Goal: Task Accomplishment & Management: Use online tool/utility

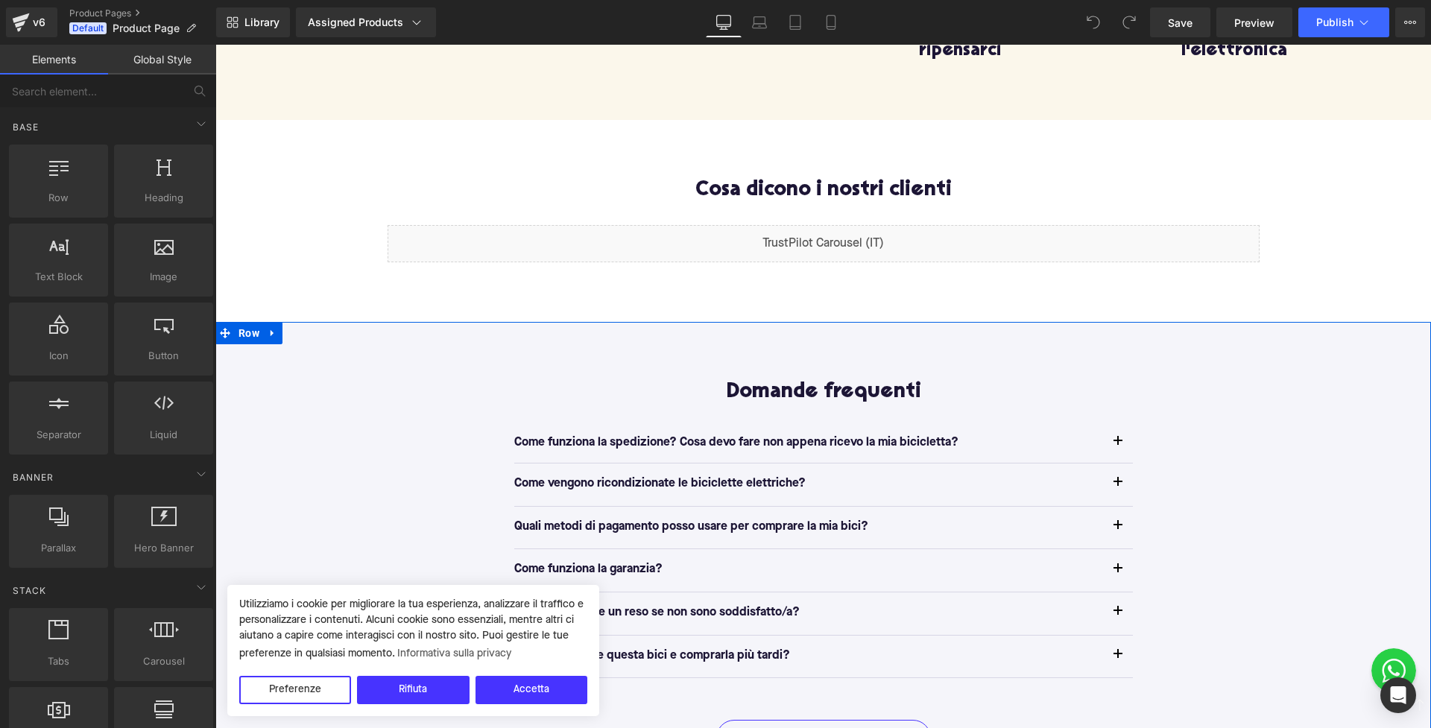
scroll to position [961, 0]
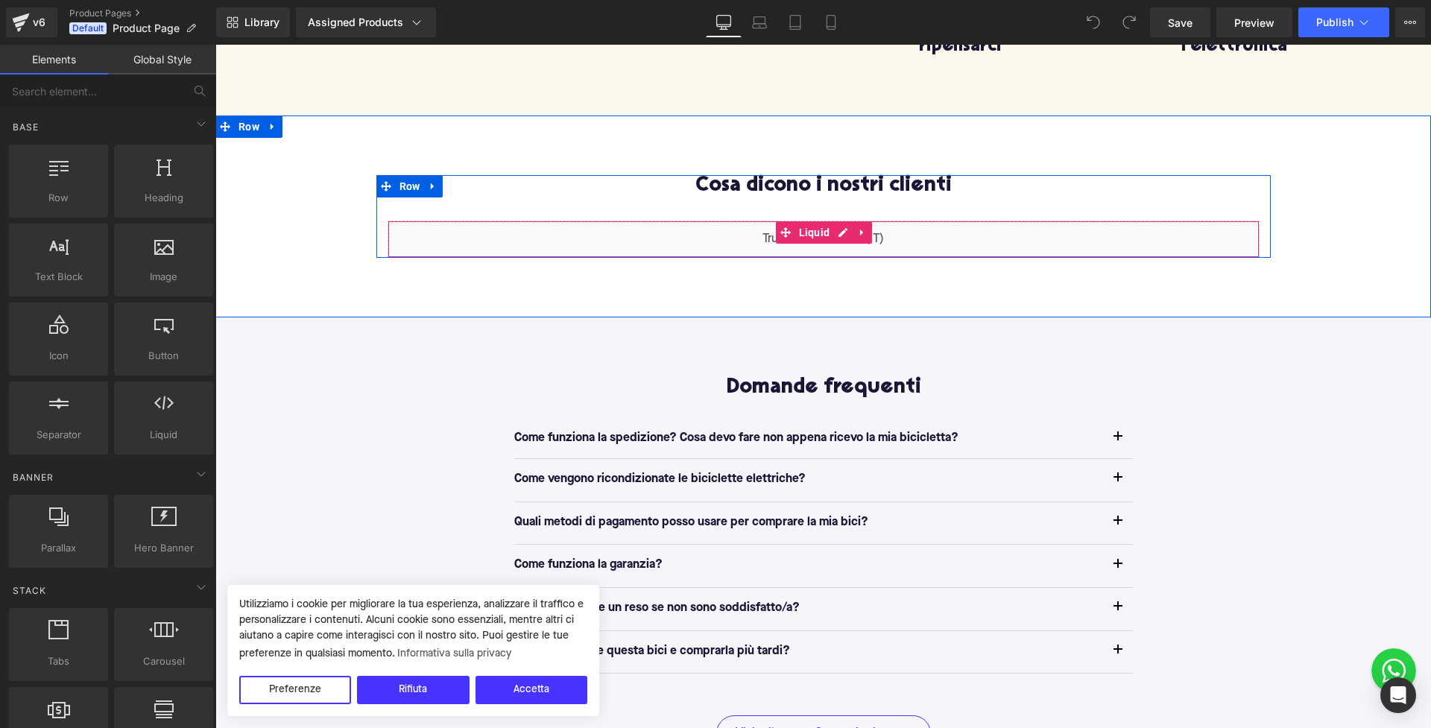
click at [703, 241] on div "Liquid" at bounding box center [824, 239] width 872 height 37
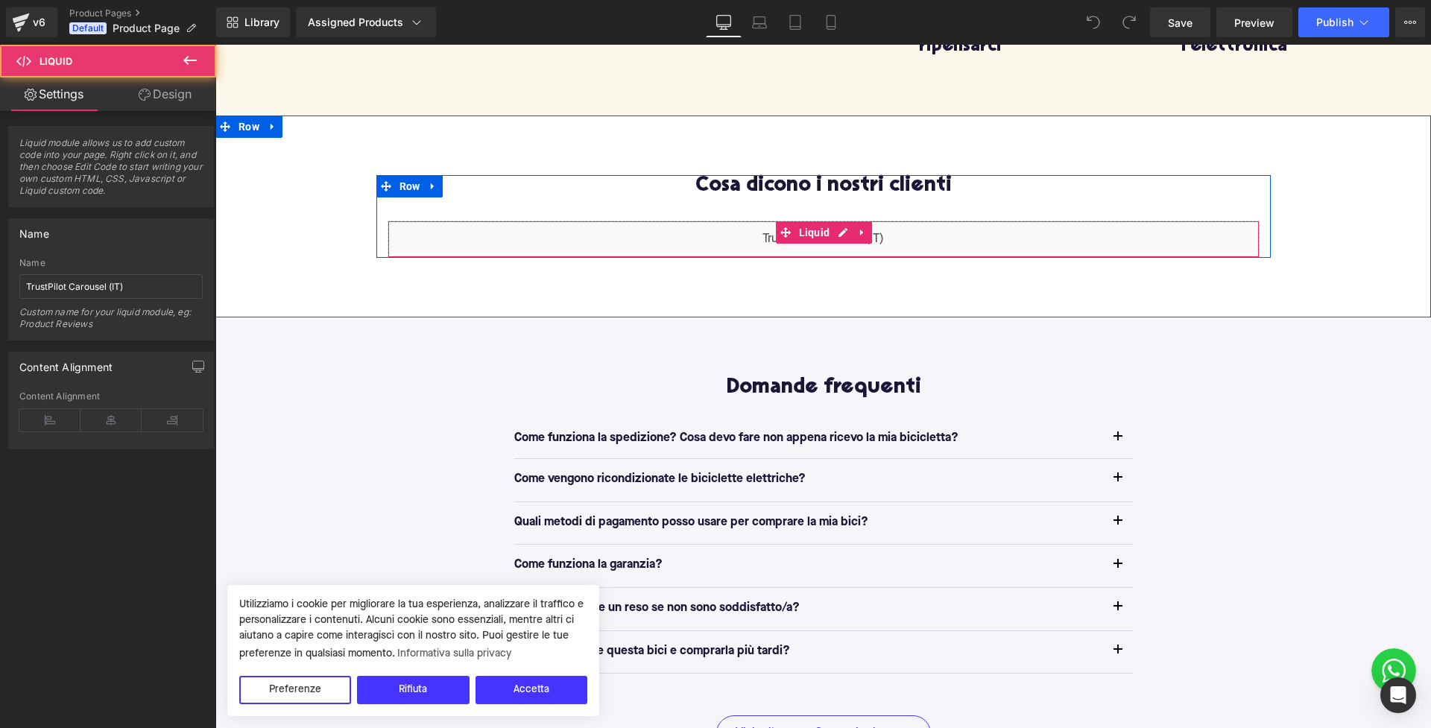
click at [672, 233] on div "Liquid" at bounding box center [824, 239] width 872 height 37
click at [860, 231] on icon at bounding box center [861, 233] width 3 height 7
click at [872, 230] on icon at bounding box center [872, 232] width 10 height 10
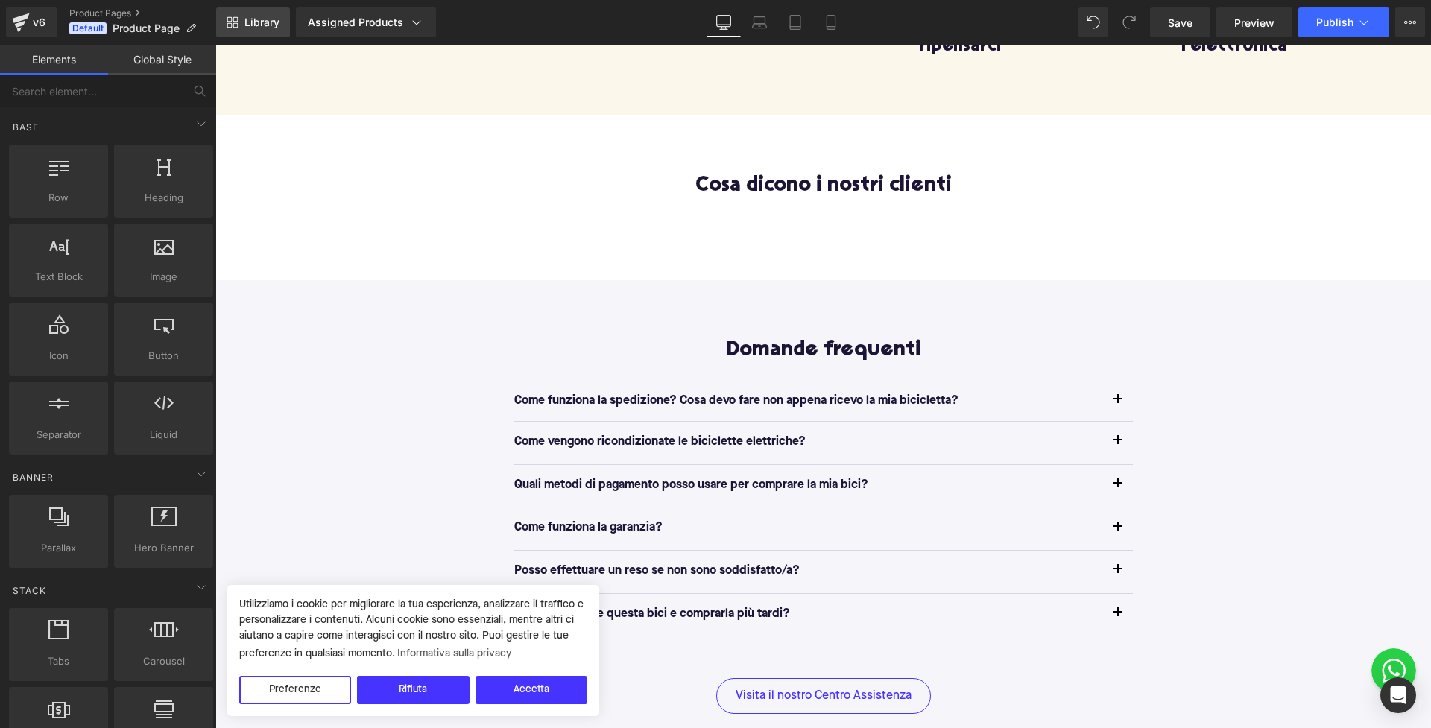
click at [268, 25] on span "Library" at bounding box center [261, 22] width 35 height 13
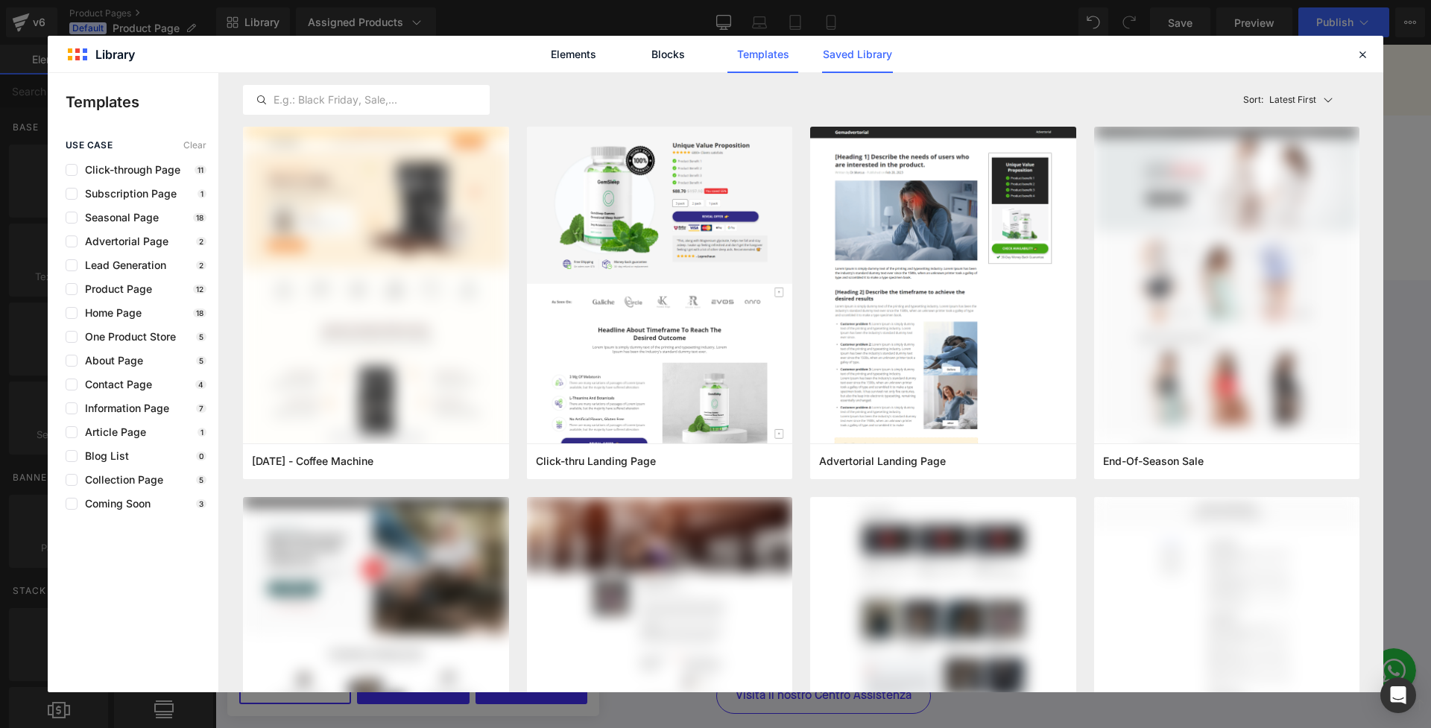
click at [838, 44] on link "Saved Library" at bounding box center [857, 54] width 71 height 37
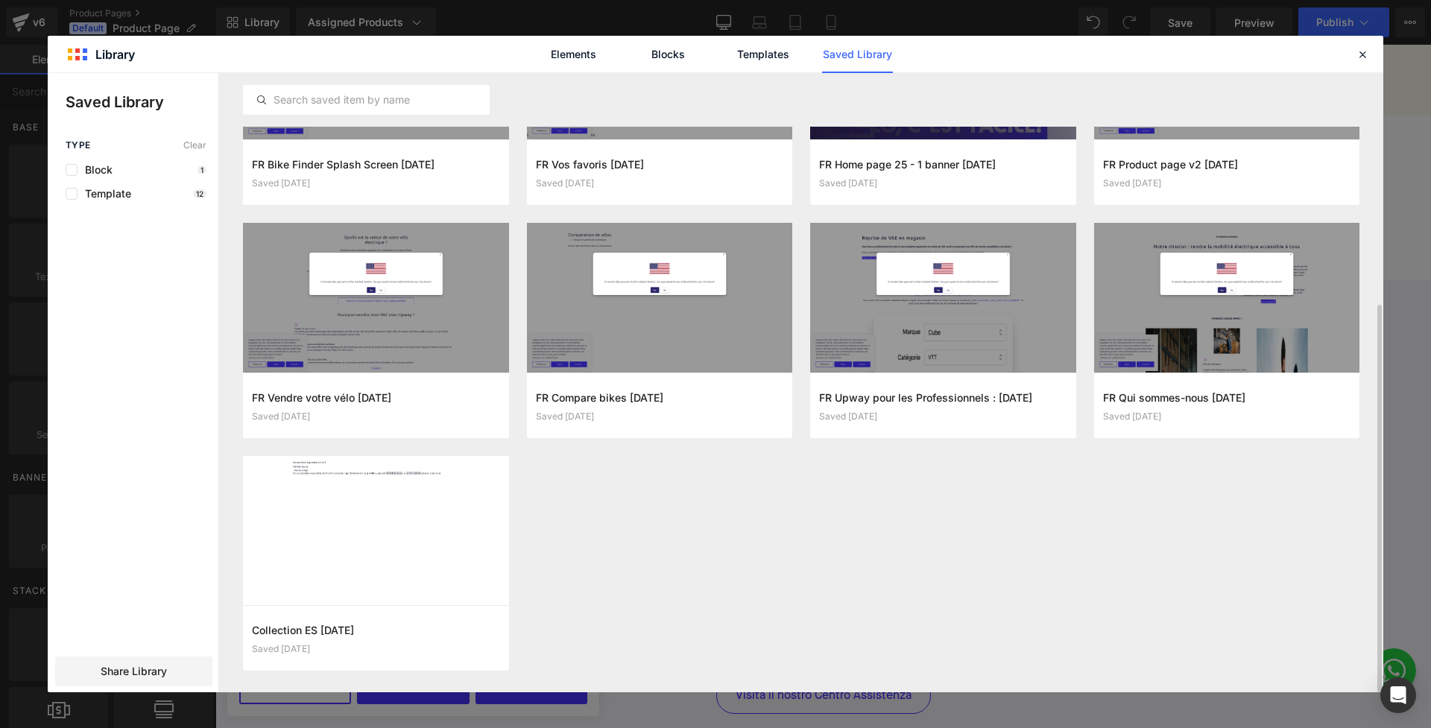
scroll to position [370, 0]
click at [1364, 57] on icon at bounding box center [1362, 54] width 13 height 13
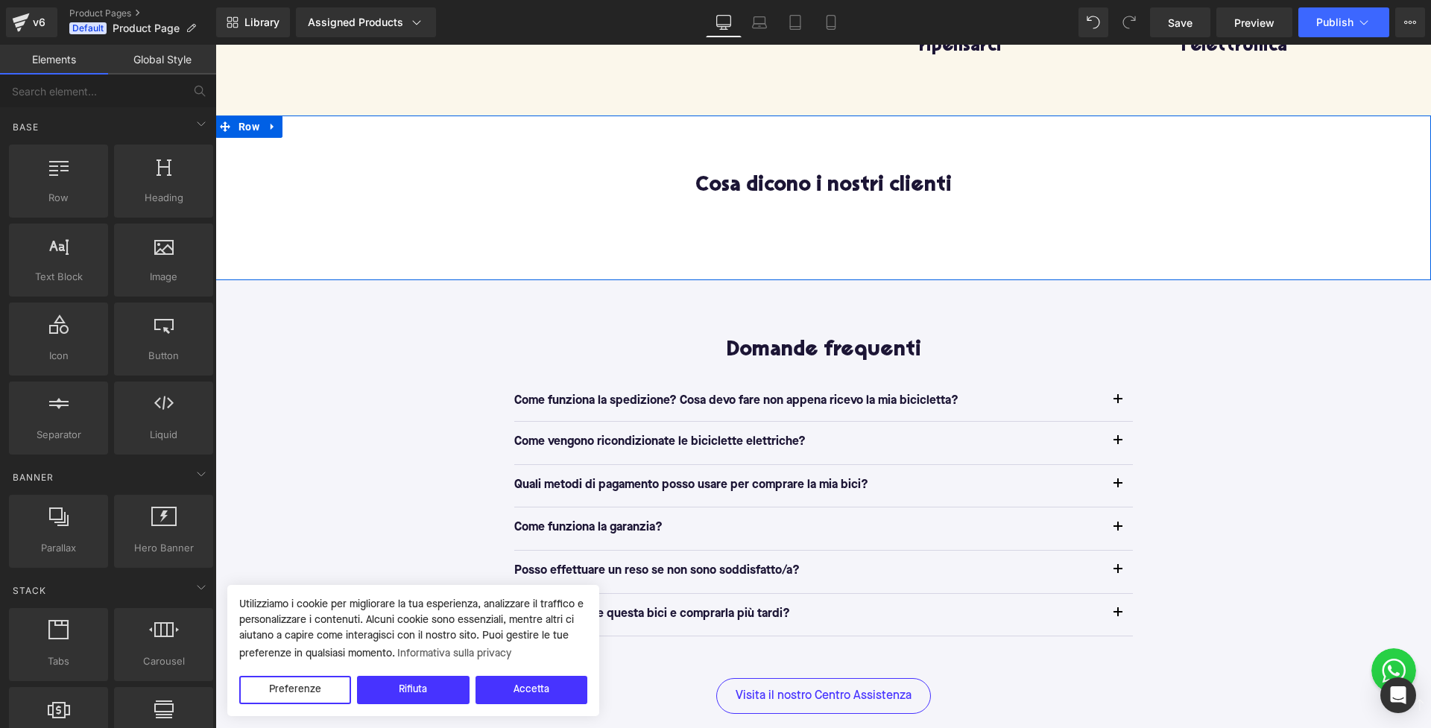
click at [777, 226] on div "Cosa dicono i nostri clienti Heading Row Row" at bounding box center [823, 198] width 1216 height 165
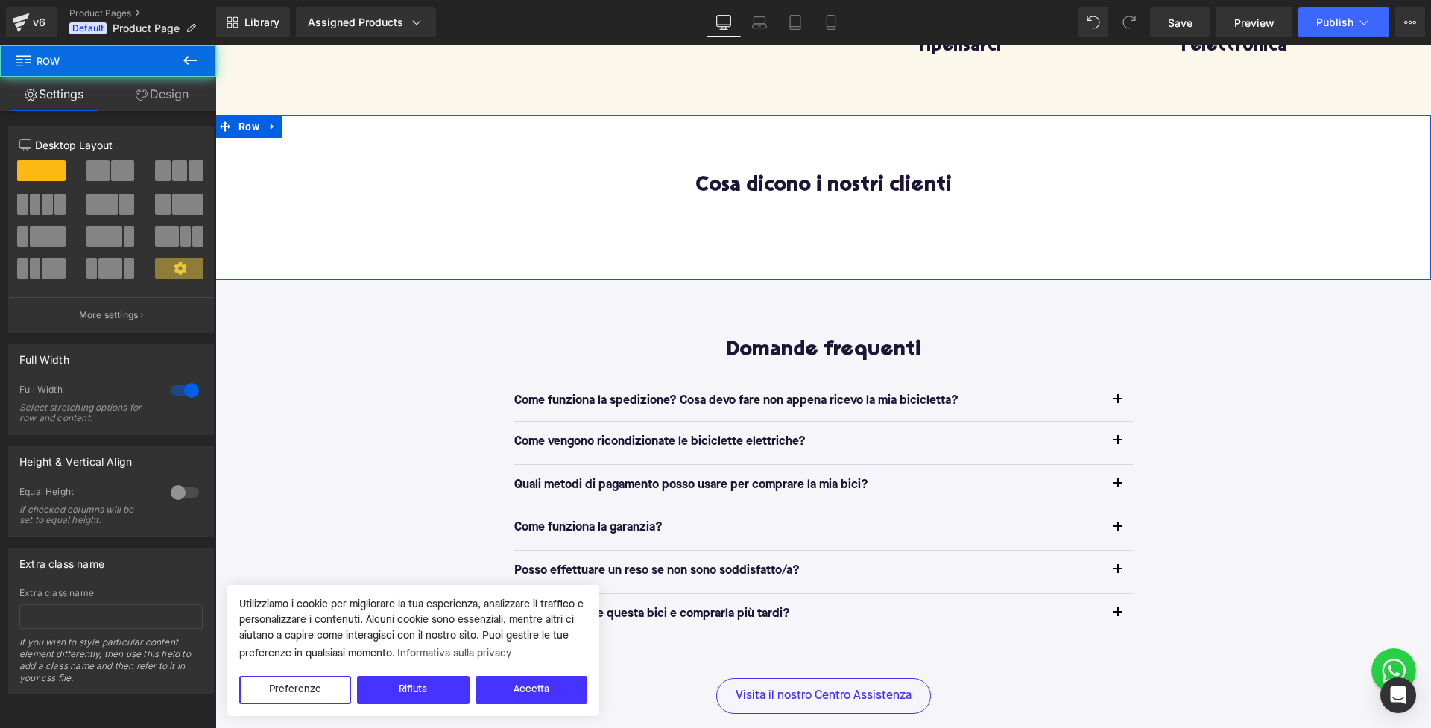
click at [753, 221] on div "Cosa dicono i nostri clienti Heading Row Row" at bounding box center [823, 198] width 1216 height 165
click at [809, 220] on div "Cosa dicono i nostri clienti Heading Row Row" at bounding box center [823, 198] width 1216 height 165
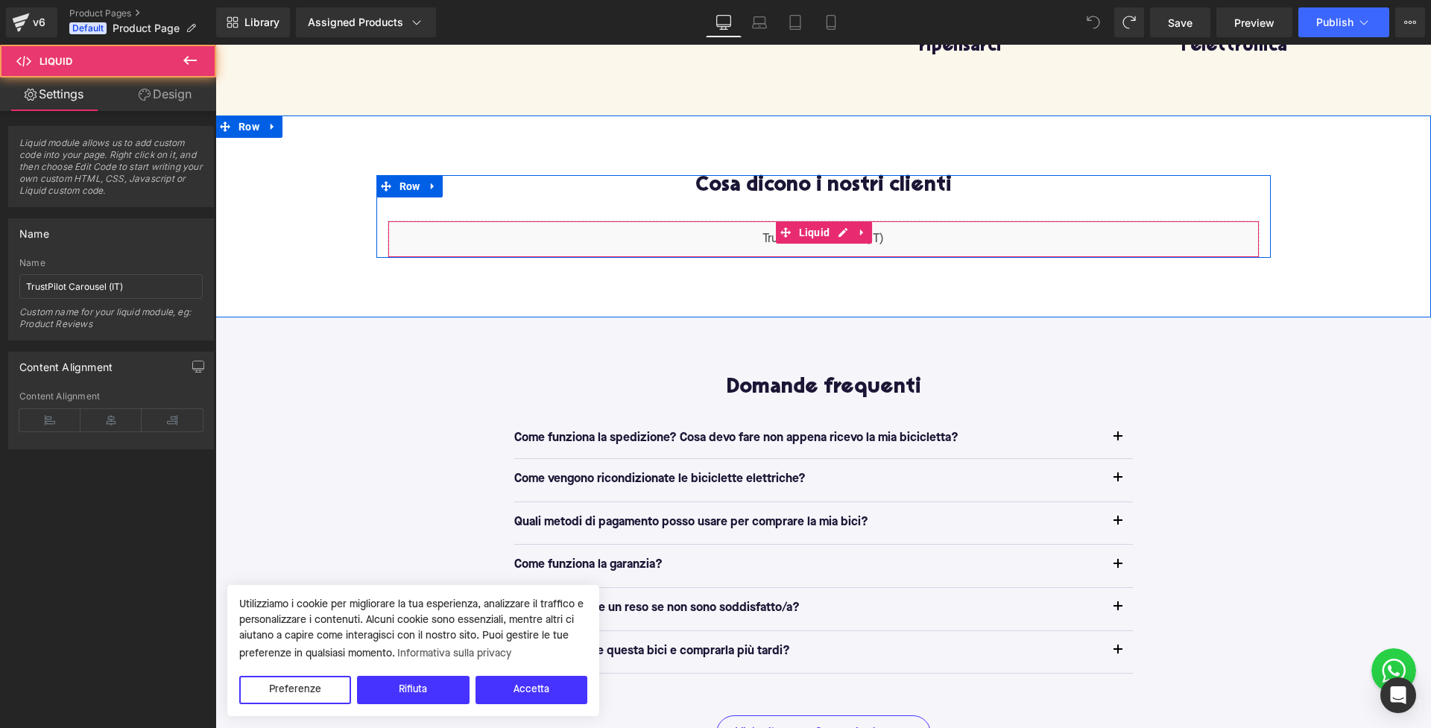
click at [797, 242] on div "Liquid" at bounding box center [824, 239] width 872 height 37
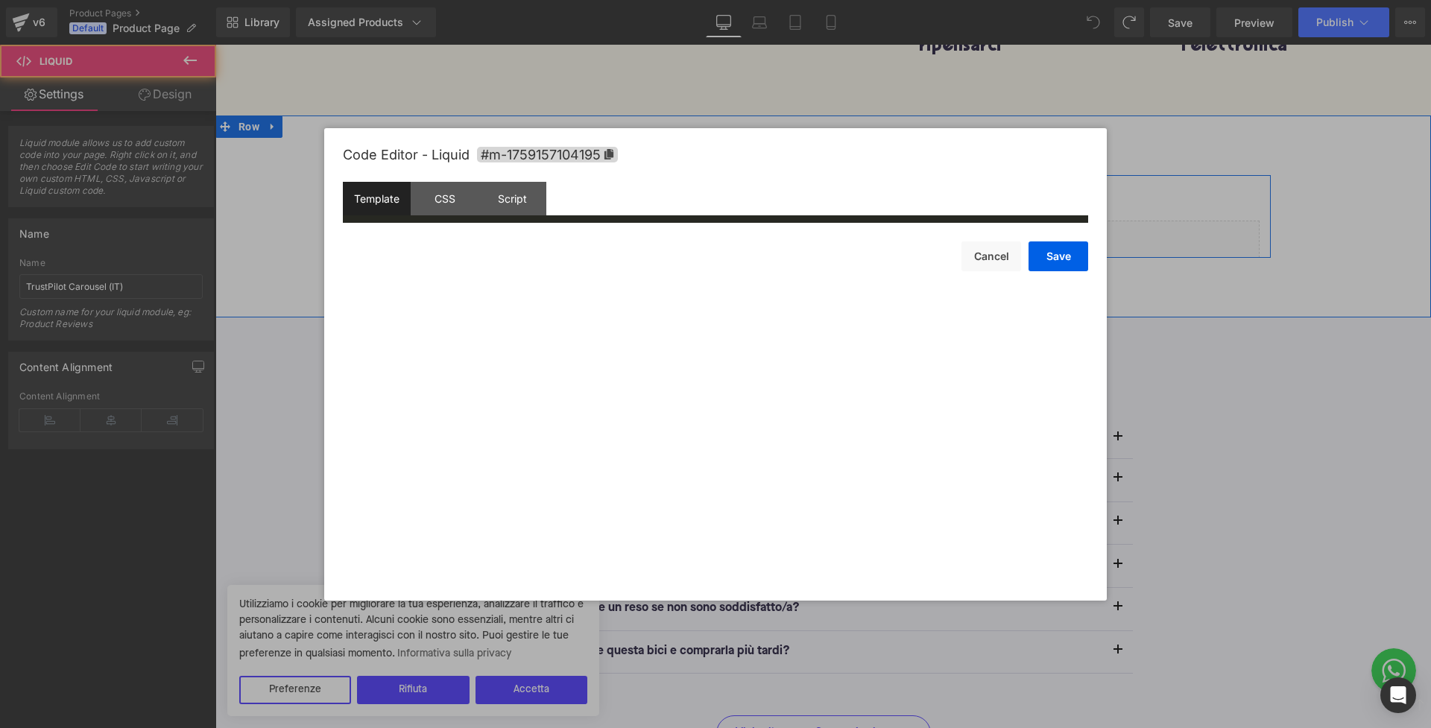
click at [841, 236] on div "Liquid" at bounding box center [824, 239] width 872 height 37
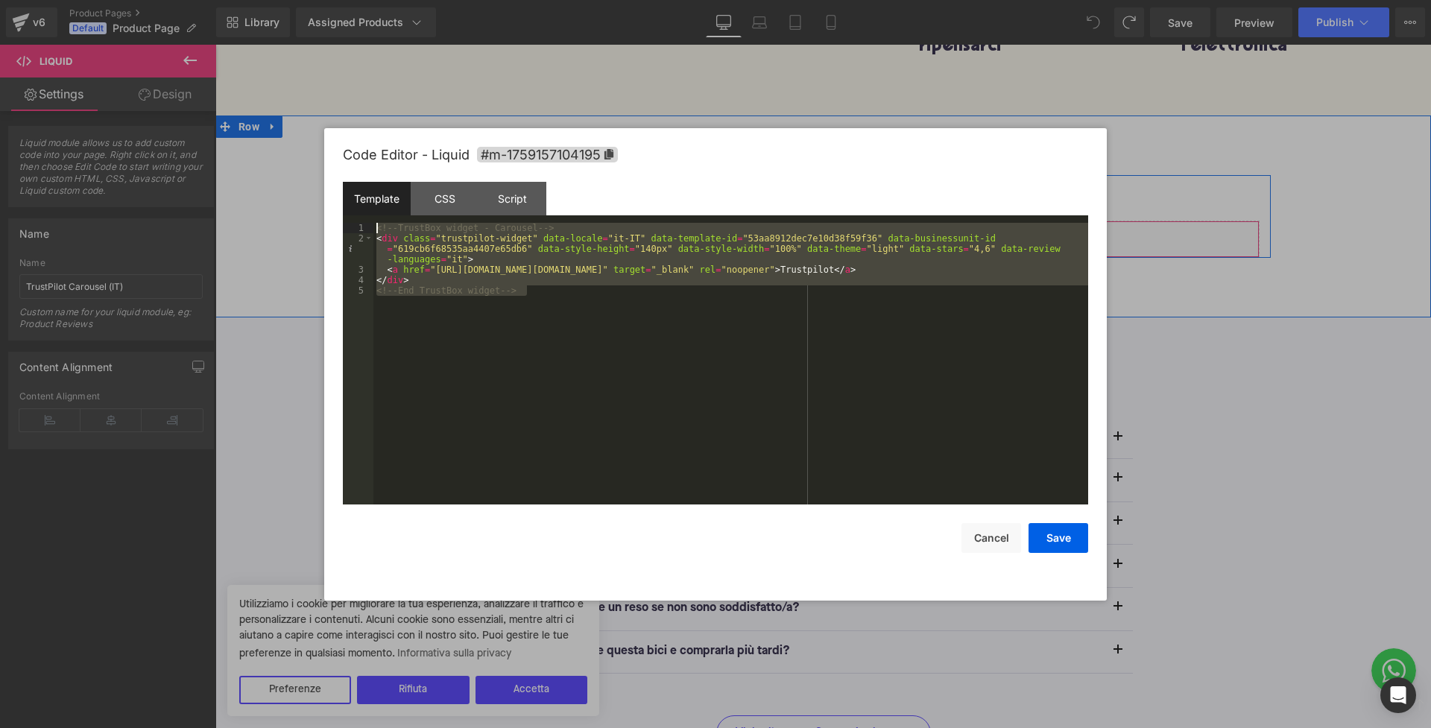
drag, startPoint x: 551, startPoint y: 286, endPoint x: 363, endPoint y: 198, distance: 207.4
click at [363, 198] on div "Template CSS Script Data 1 2 3 4 5 <!-- TrustBox widget - Carousel --> < div cl…" at bounding box center [715, 343] width 745 height 323
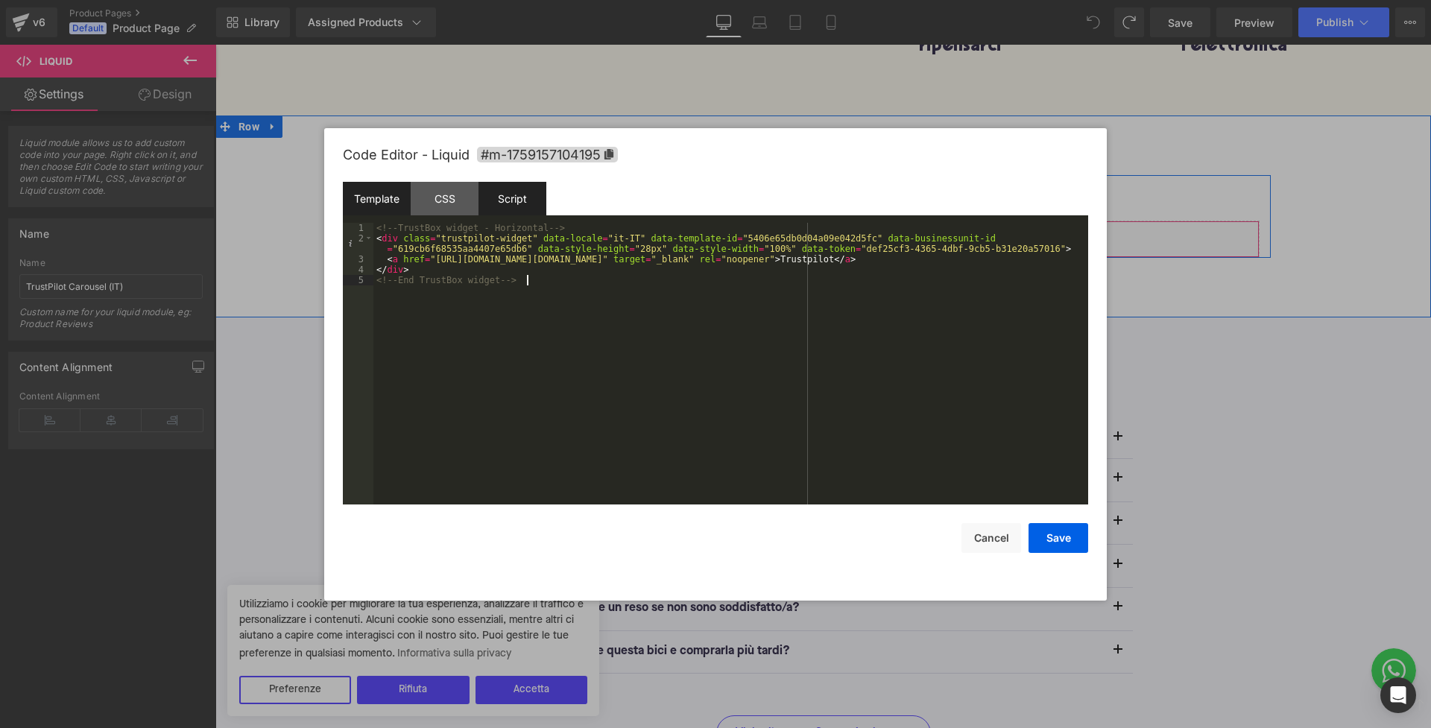
click at [511, 208] on div "Script" at bounding box center [512, 199] width 68 height 34
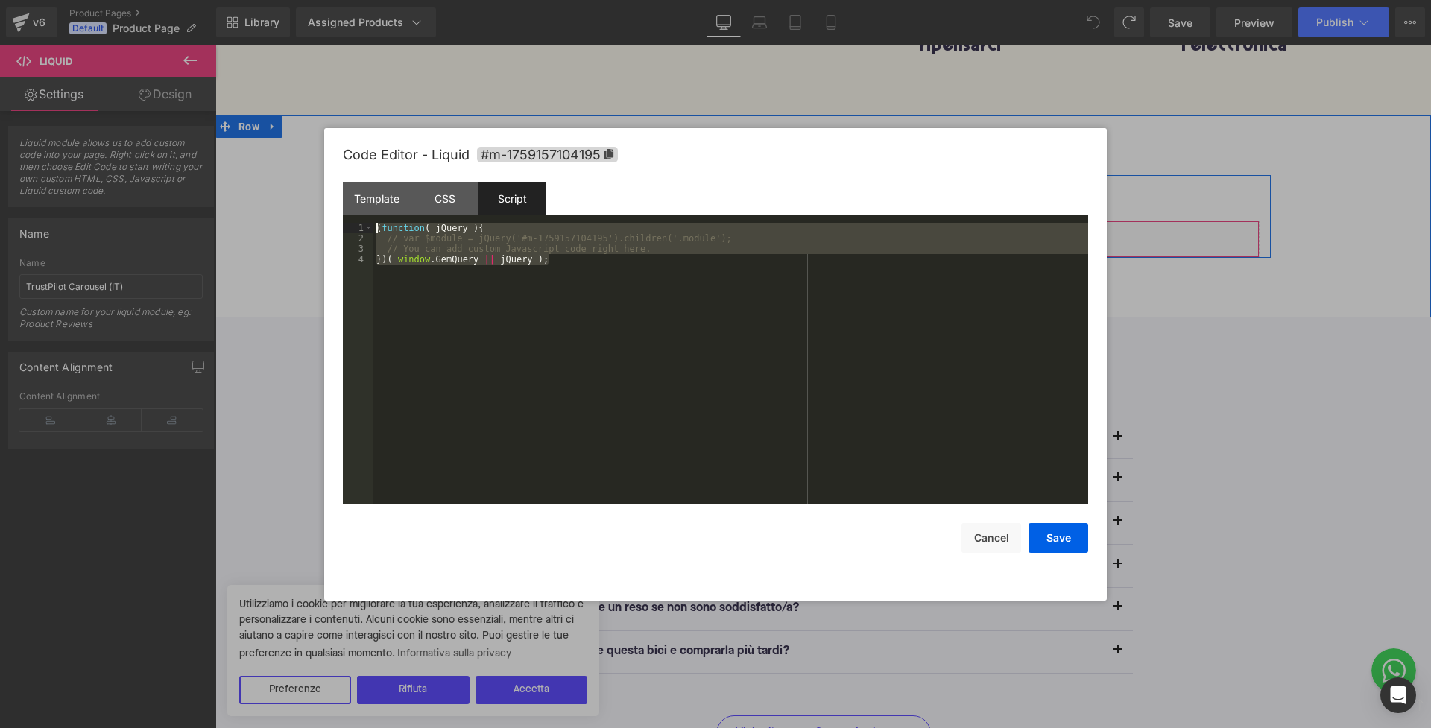
drag, startPoint x: 574, startPoint y: 264, endPoint x: 326, endPoint y: 221, distance: 251.9
click at [326, 221] on div "Code Editor - Liquid #m-1759157104195 Template CSS Script Data 1 2 3 4 5 <!-- T…" at bounding box center [715, 364] width 783 height 473
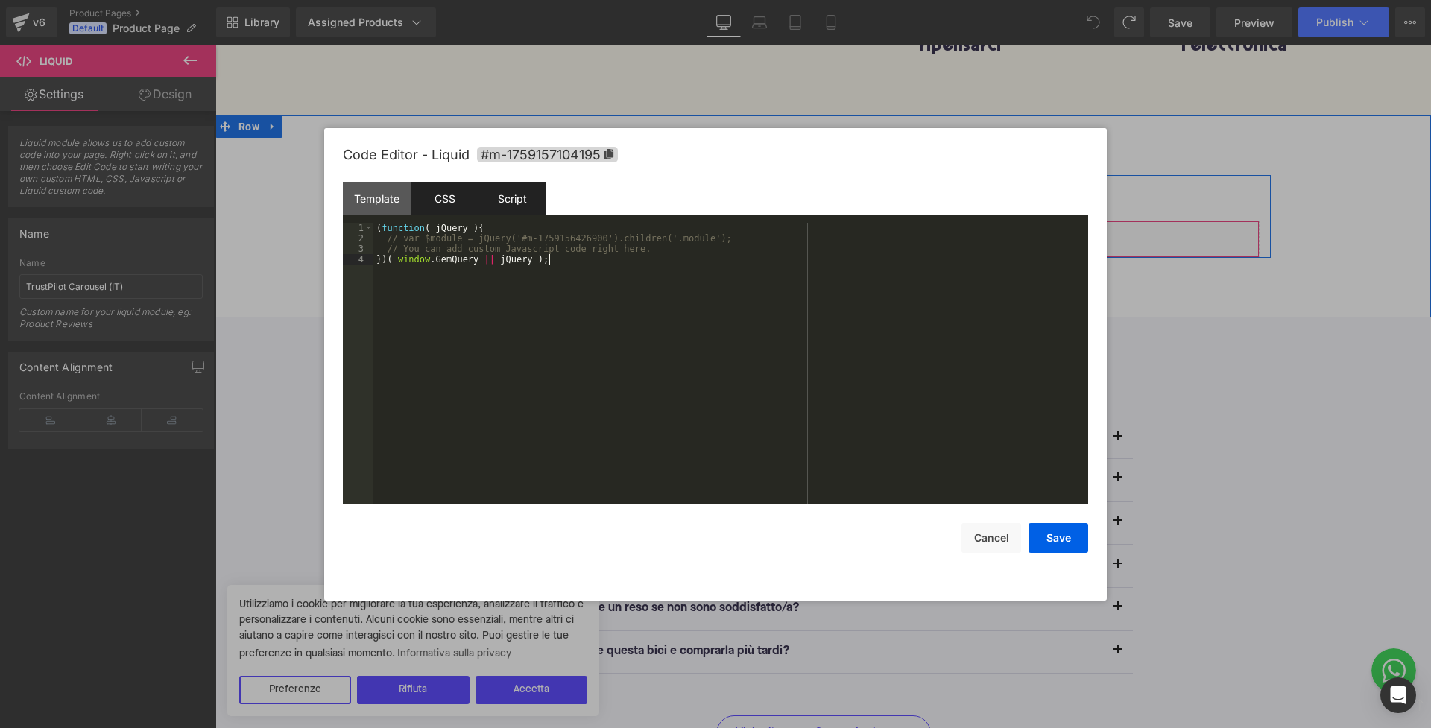
click at [443, 196] on div "CSS" at bounding box center [445, 199] width 68 height 34
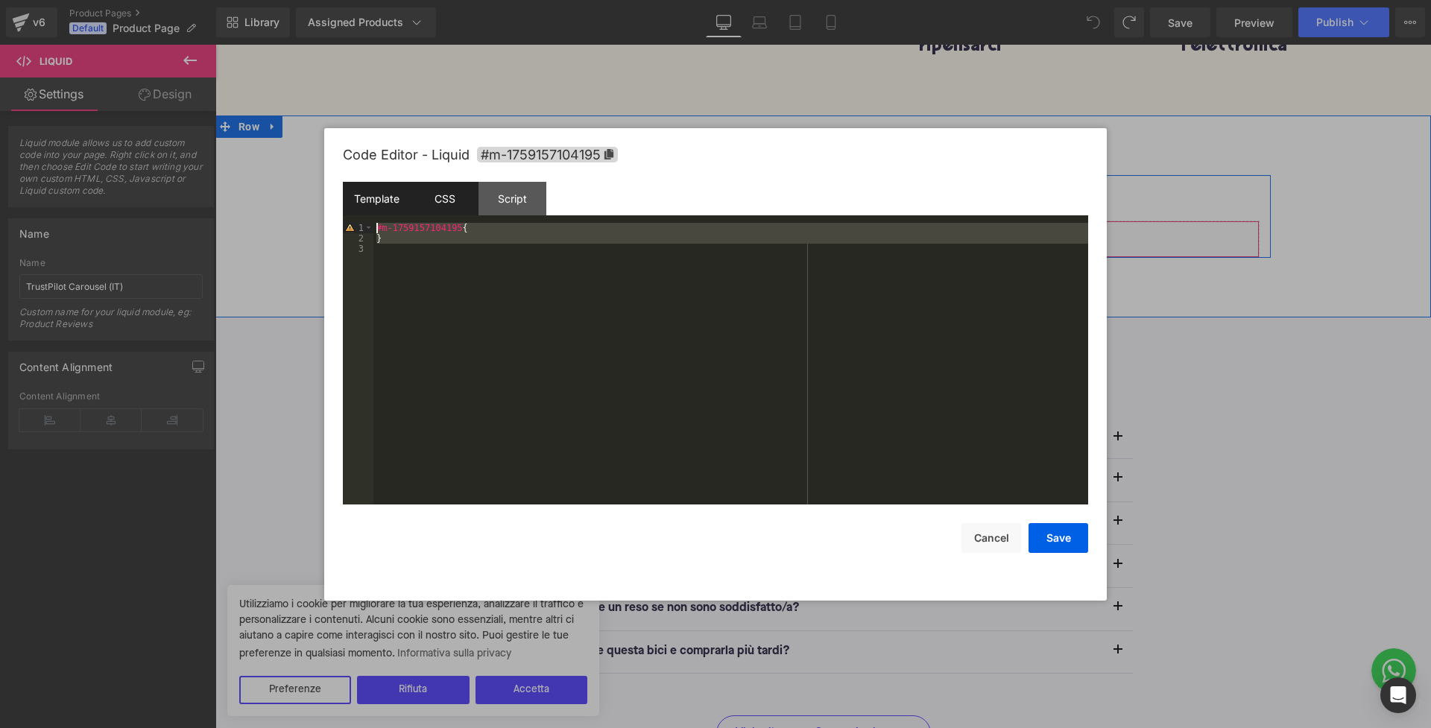
drag, startPoint x: 458, startPoint y: 252, endPoint x: 347, endPoint y: 209, distance: 118.9
click at [347, 209] on div "Template CSS Script Data 1 2 3 4 5 <!-- TrustBox widget - Horizontal --> < div …" at bounding box center [715, 343] width 745 height 323
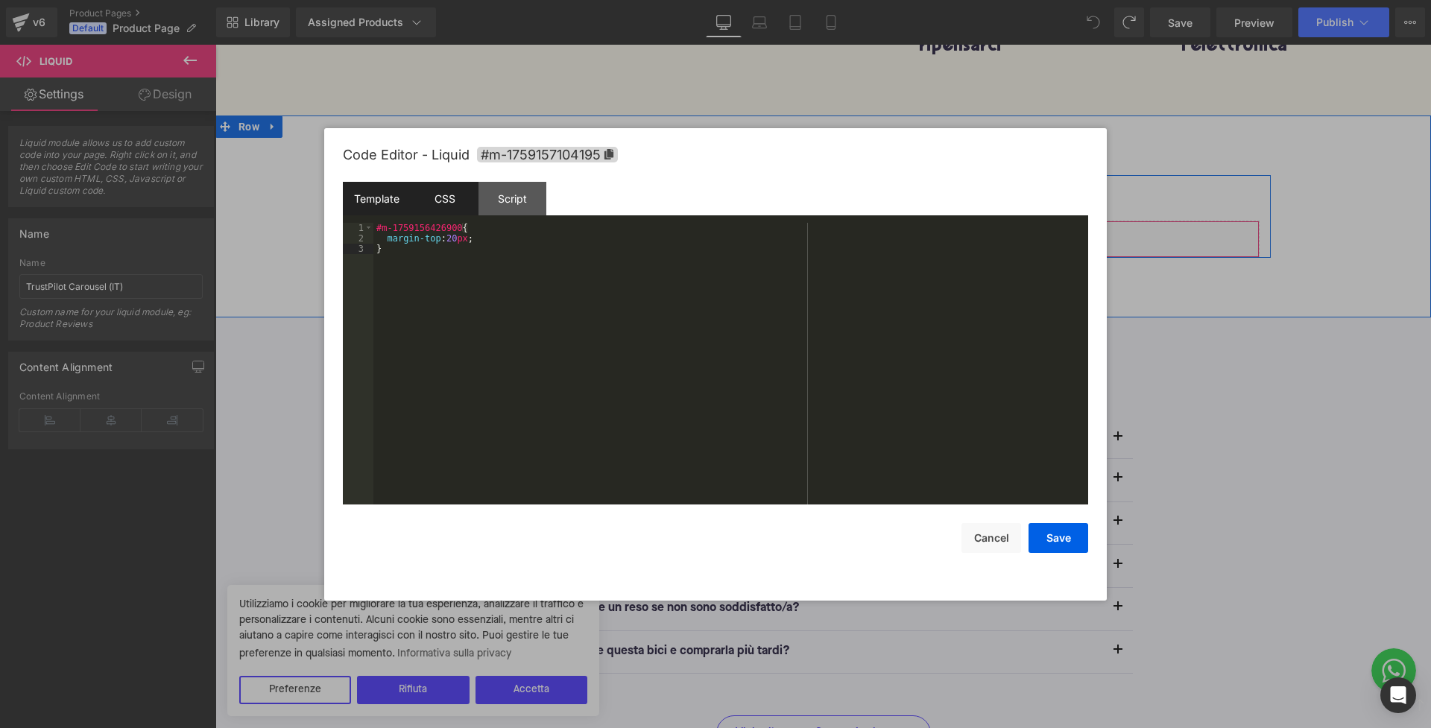
click at [388, 195] on div "Template" at bounding box center [377, 199] width 68 height 34
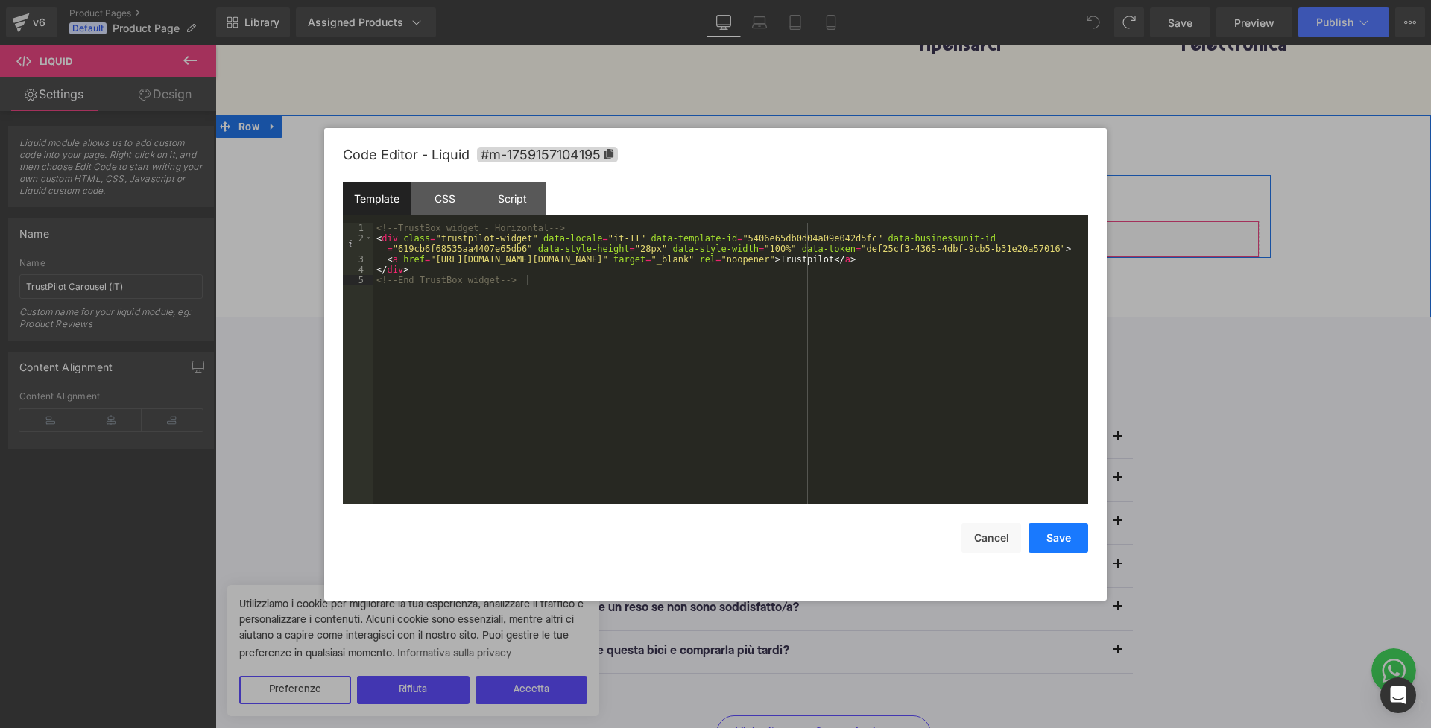
click at [1059, 544] on button "Save" at bounding box center [1058, 538] width 60 height 30
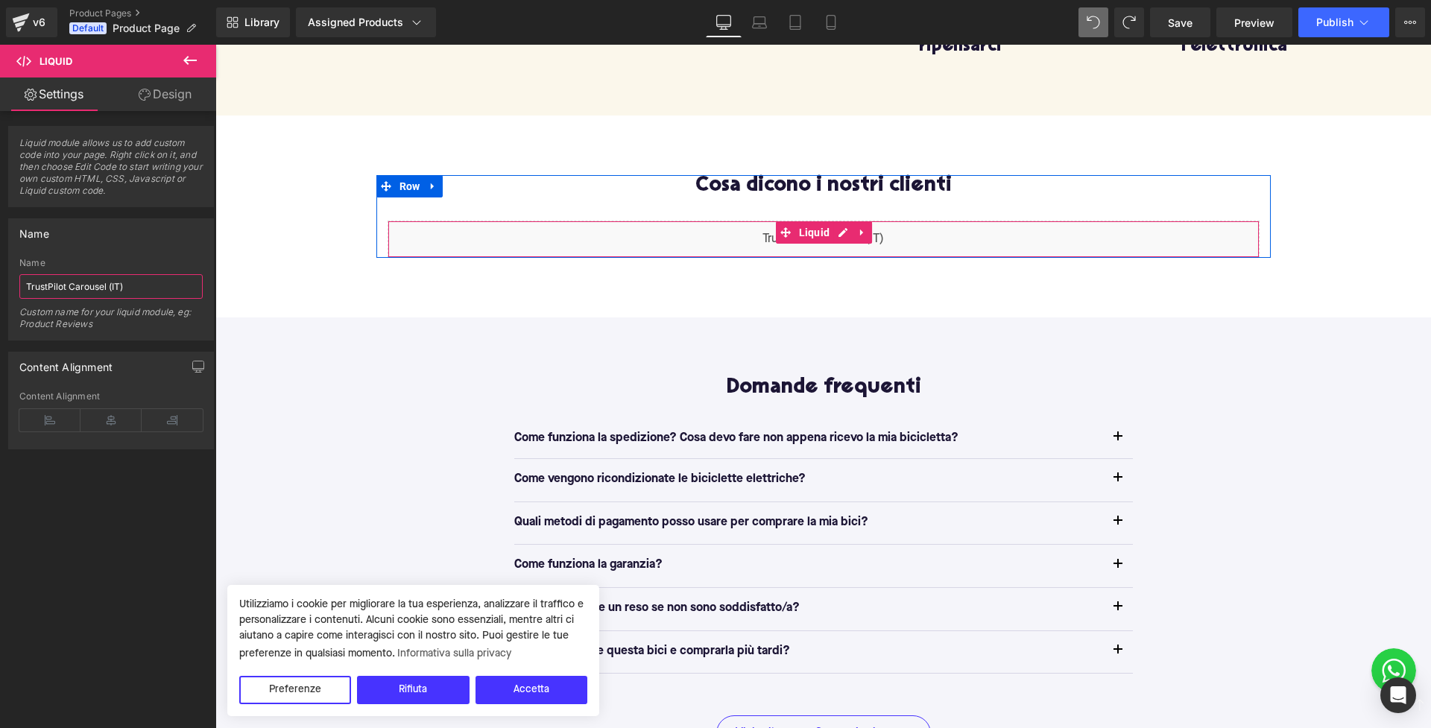
click at [89, 285] on input "TrustPilot Carousel (IT)" at bounding box center [110, 286] width 183 height 25
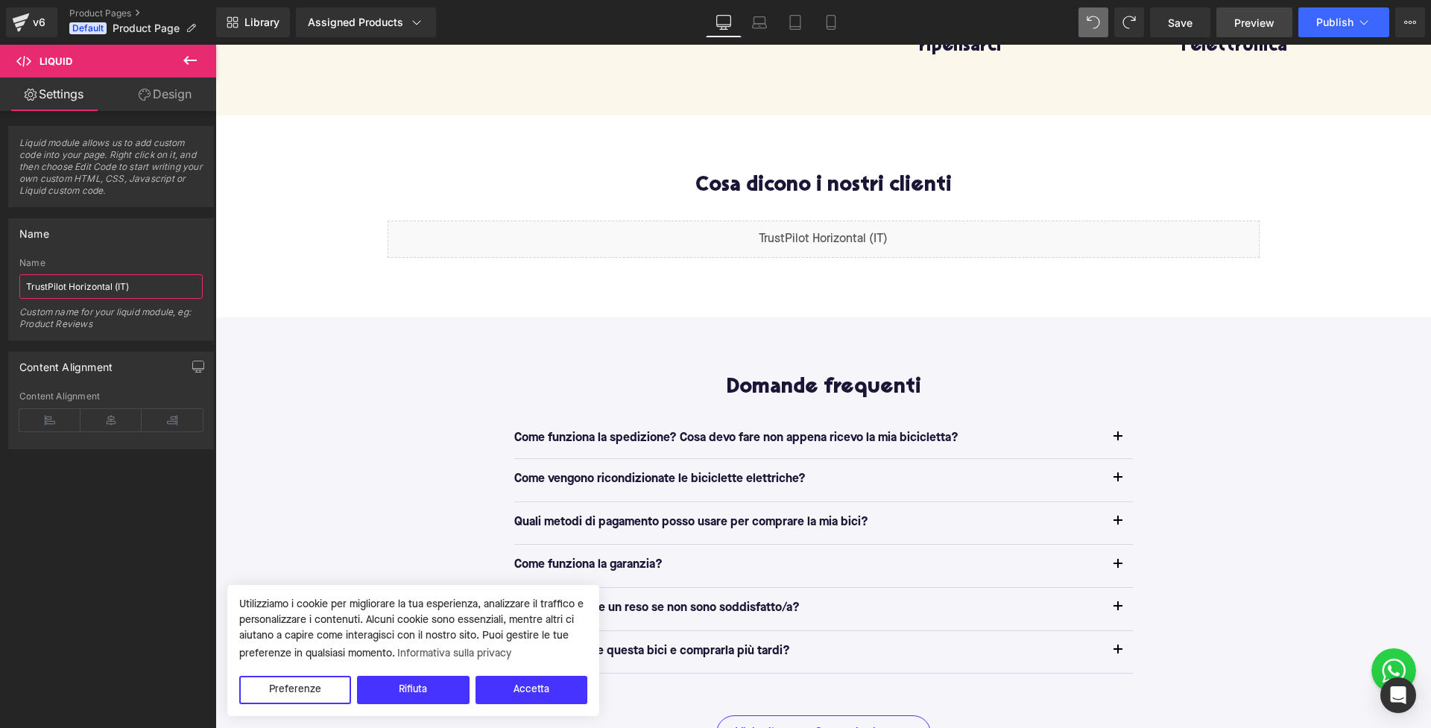
type input "TrustPilot Horizontal (IT)"
click at [1241, 29] on span "Preview" at bounding box center [1254, 23] width 40 height 16
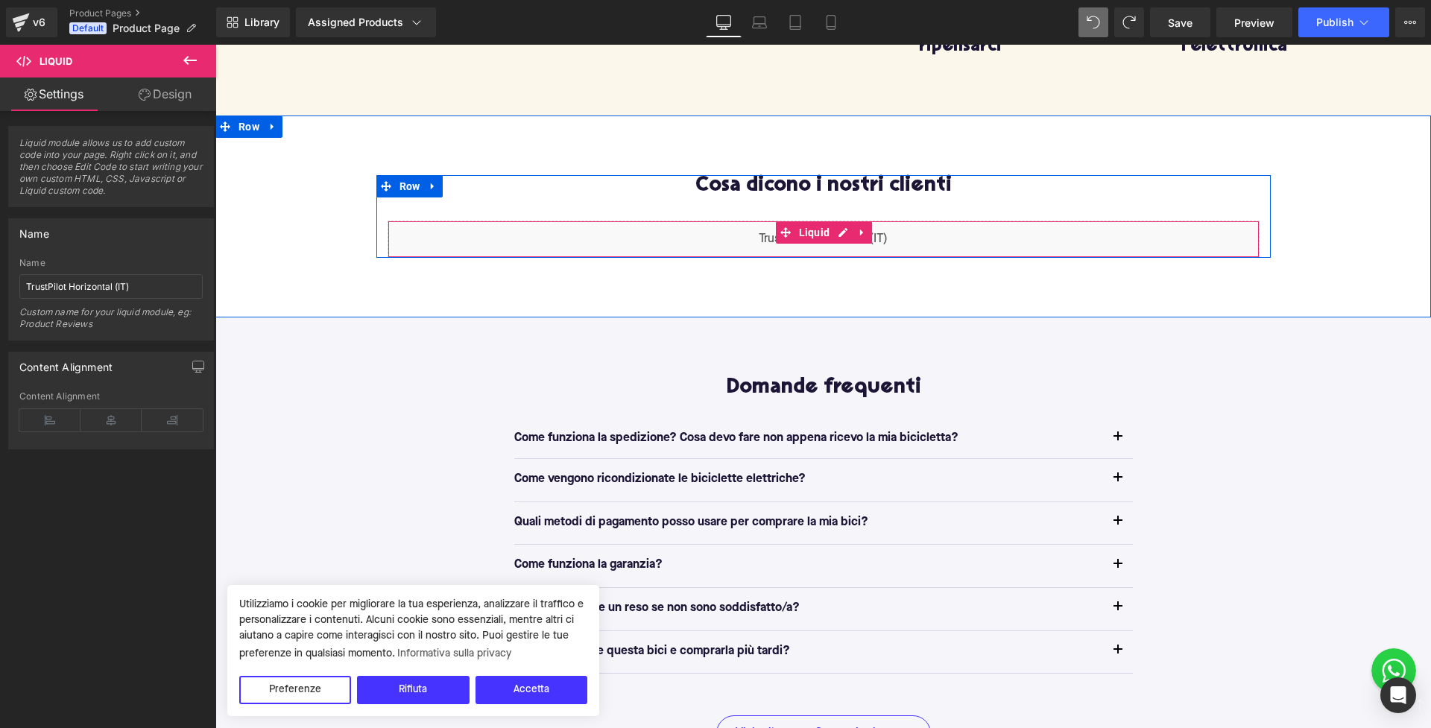
click at [732, 244] on div "Liquid" at bounding box center [824, 239] width 872 height 37
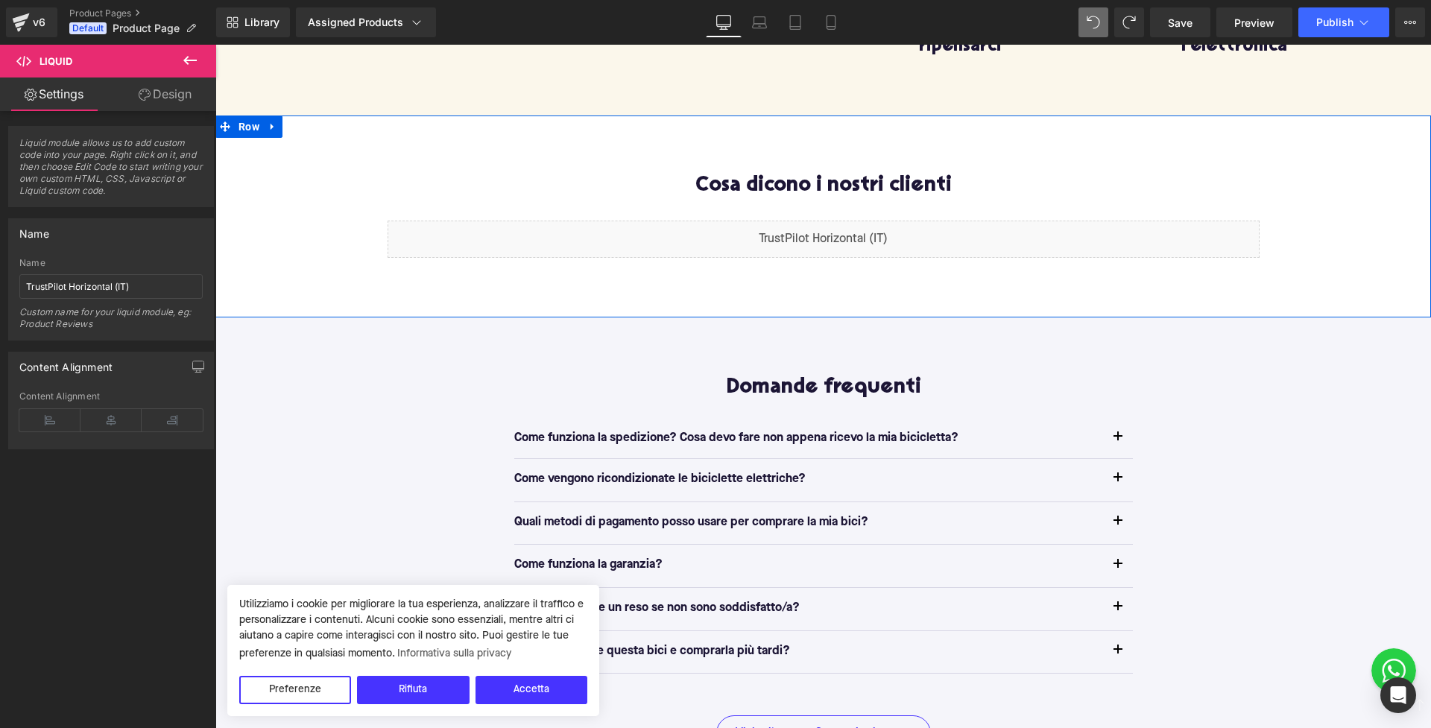
click at [872, 300] on div "Cosa dicono i nostri clienti Heading Liquid Row Row 80px" at bounding box center [823, 217] width 1216 height 202
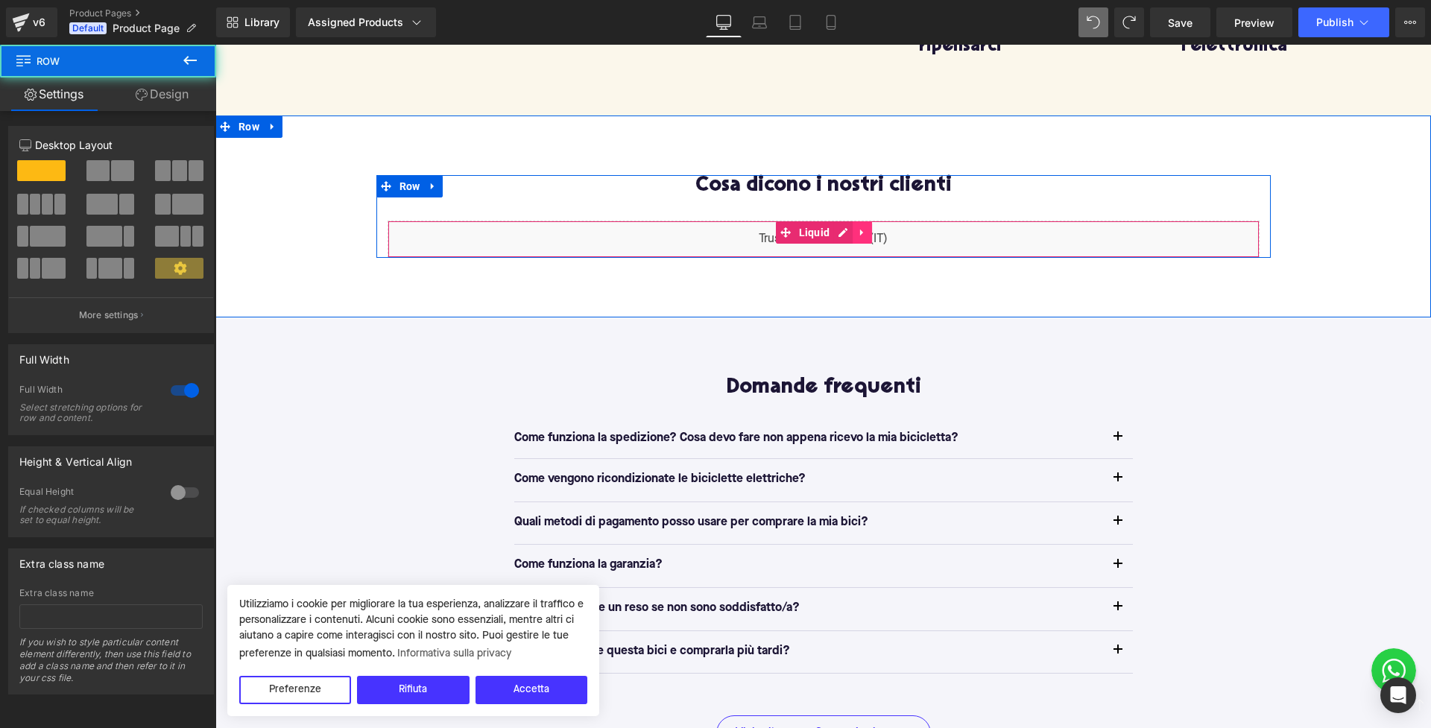
click at [865, 235] on link at bounding box center [862, 232] width 19 height 22
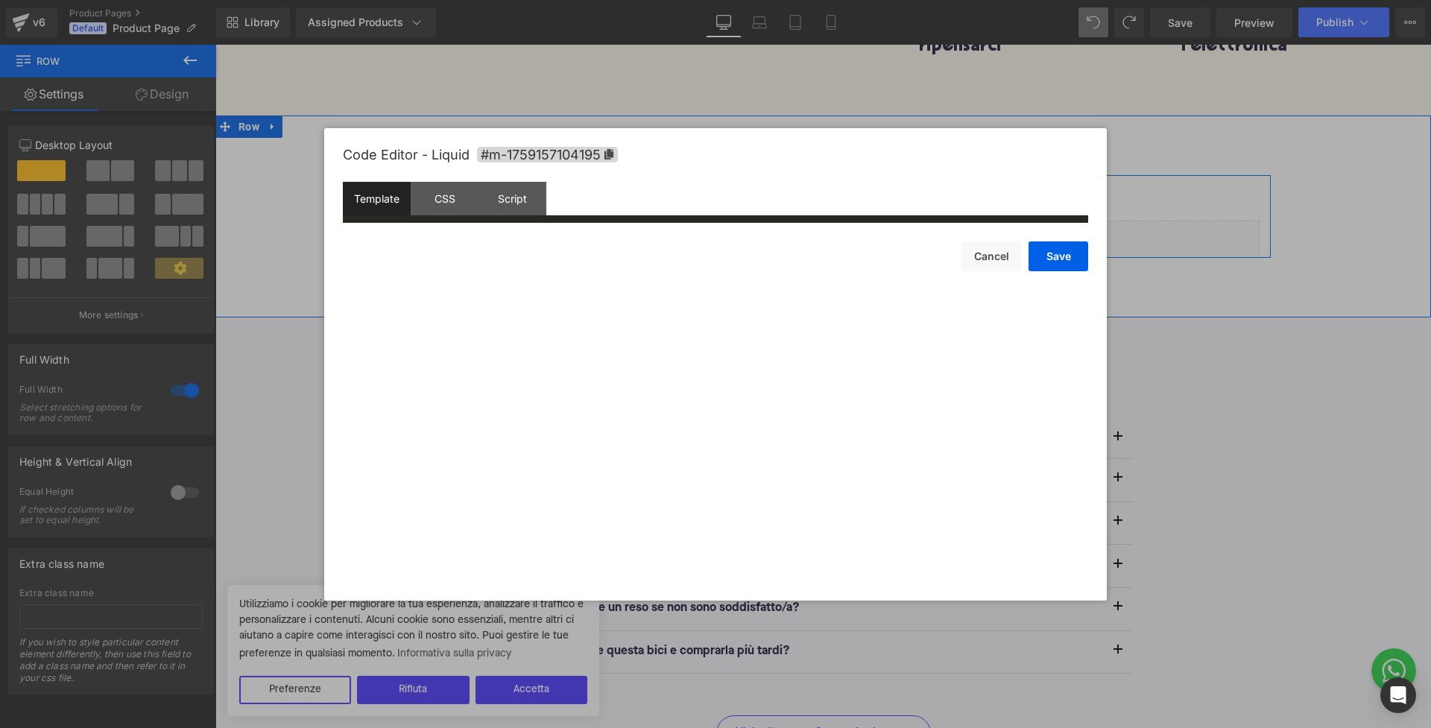
click at [813, 229] on div "Liquid" at bounding box center [824, 239] width 872 height 37
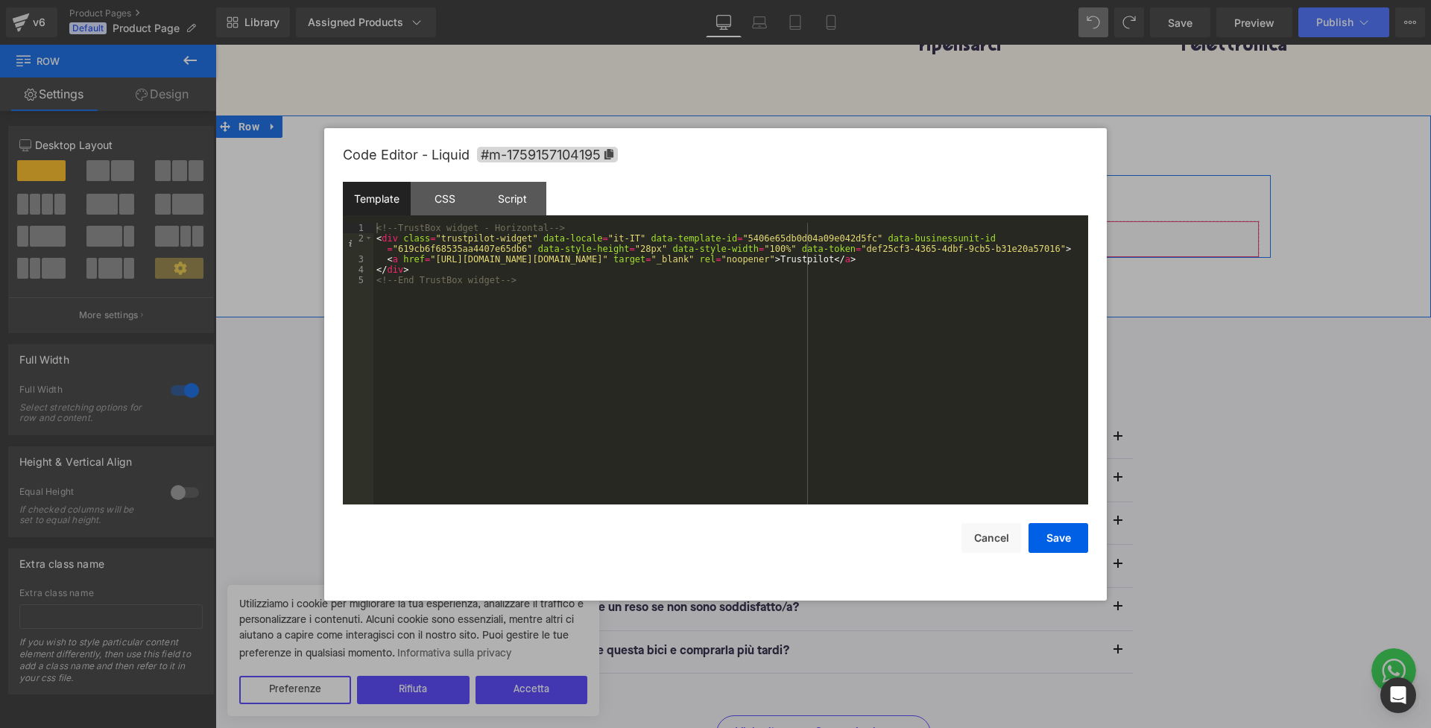
click at [610, 270] on div "<!-- TrustBox widget - Horizontal --> < div class = "trustpilot-widget" data-lo…" at bounding box center [730, 374] width 715 height 303
click at [989, 528] on button "Cancel" at bounding box center [991, 538] width 60 height 30
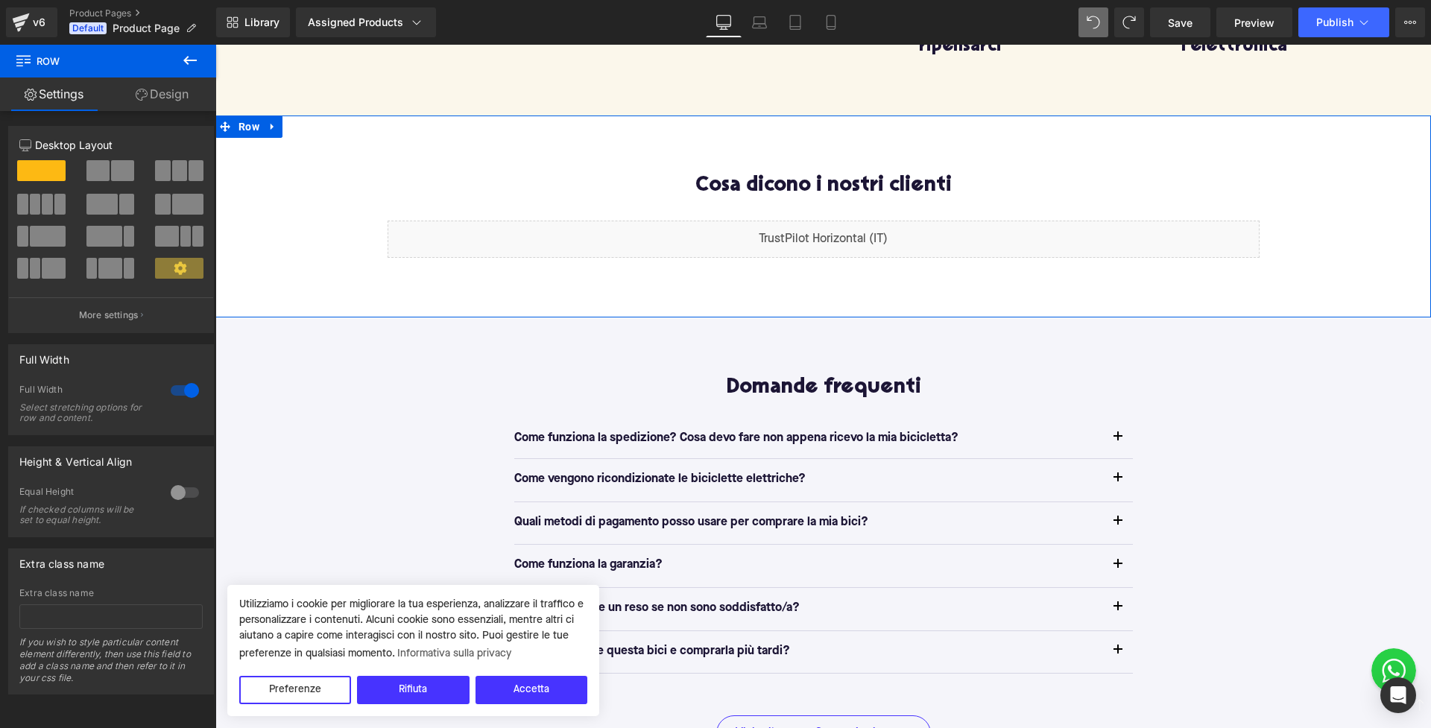
click at [873, 291] on div "Cosa dicono i nostri clienti Heading Liquid Row Row 80px" at bounding box center [823, 217] width 1216 height 202
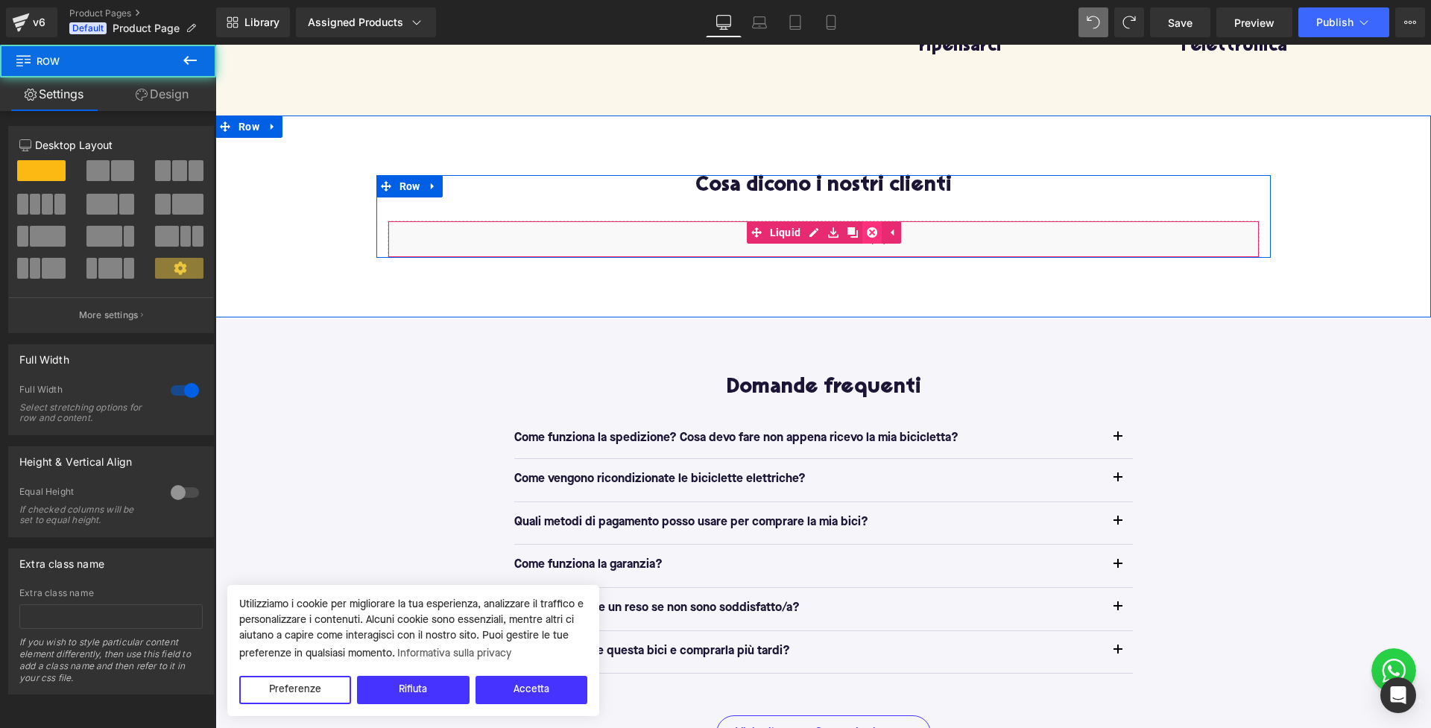
click at [877, 240] on link at bounding box center [871, 232] width 19 height 22
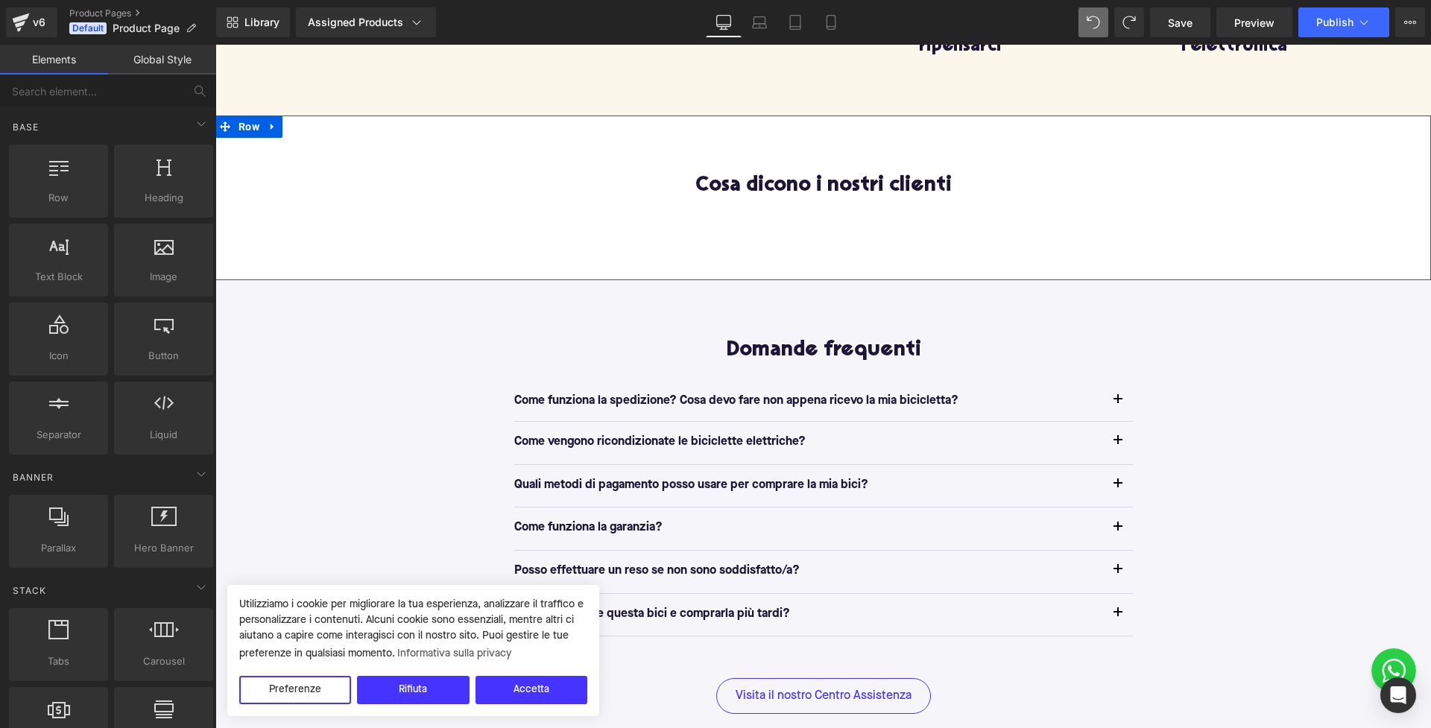
click at [695, 210] on div "Cosa dicono i nostri clienti" at bounding box center [824, 197] width 872 height 45
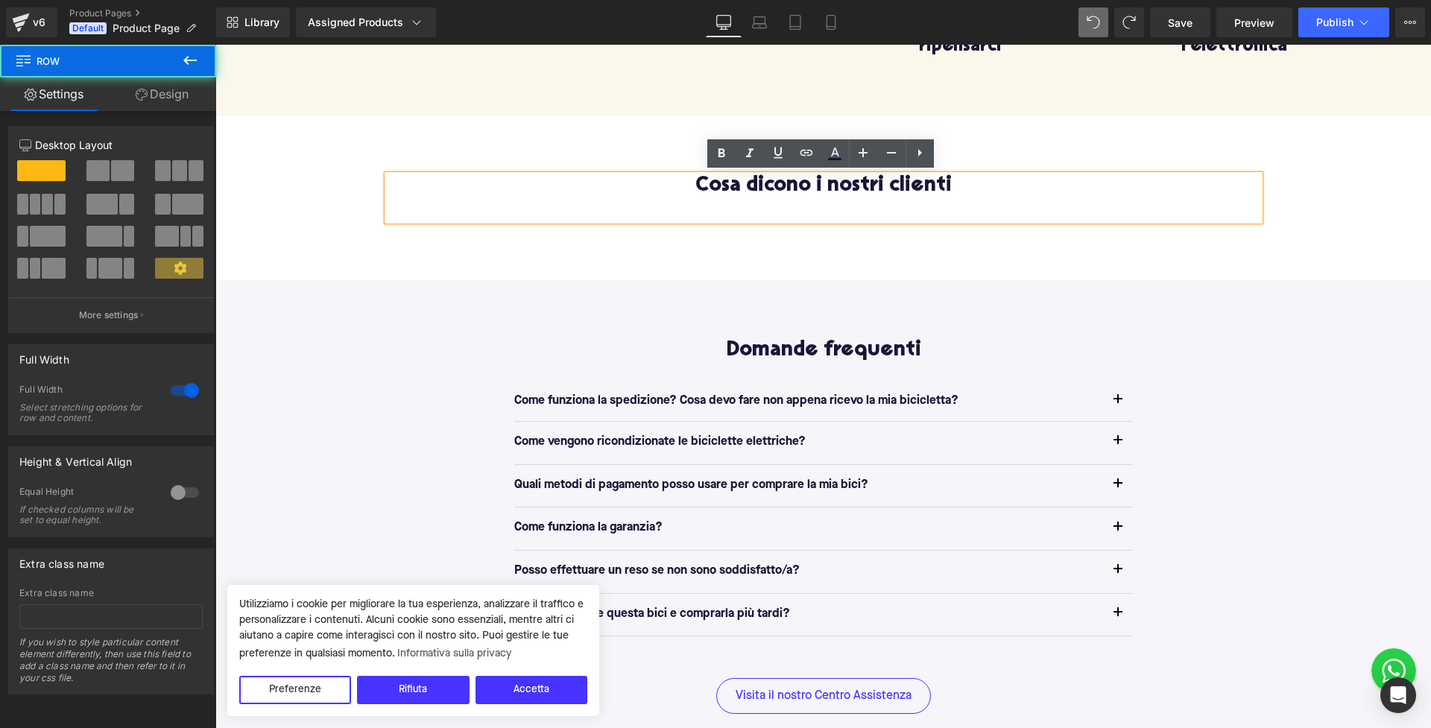
click at [543, 274] on div "Cosa dicono i nostri clienti Heading Row Row 80px" at bounding box center [823, 198] width 1216 height 165
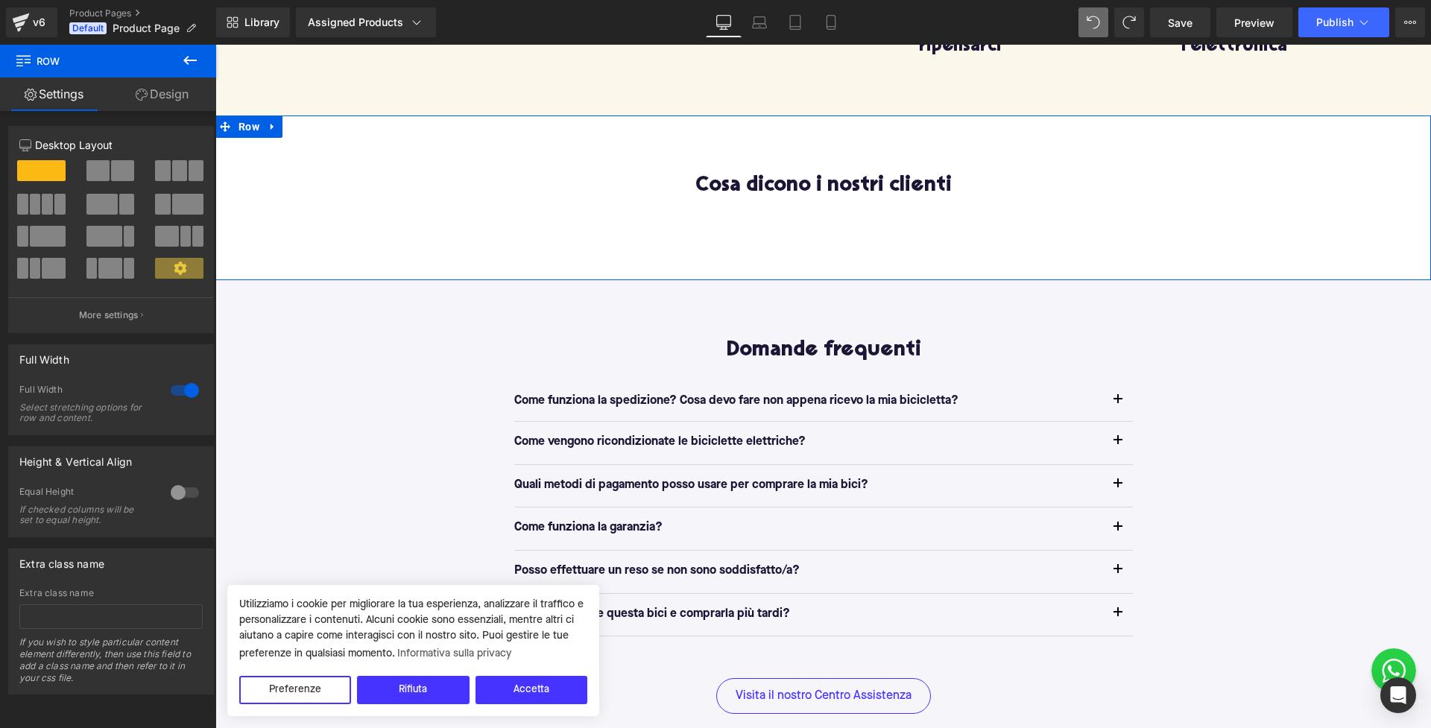
click at [790, 226] on div "Cosa dicono i nostri clienti Heading Row Row 80px" at bounding box center [823, 198] width 1216 height 165
click at [793, 203] on span at bounding box center [788, 198] width 16 height 18
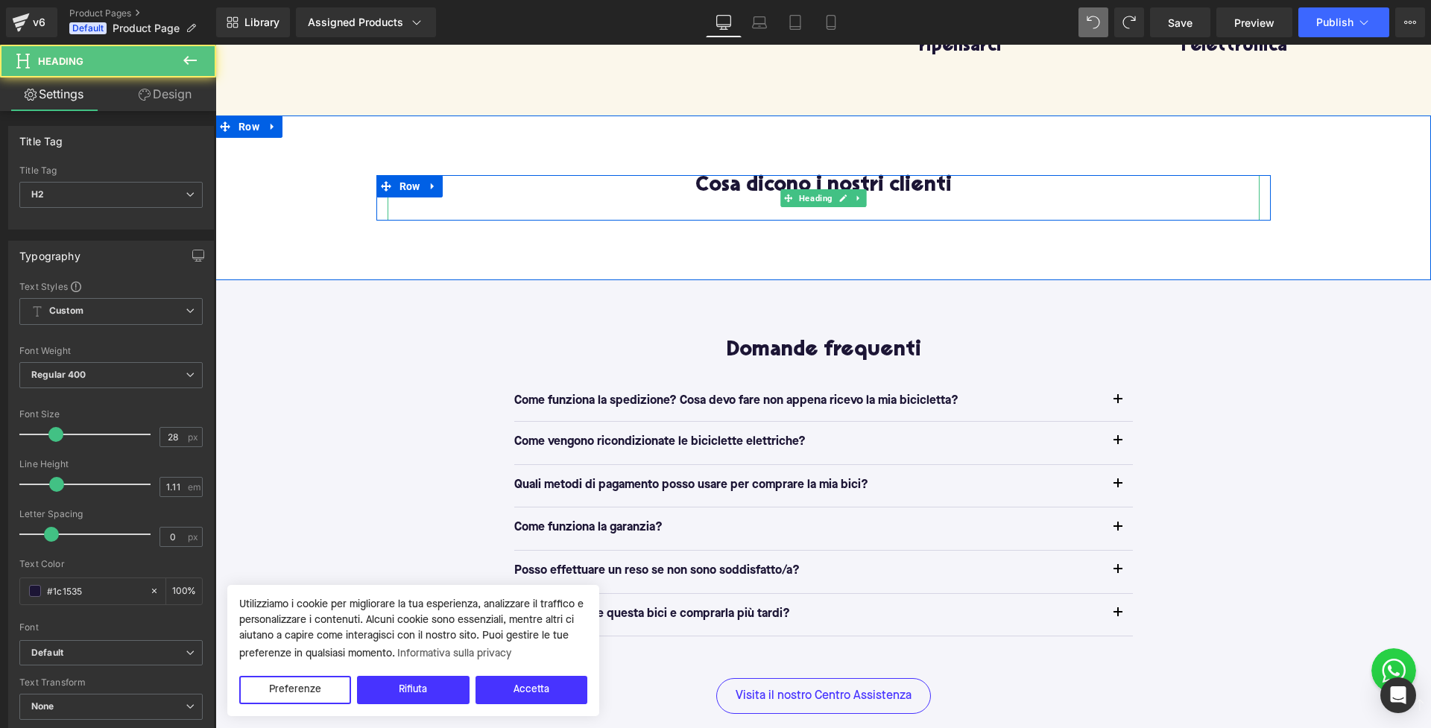
click at [592, 211] on div "Cosa dicono i nostri clienti" at bounding box center [824, 197] width 872 height 45
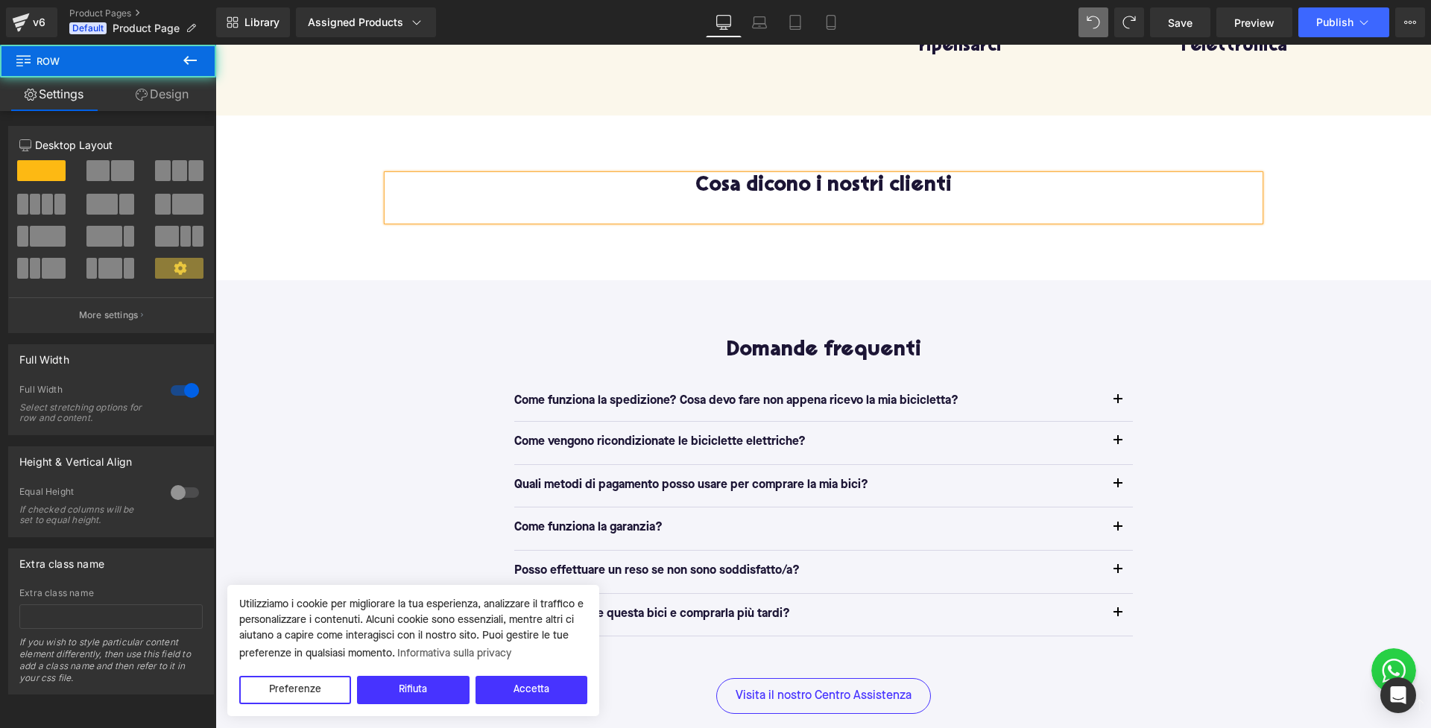
click at [636, 234] on div "Cosa dicono i nostri clienti Heading Row Row 80px" at bounding box center [823, 198] width 1216 height 165
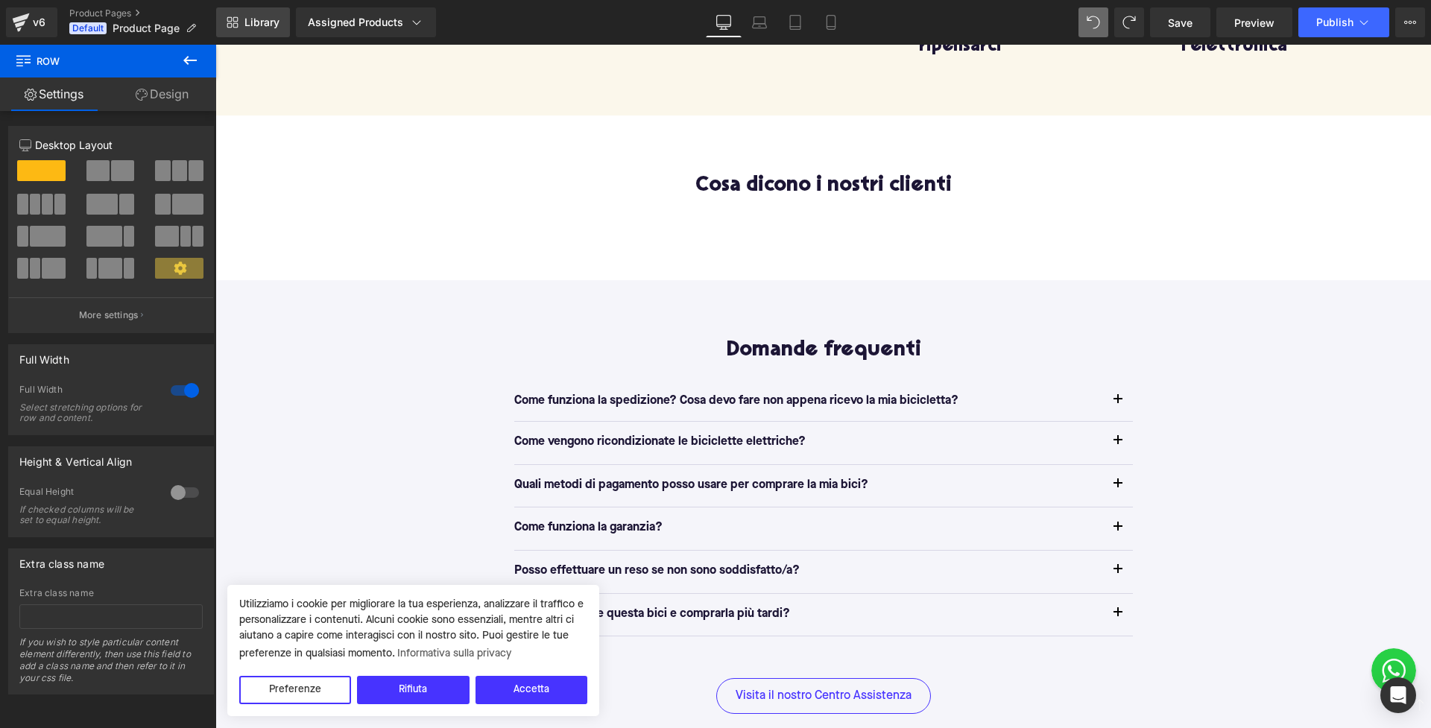
click at [276, 22] on span "Library" at bounding box center [261, 22] width 35 height 13
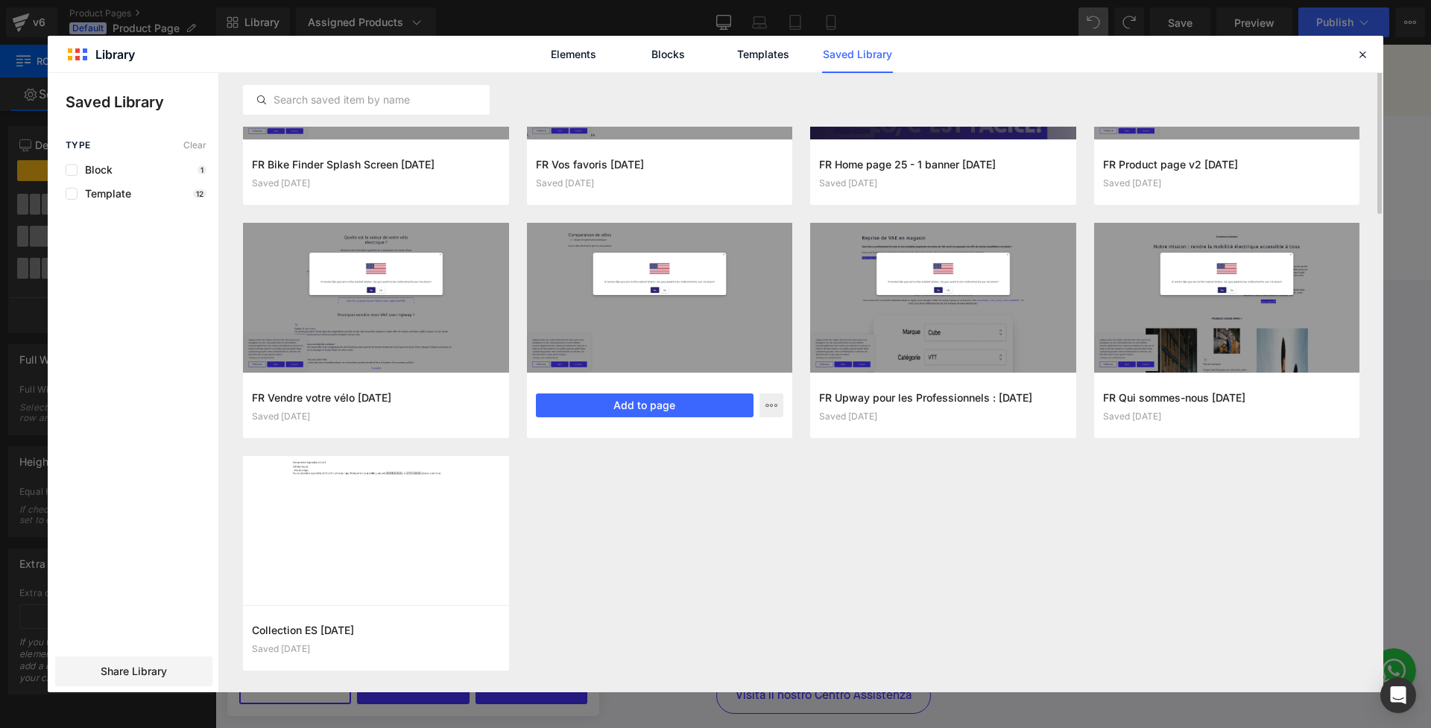
scroll to position [0, 0]
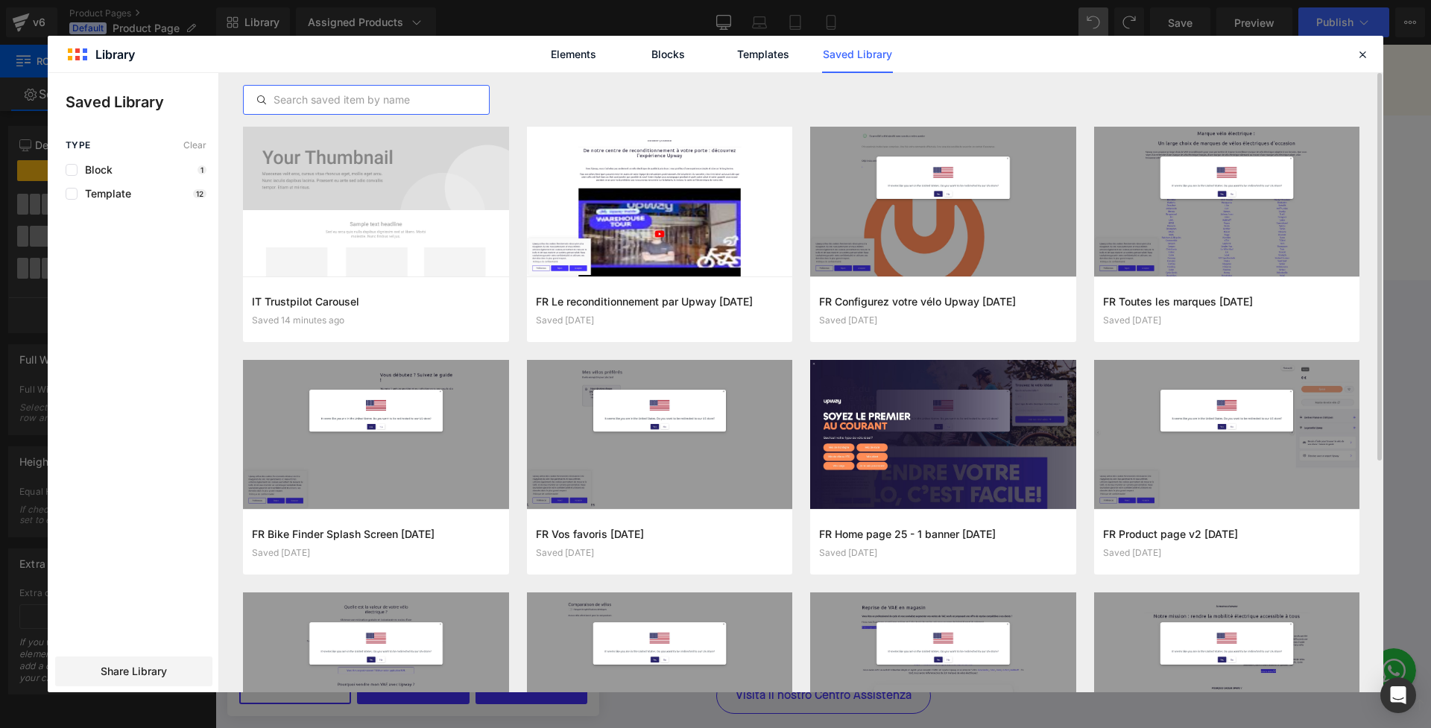
click at [357, 91] on input "text" at bounding box center [366, 100] width 245 height 18
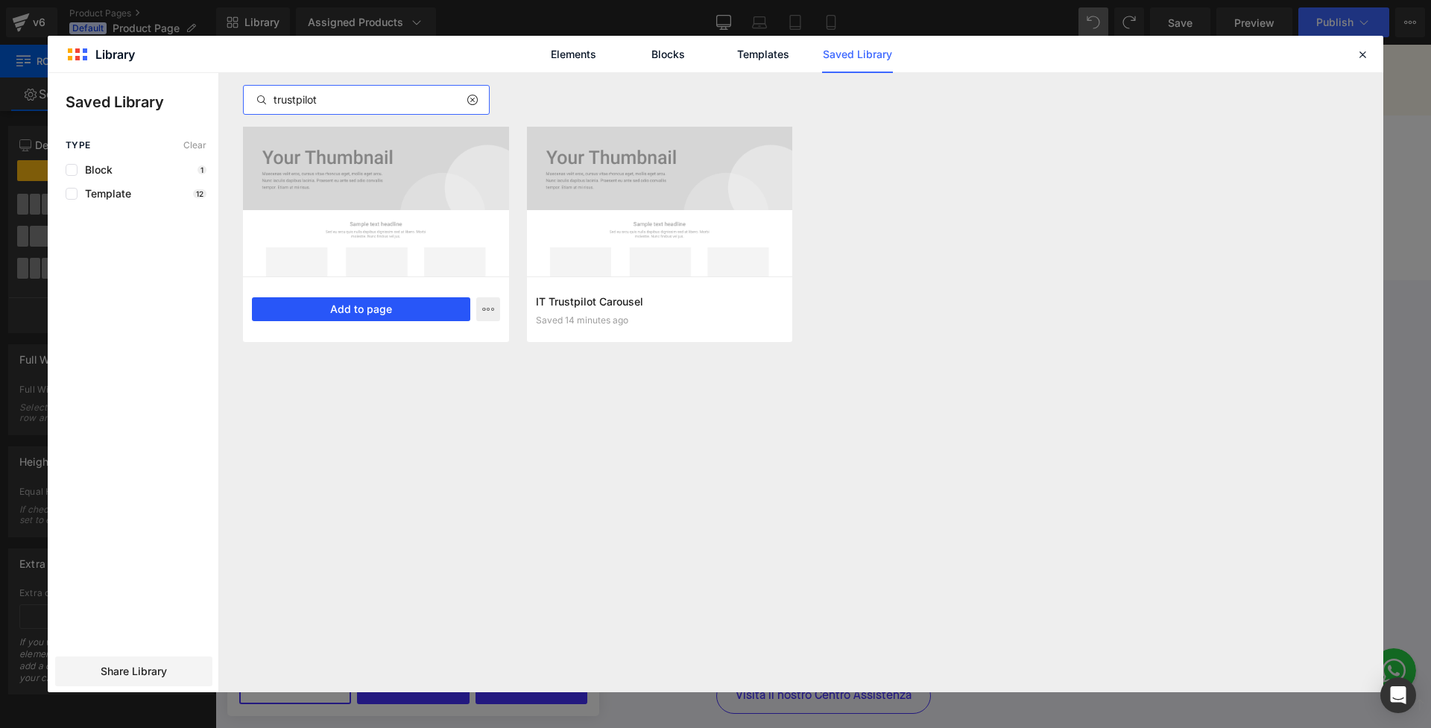
type input "trustpilot"
click at [360, 303] on button "Add to page" at bounding box center [361, 309] width 218 height 24
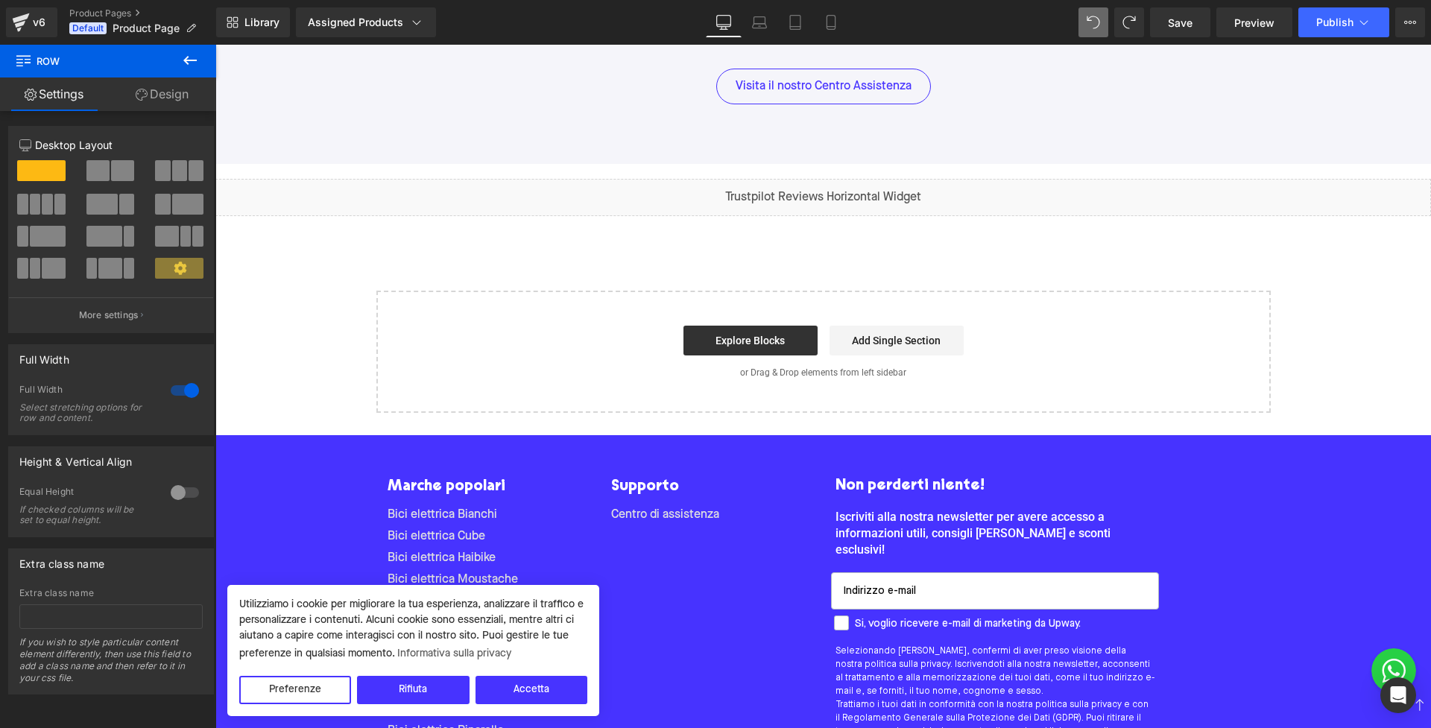
scroll to position [1412, 0]
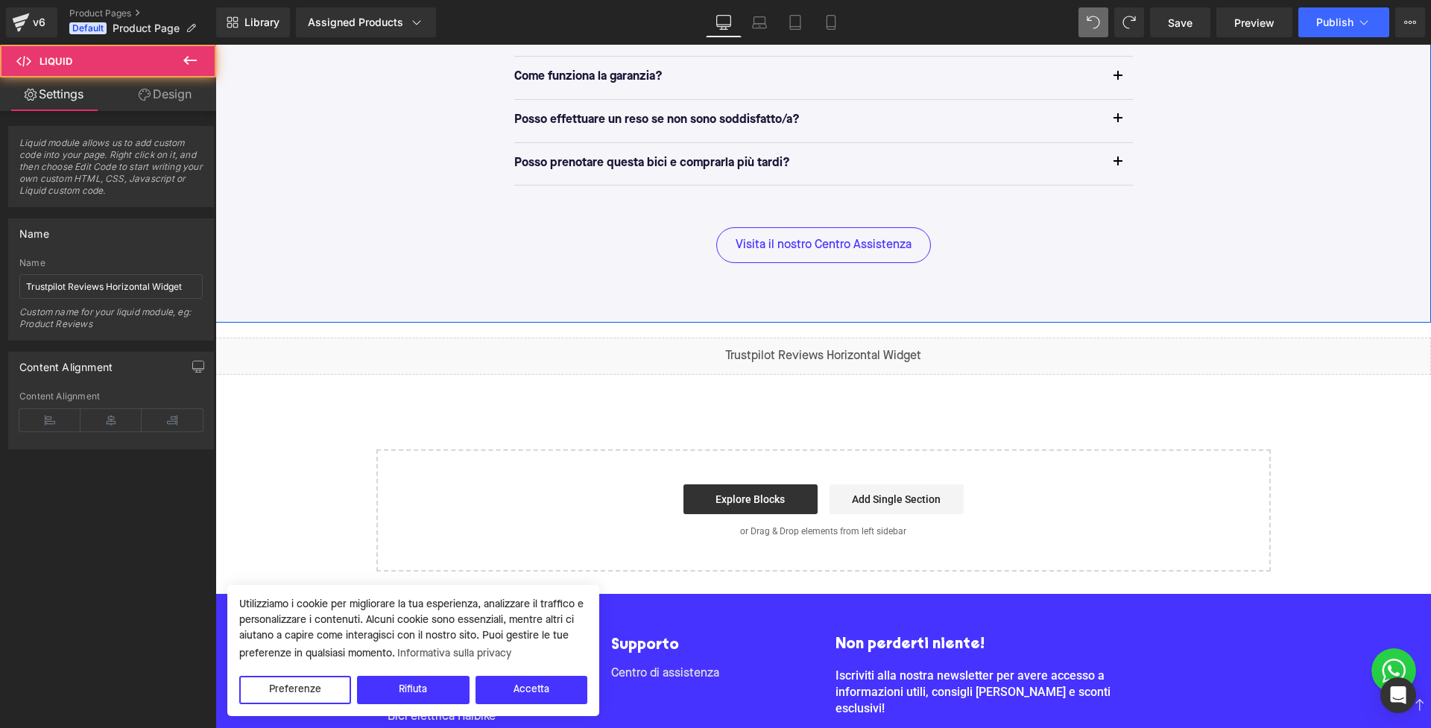
drag, startPoint x: 676, startPoint y: 354, endPoint x: 676, endPoint y: 291, distance: 63.3
click at [666, 338] on div "Liquid" at bounding box center [823, 356] width 1216 height 37
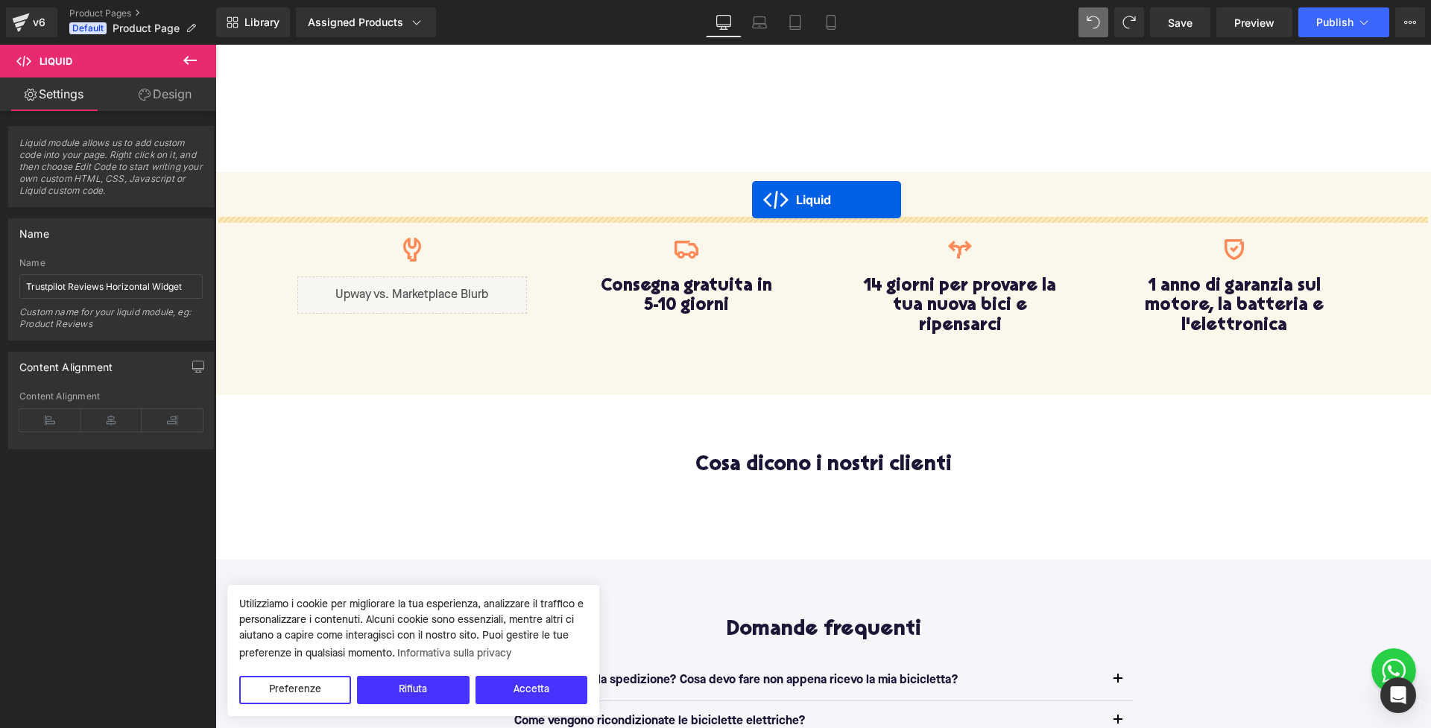
scroll to position [637, 0]
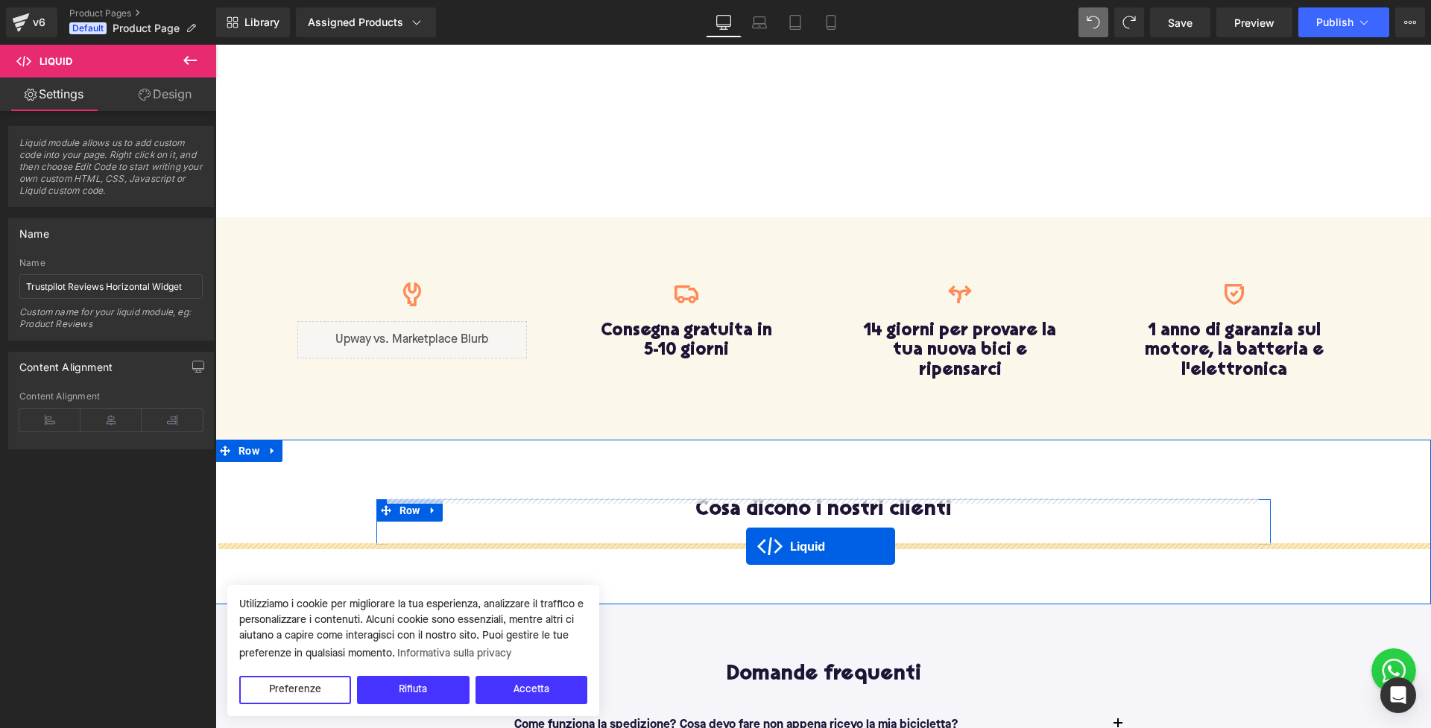
drag, startPoint x: 783, startPoint y: 341, endPoint x: 746, endPoint y: 546, distance: 208.9
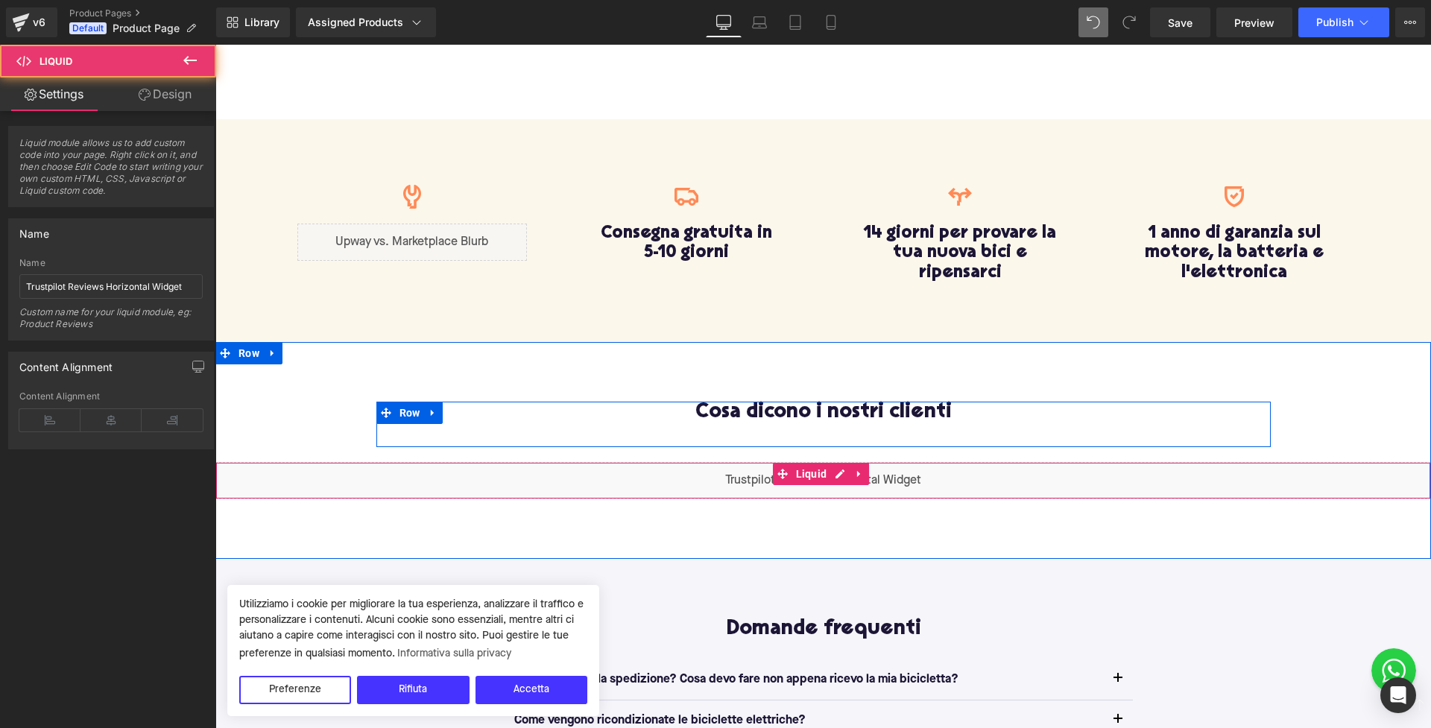
scroll to position [745, 0]
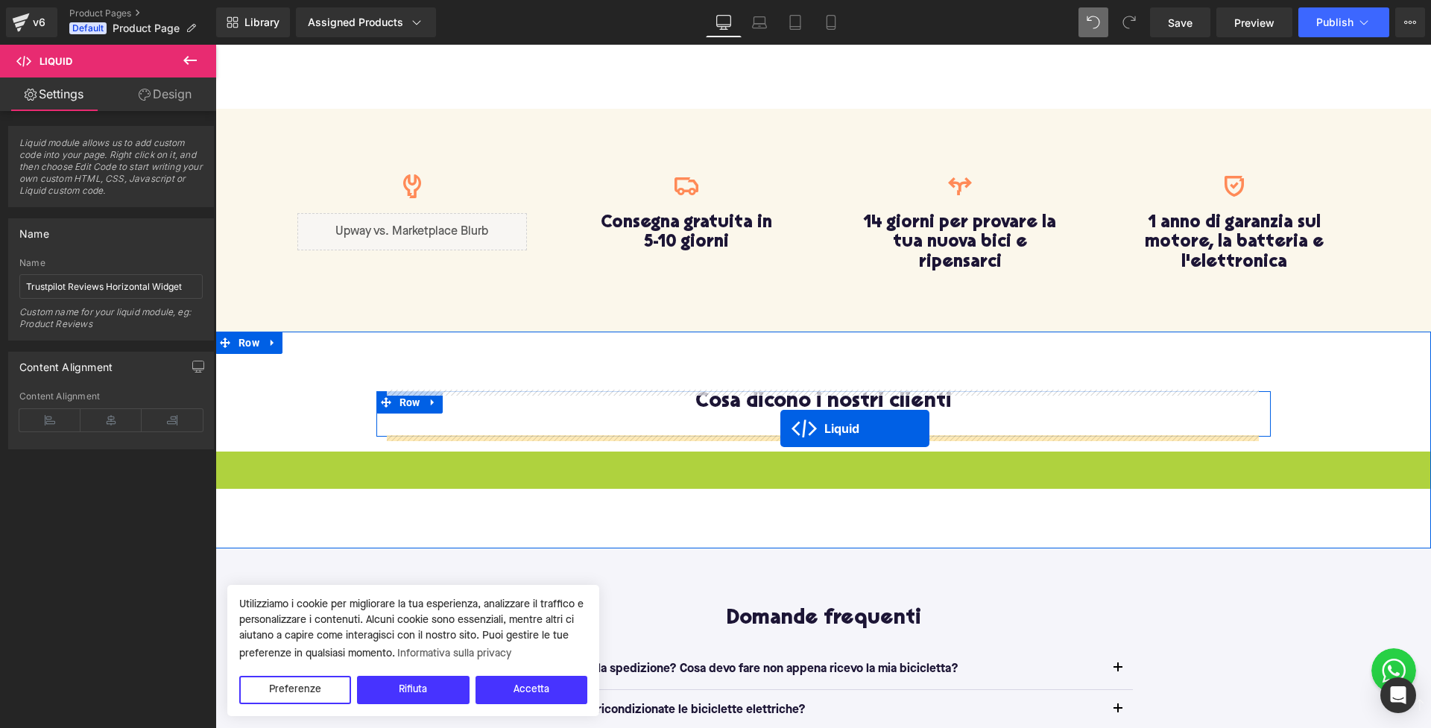
drag, startPoint x: 780, startPoint y: 459, endPoint x: 780, endPoint y: 429, distance: 30.6
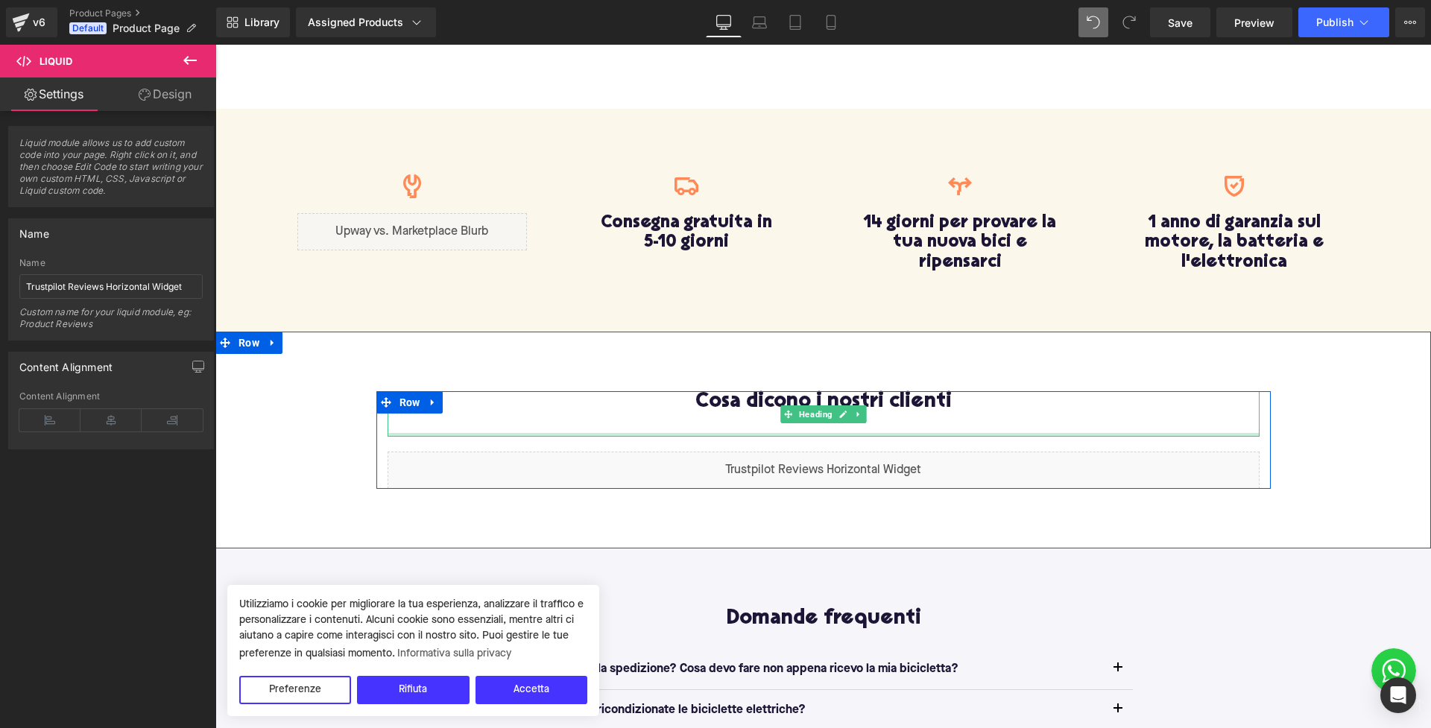
click at [755, 431] on div "Cosa dicono i nostri clienti" at bounding box center [824, 413] width 872 height 45
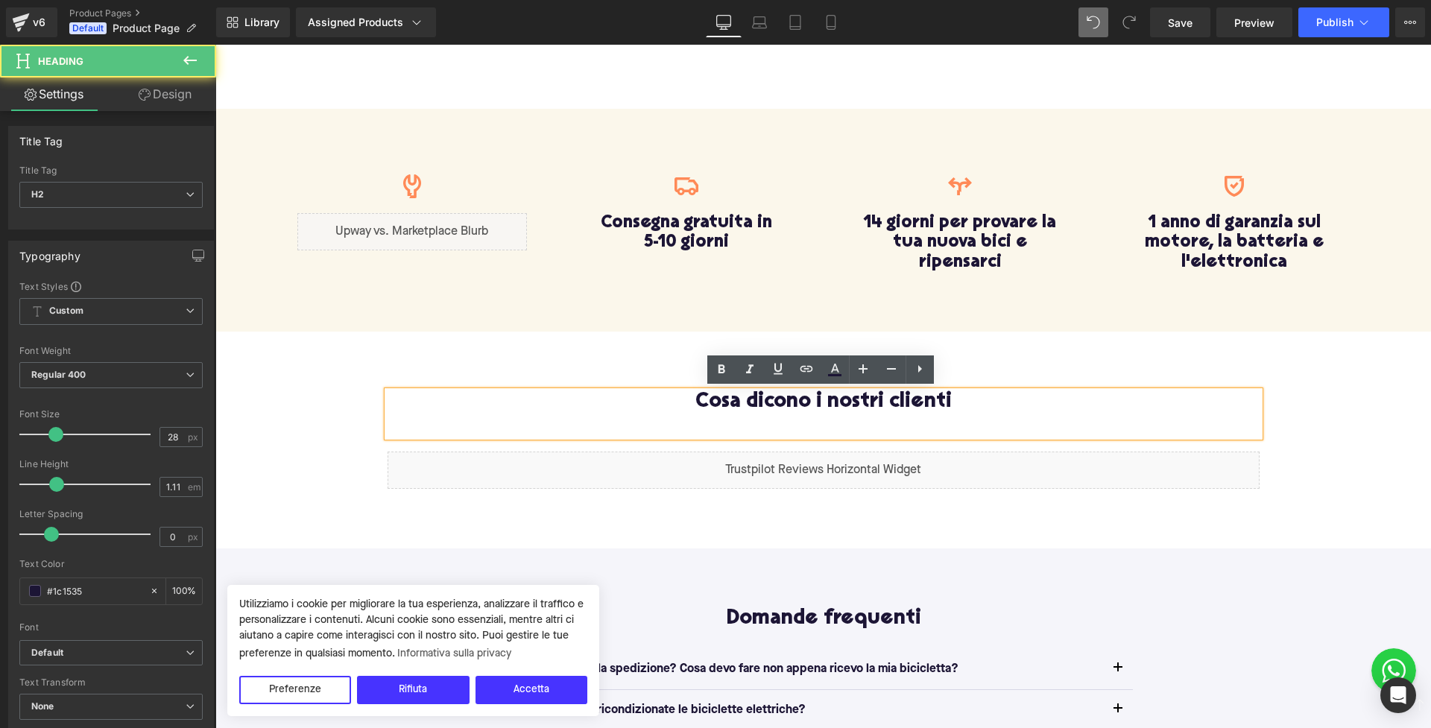
click at [744, 461] on div "Liquid" at bounding box center [824, 470] width 872 height 37
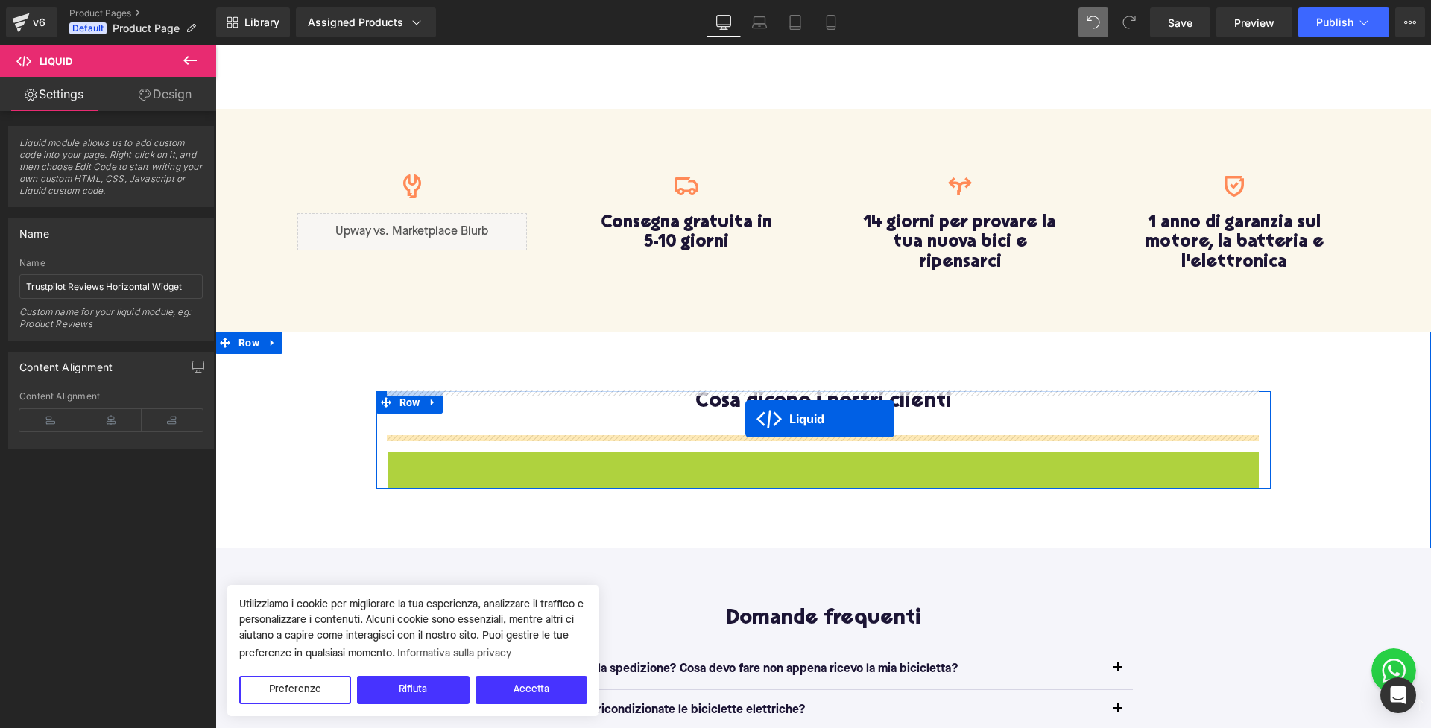
drag, startPoint x: 785, startPoint y: 462, endPoint x: 745, endPoint y: 419, distance: 58.6
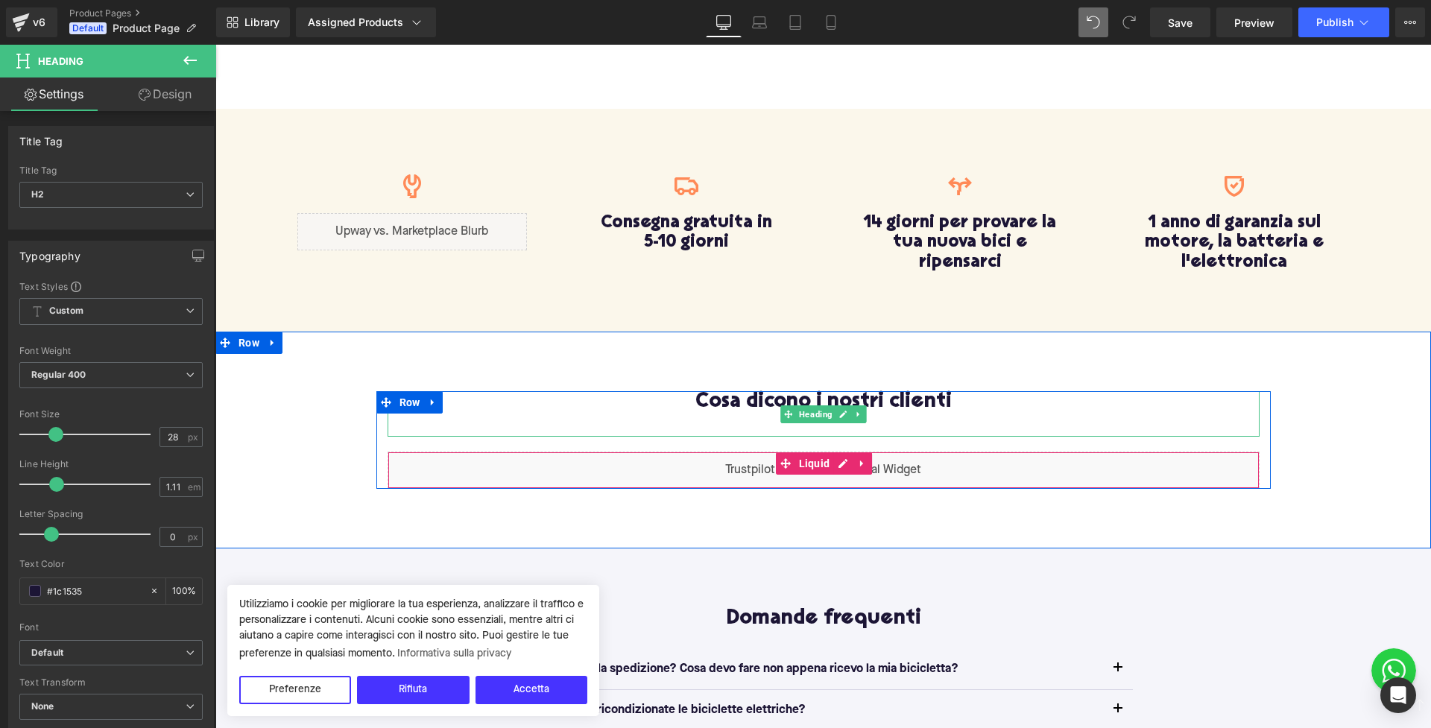
click at [745, 408] on h2 "Cosa dicono i nostri clienti" at bounding box center [824, 402] width 872 height 23
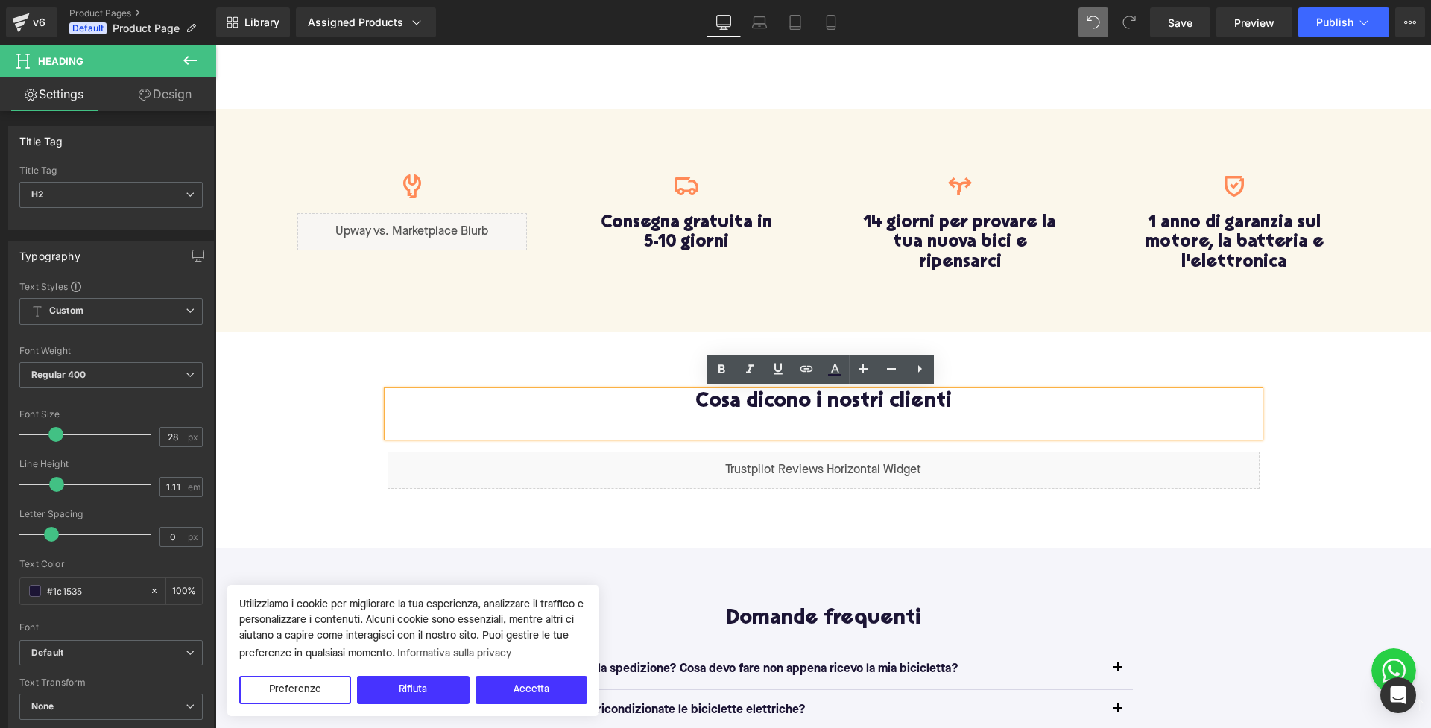
click at [630, 519] on div "Cosa dicono i nostri clienti Heading Liquid Row Row 80px 80px" at bounding box center [823, 440] width 1216 height 217
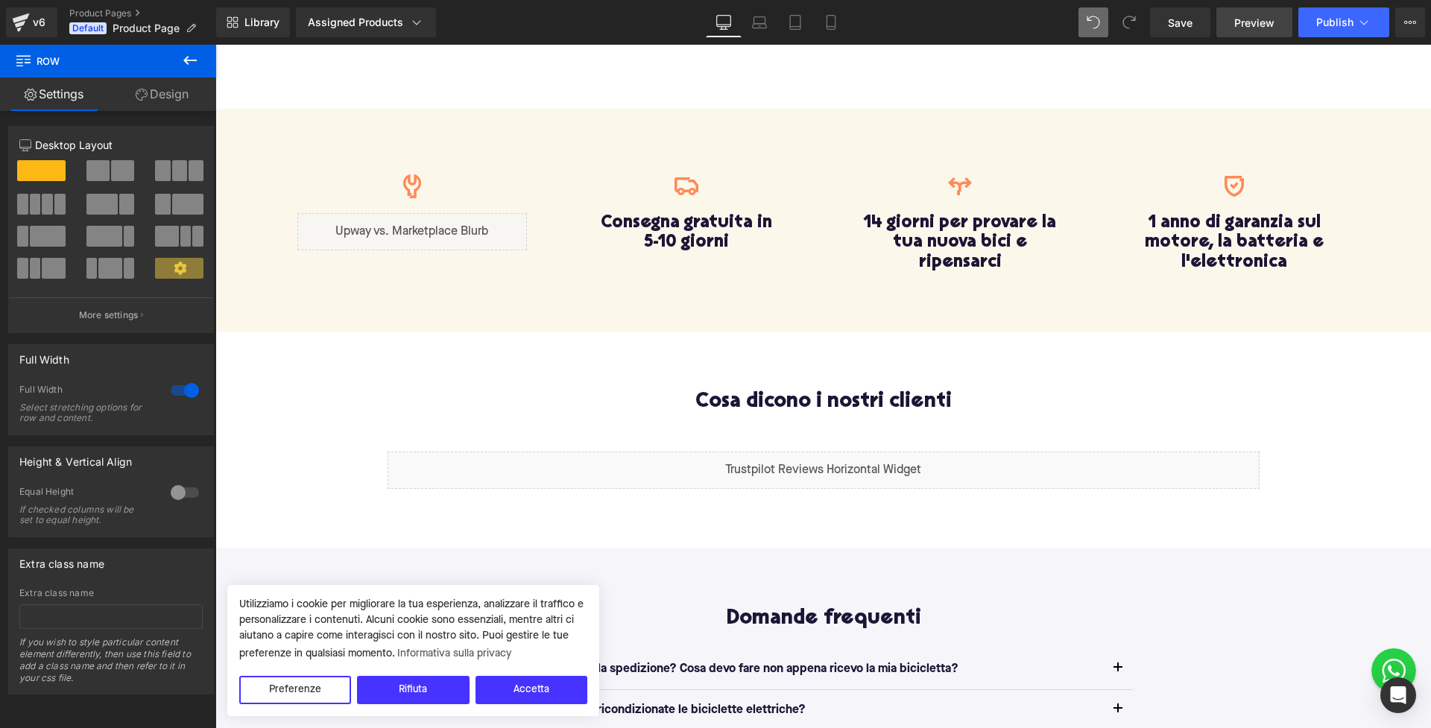
click at [1261, 28] on span "Preview" at bounding box center [1254, 23] width 40 height 16
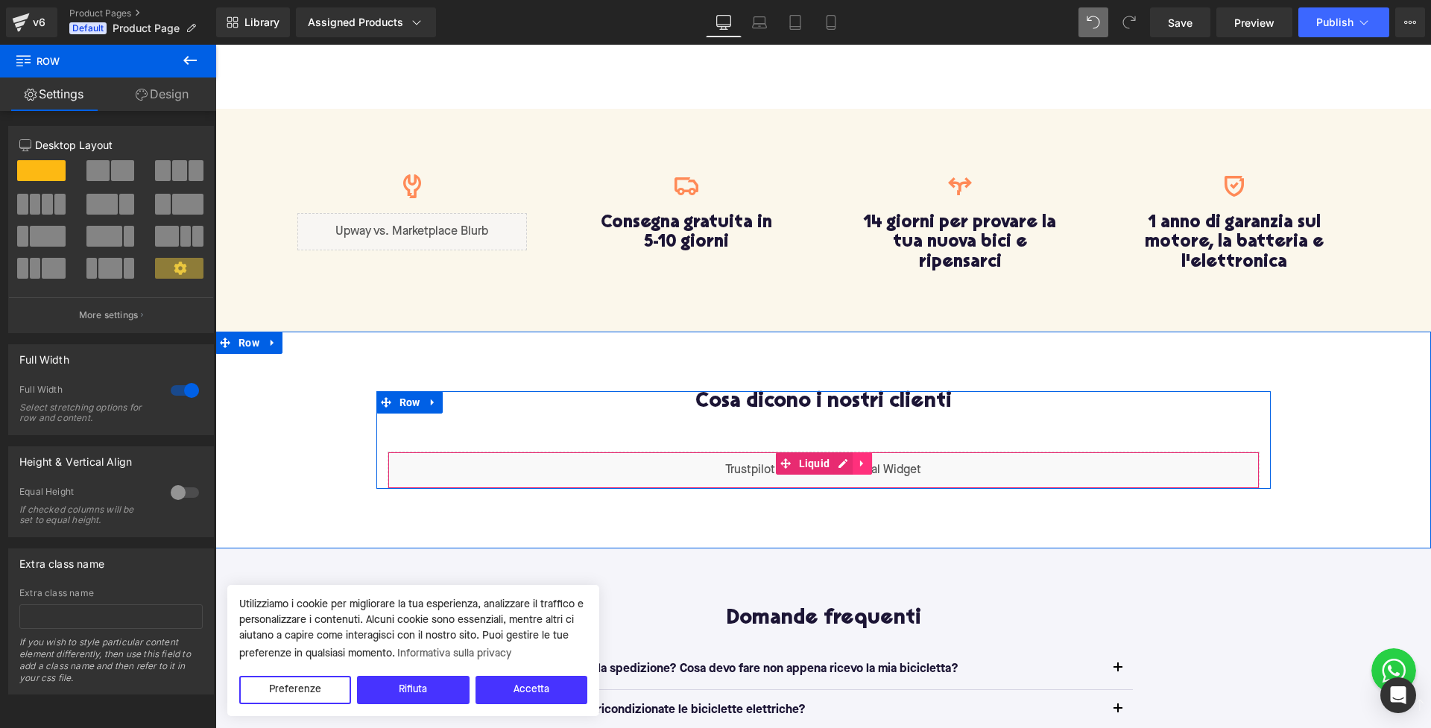
click at [860, 462] on icon at bounding box center [861, 464] width 3 height 7
click at [870, 464] on icon at bounding box center [872, 463] width 10 height 11
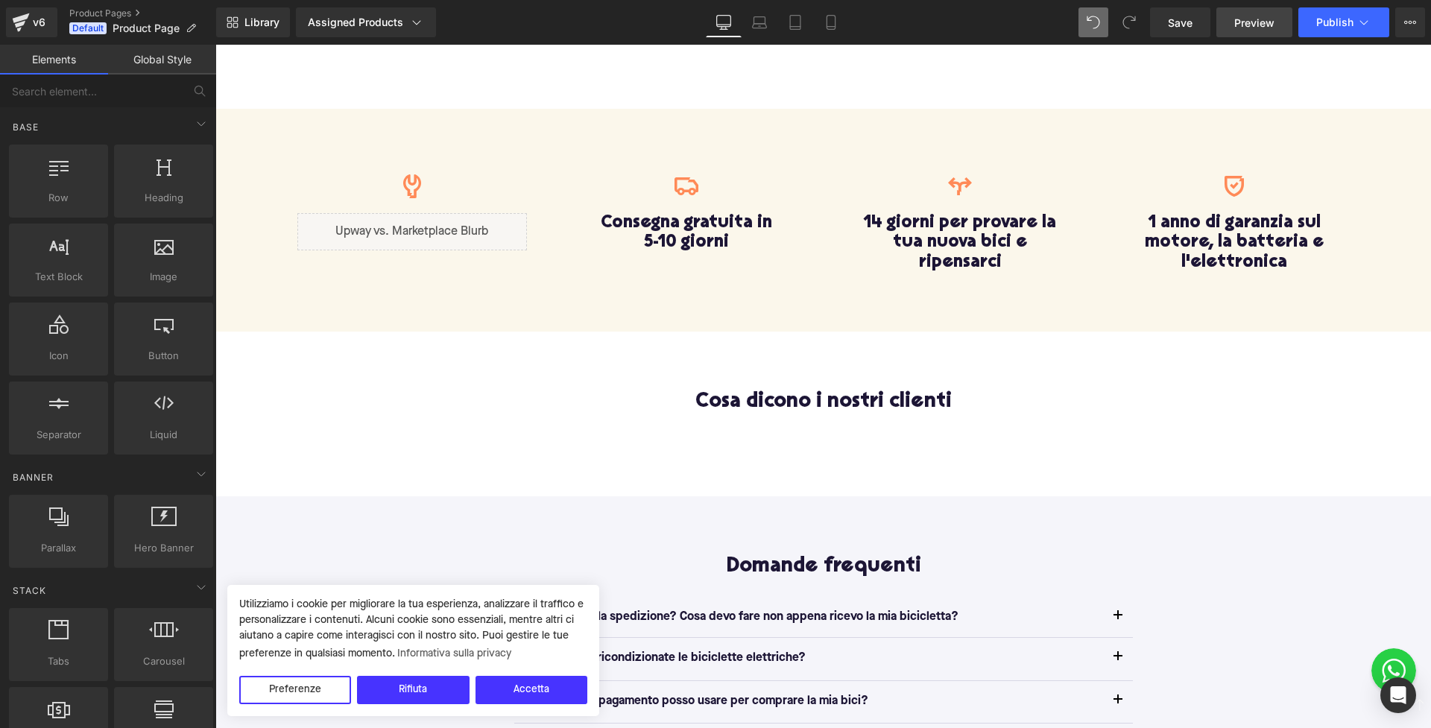
click at [1255, 19] on span "Preview" at bounding box center [1254, 23] width 40 height 16
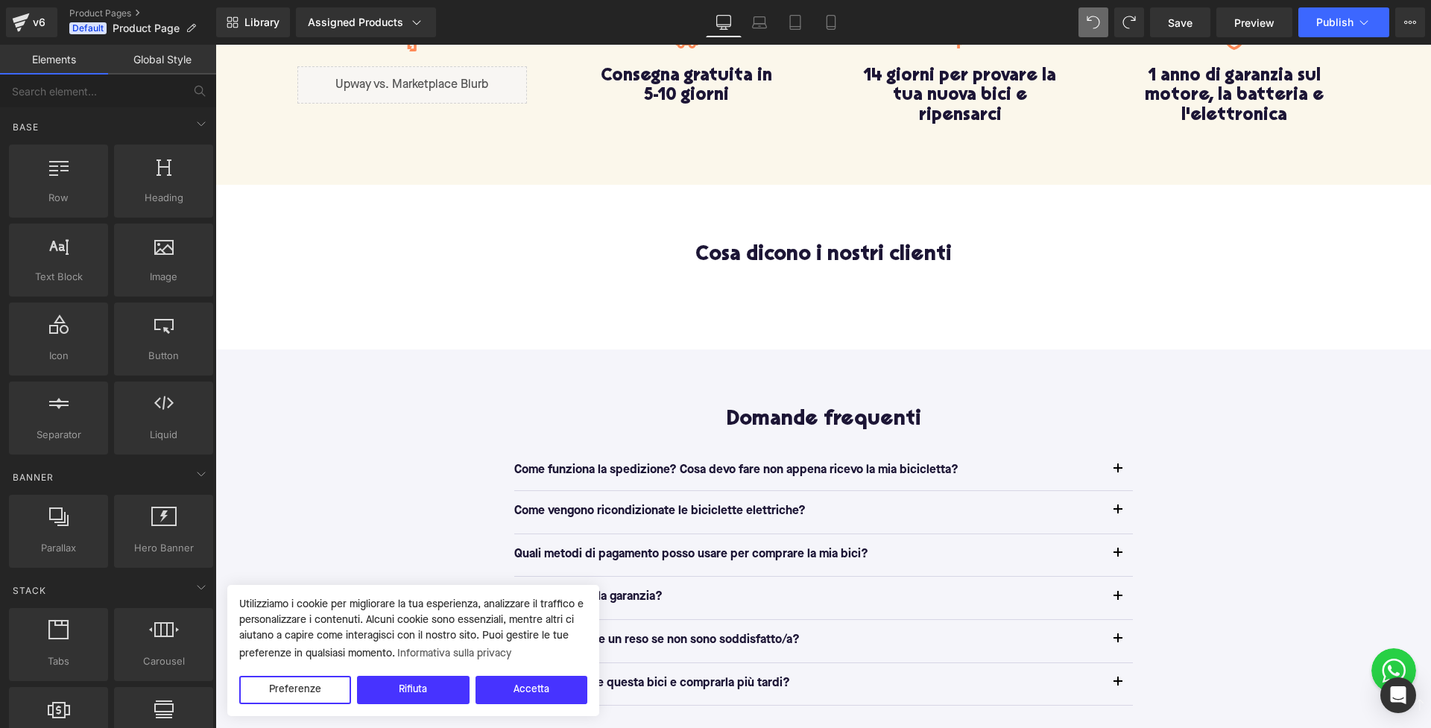
scroll to position [860, 0]
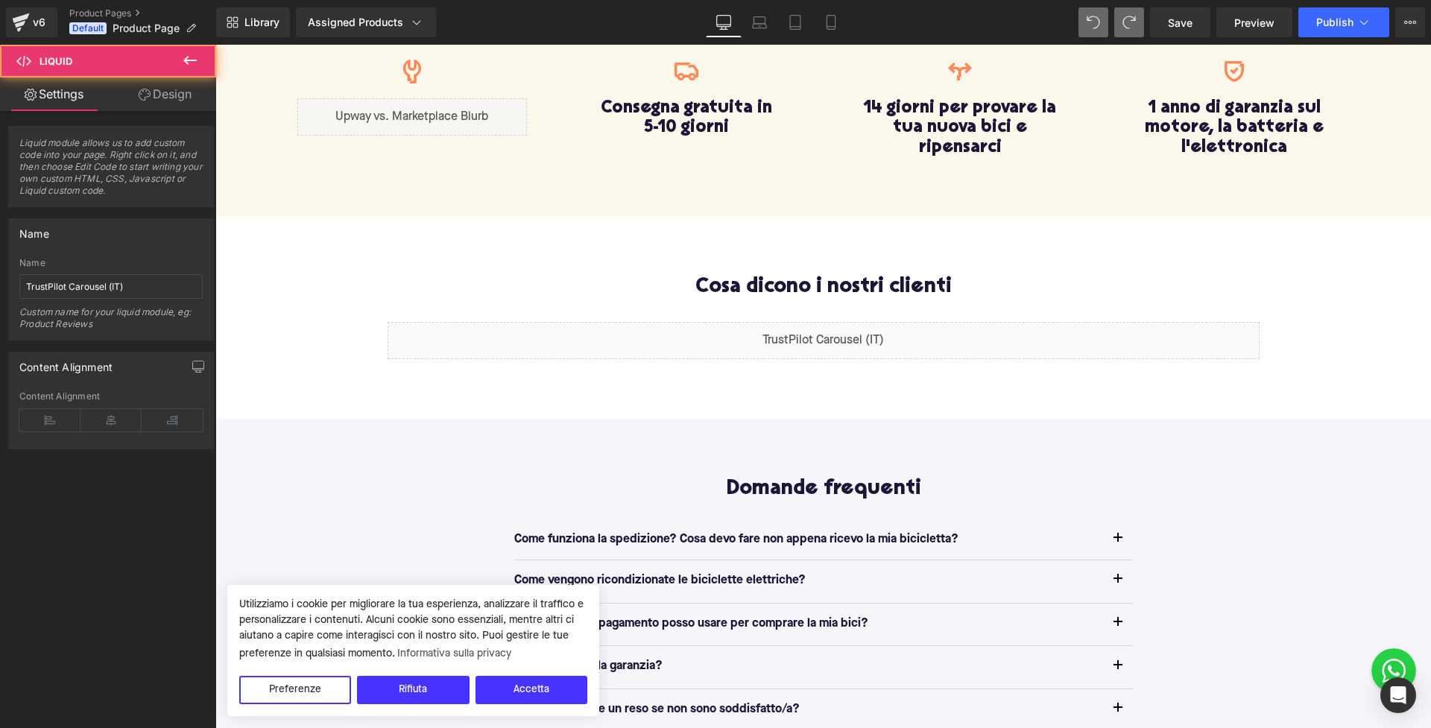
type input "TrustPilot Horizontal (IT)"
click at [1177, 25] on span "Save" at bounding box center [1180, 23] width 25 height 16
click at [1258, 22] on span "Preview" at bounding box center [1254, 23] width 40 height 16
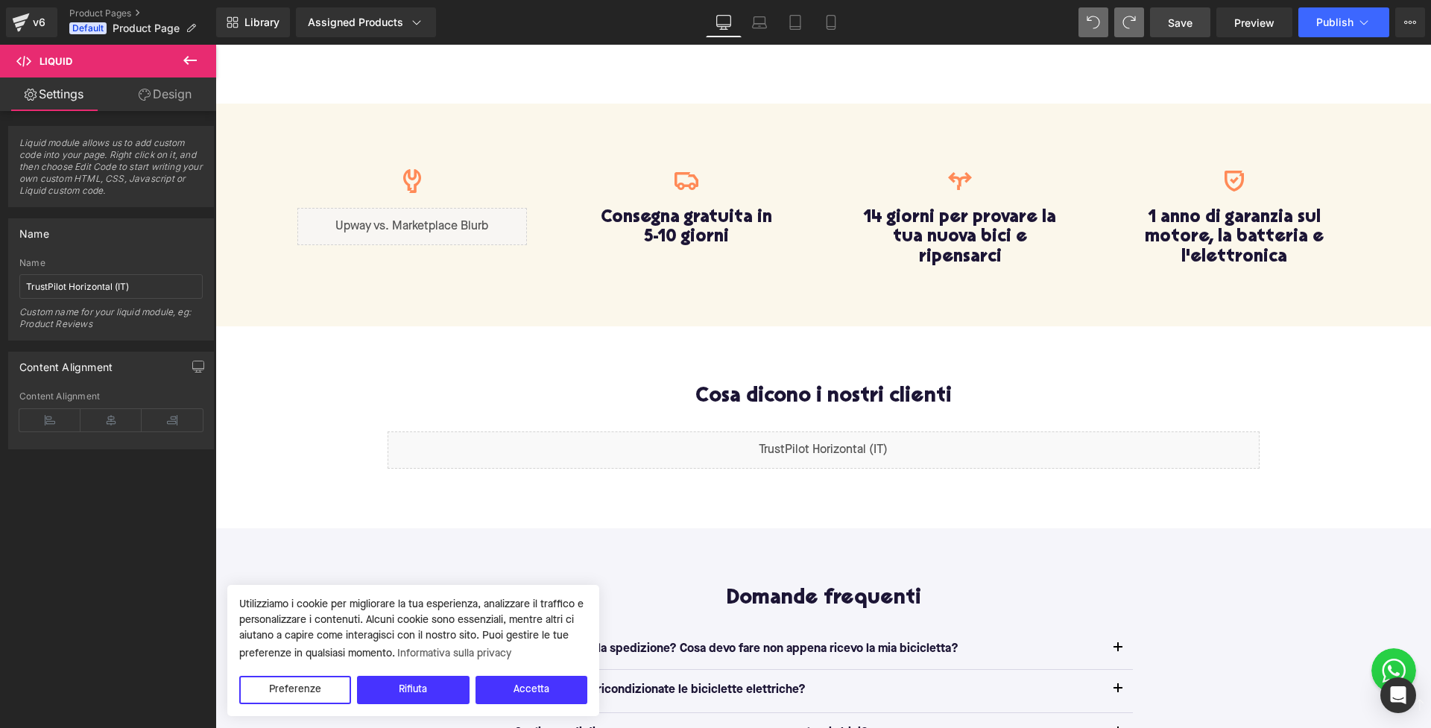
scroll to position [698, 0]
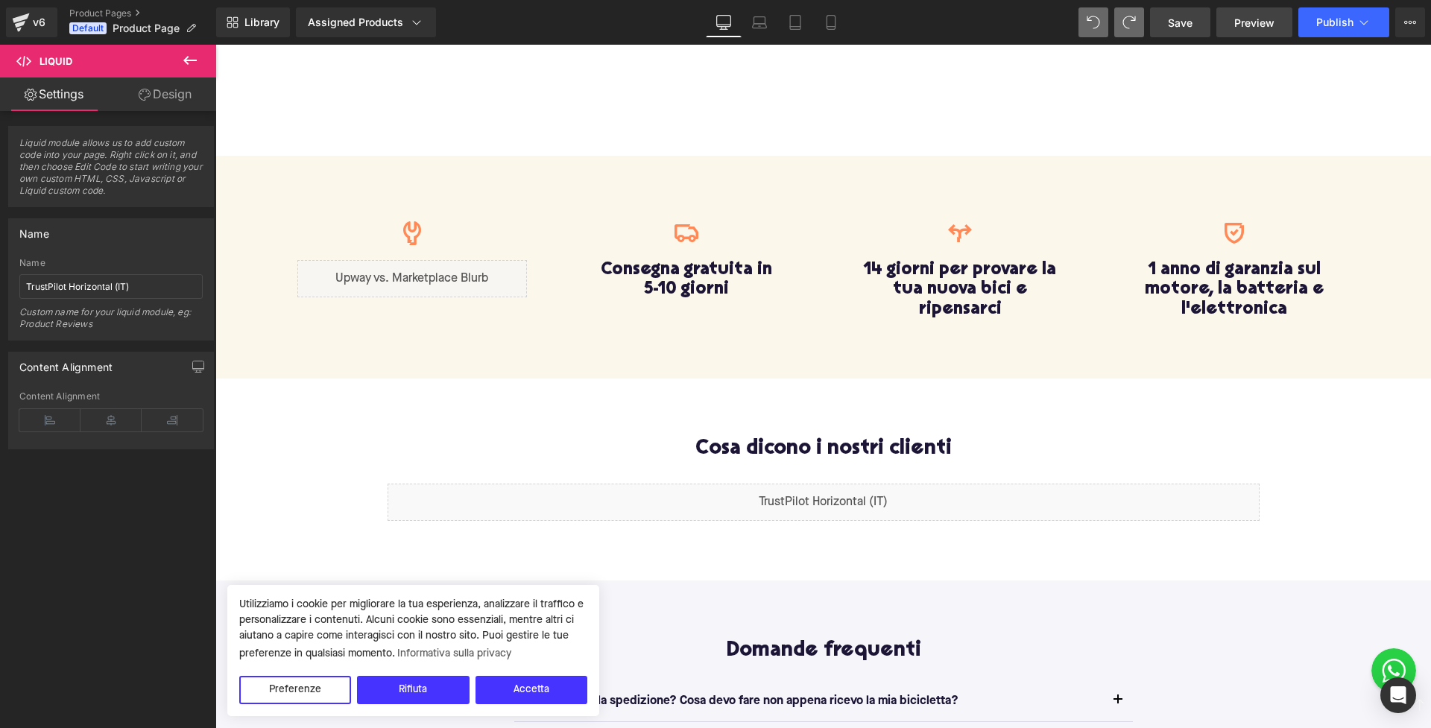
click at [1274, 25] on span "Preview" at bounding box center [1254, 23] width 40 height 16
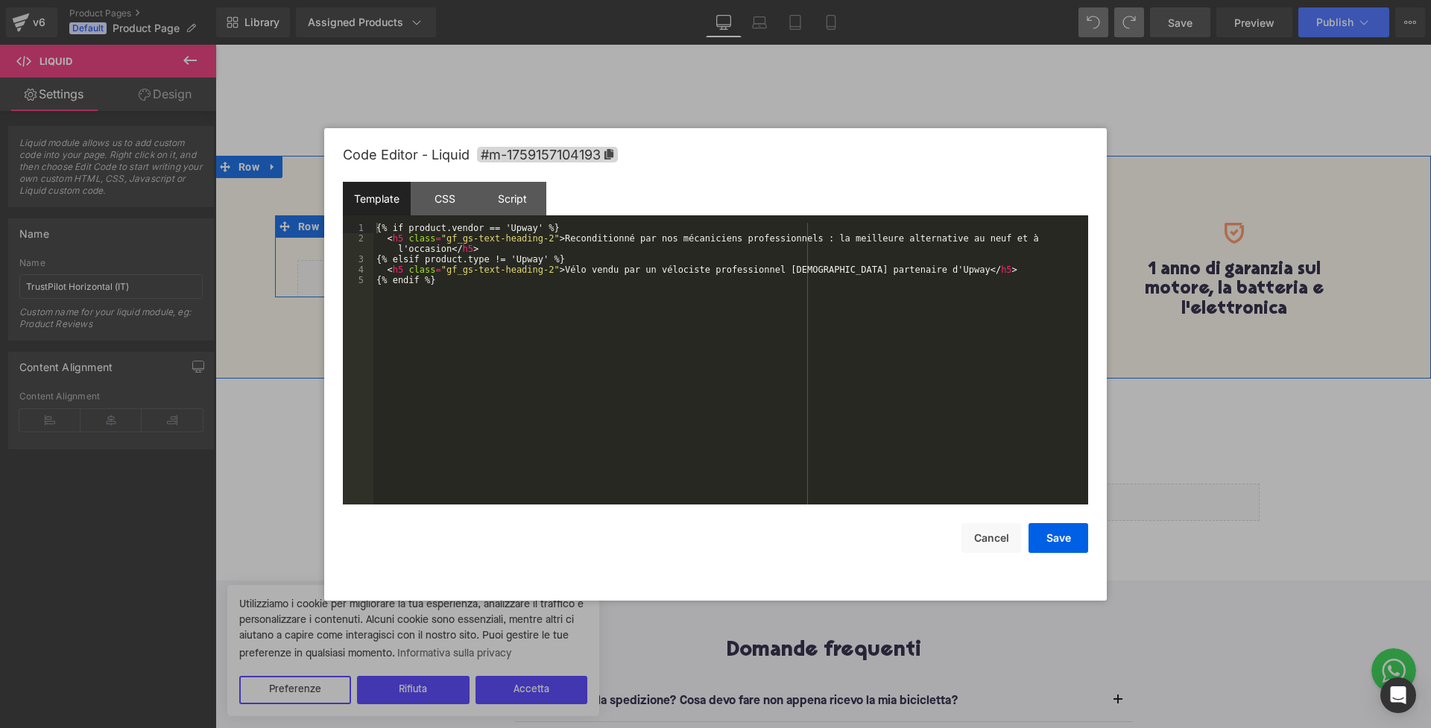
click at [426, 273] on icon at bounding box center [428, 271] width 7 height 7
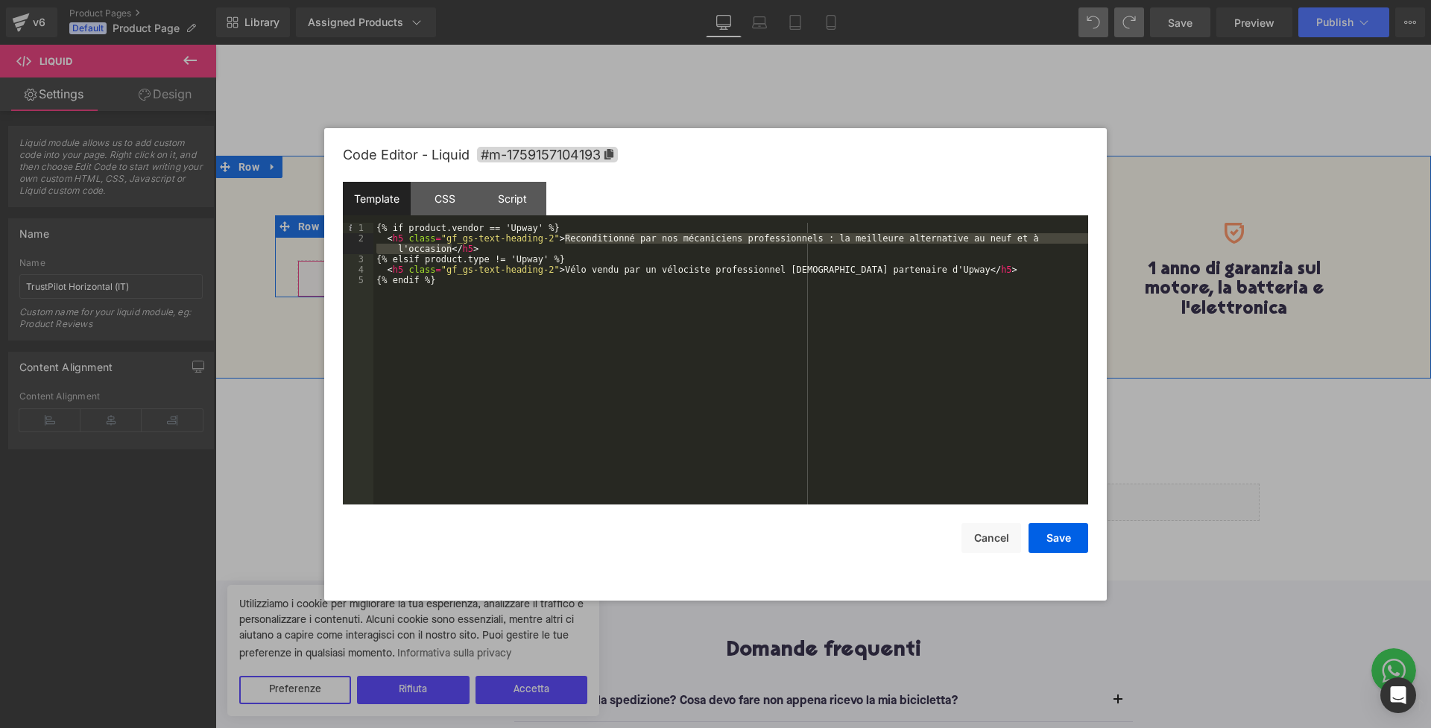
drag, startPoint x: 565, startPoint y: 239, endPoint x: 453, endPoint y: 245, distance: 111.9
click at [453, 245] on div "{% if product.vendor == 'Upway' %} < h5 class = "gf_gs-text-heading-2" > Recond…" at bounding box center [730, 374] width 715 height 303
click at [578, 238] on div "{% if product.vendor == 'Upway' %} < h5 class = "gf_gs-text-heading-2" > Recond…" at bounding box center [730, 374] width 715 height 303
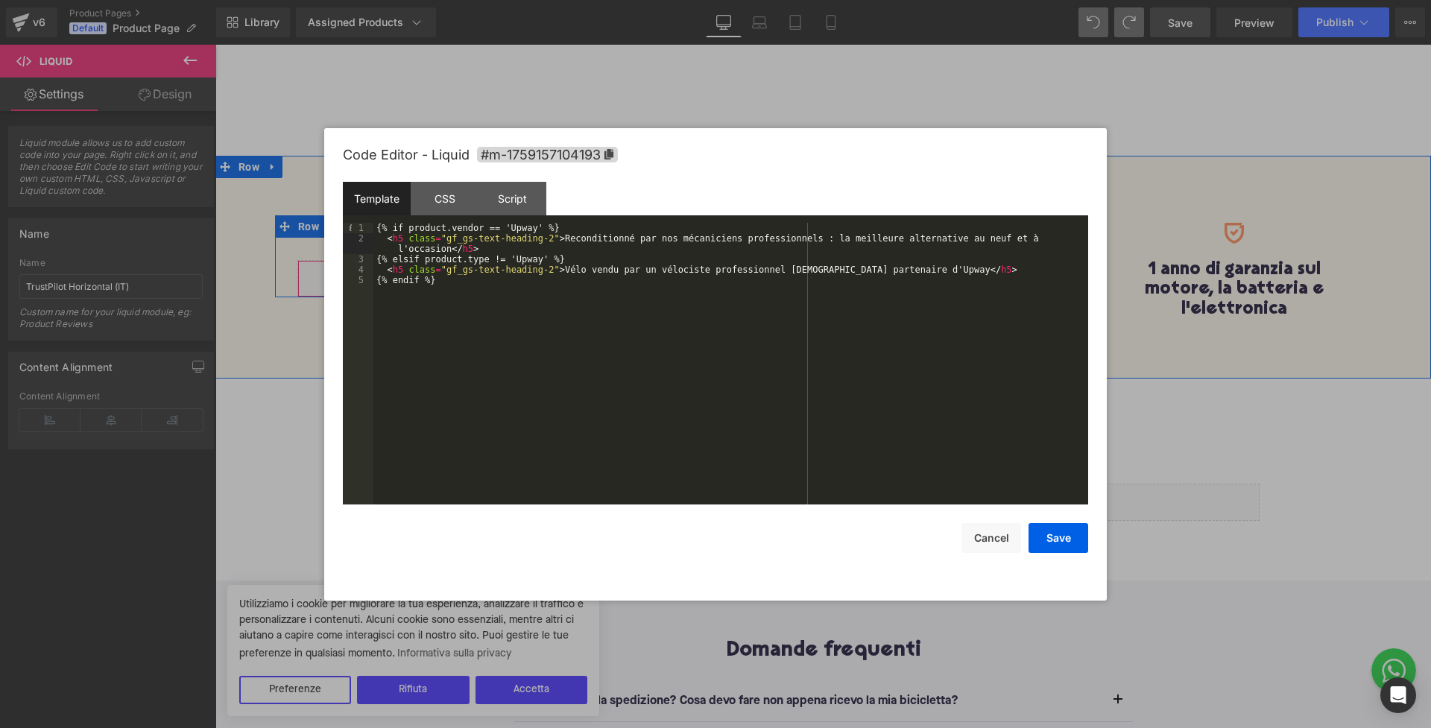
click at [566, 238] on div "{% if product.vendor == 'Upway' %} < h5 class = "gf_gs-text-heading-2" > Recond…" at bounding box center [730, 374] width 715 height 303
drag, startPoint x: 566, startPoint y: 268, endPoint x: 936, endPoint y: 271, distance: 370.4
click at [936, 271] on div "{% if product.vendor == 'Upway' %} < h5 class = "gf_gs-text-heading-2" > Ricond…" at bounding box center [730, 374] width 715 height 303
click at [522, 198] on div "Script" at bounding box center [512, 199] width 68 height 34
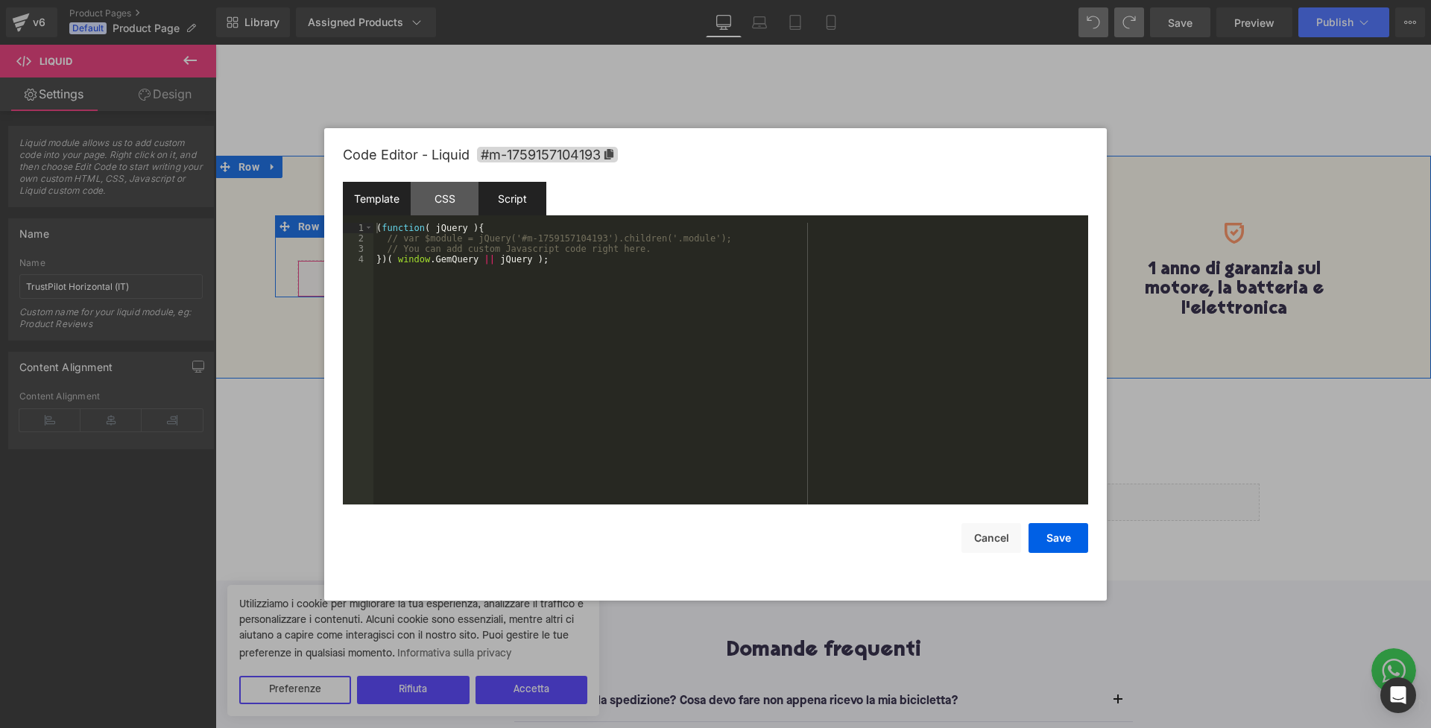
click at [382, 197] on div "Template" at bounding box center [377, 199] width 68 height 34
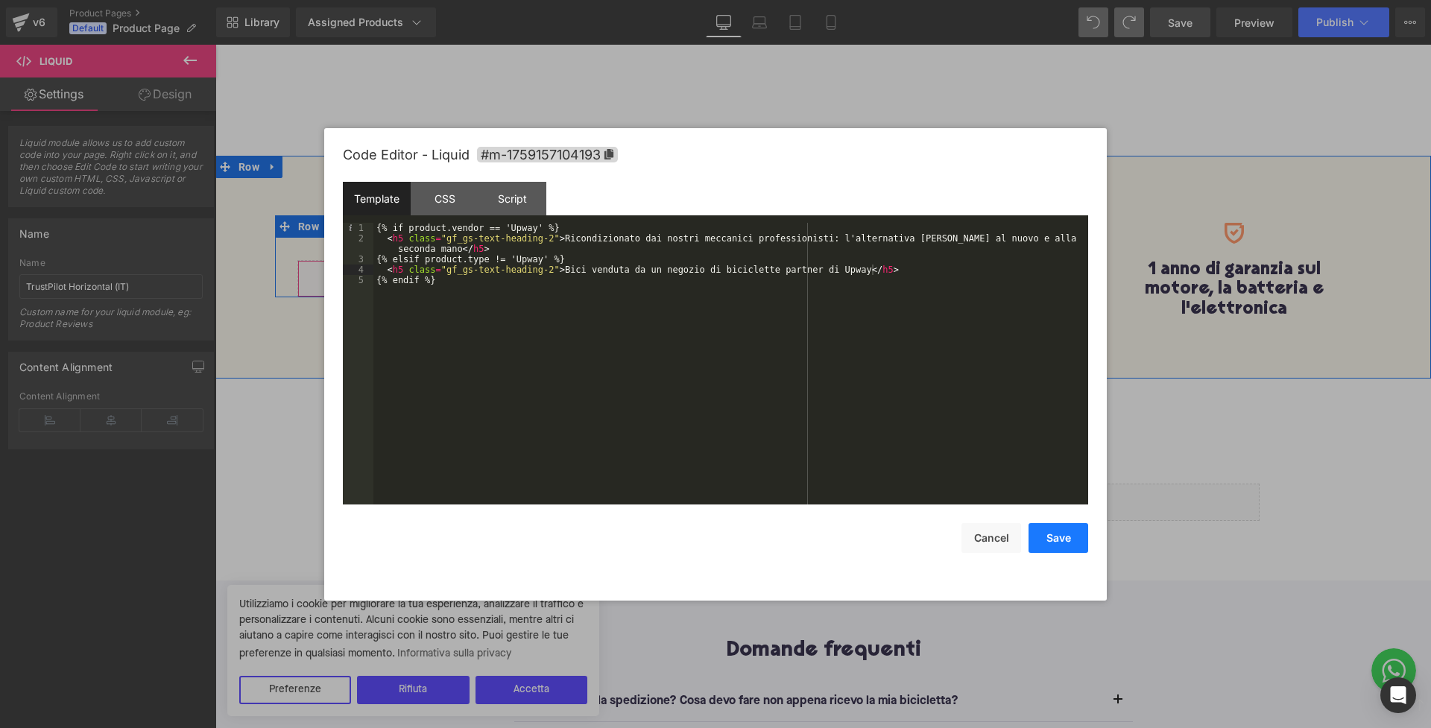
click at [1070, 534] on button "Save" at bounding box center [1058, 538] width 60 height 30
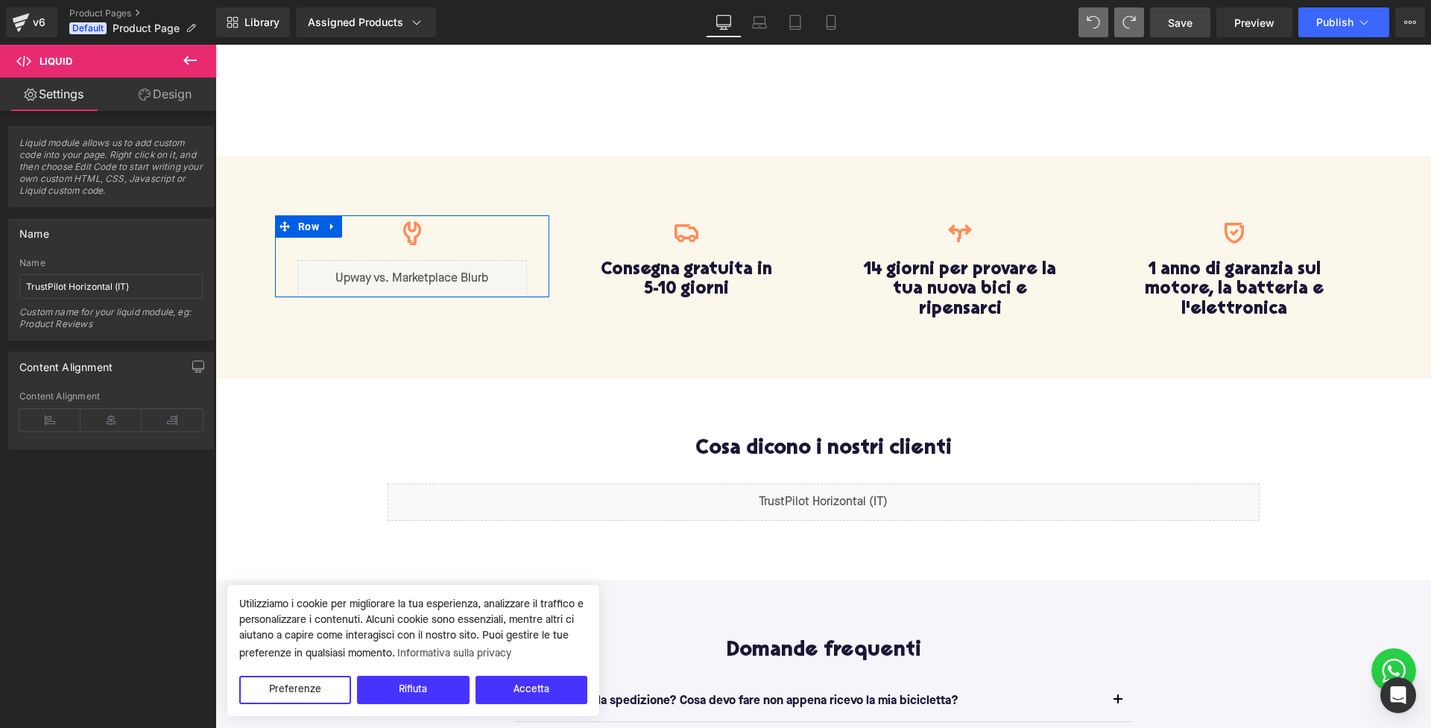
click at [1173, 30] on span "Save" at bounding box center [1180, 23] width 25 height 16
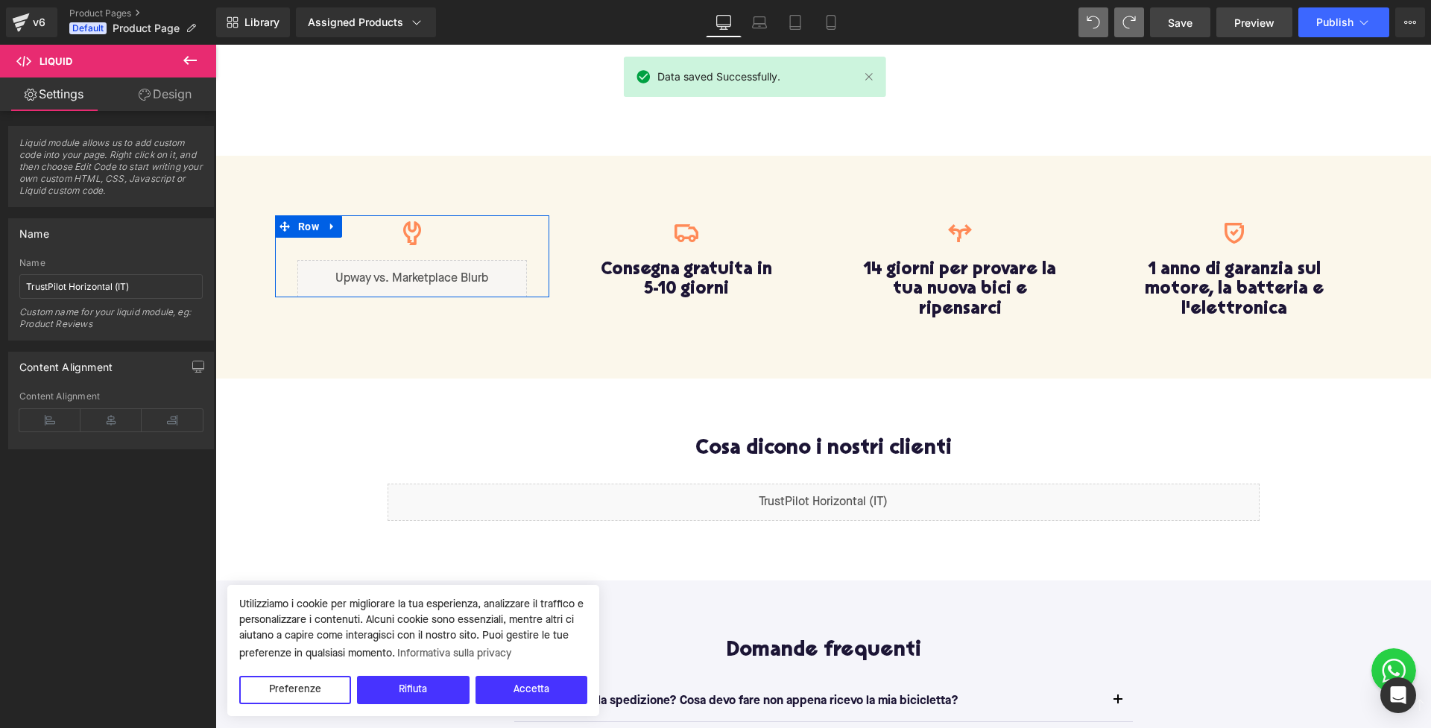
click at [1245, 26] on span "Preview" at bounding box center [1254, 23] width 40 height 16
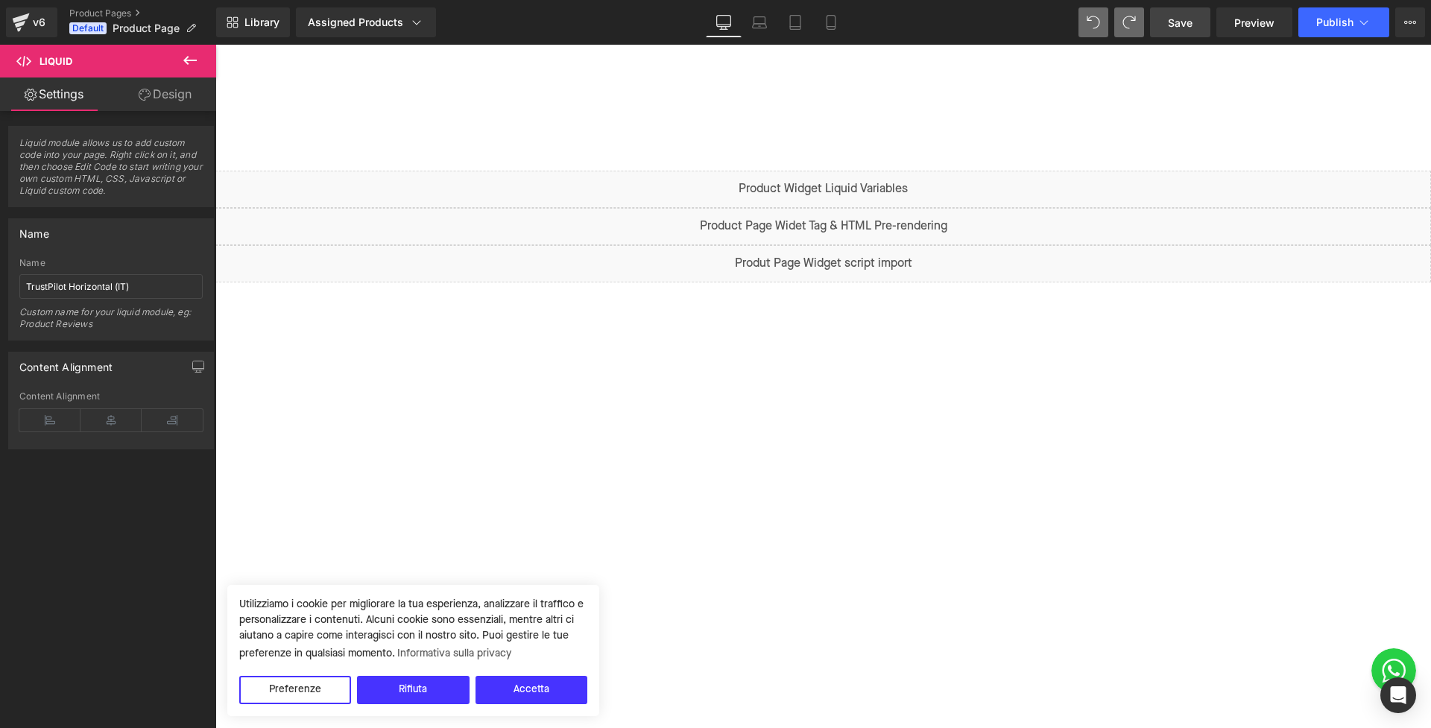
scroll to position [0, 0]
click at [1363, 25] on icon at bounding box center [1363, 22] width 15 height 15
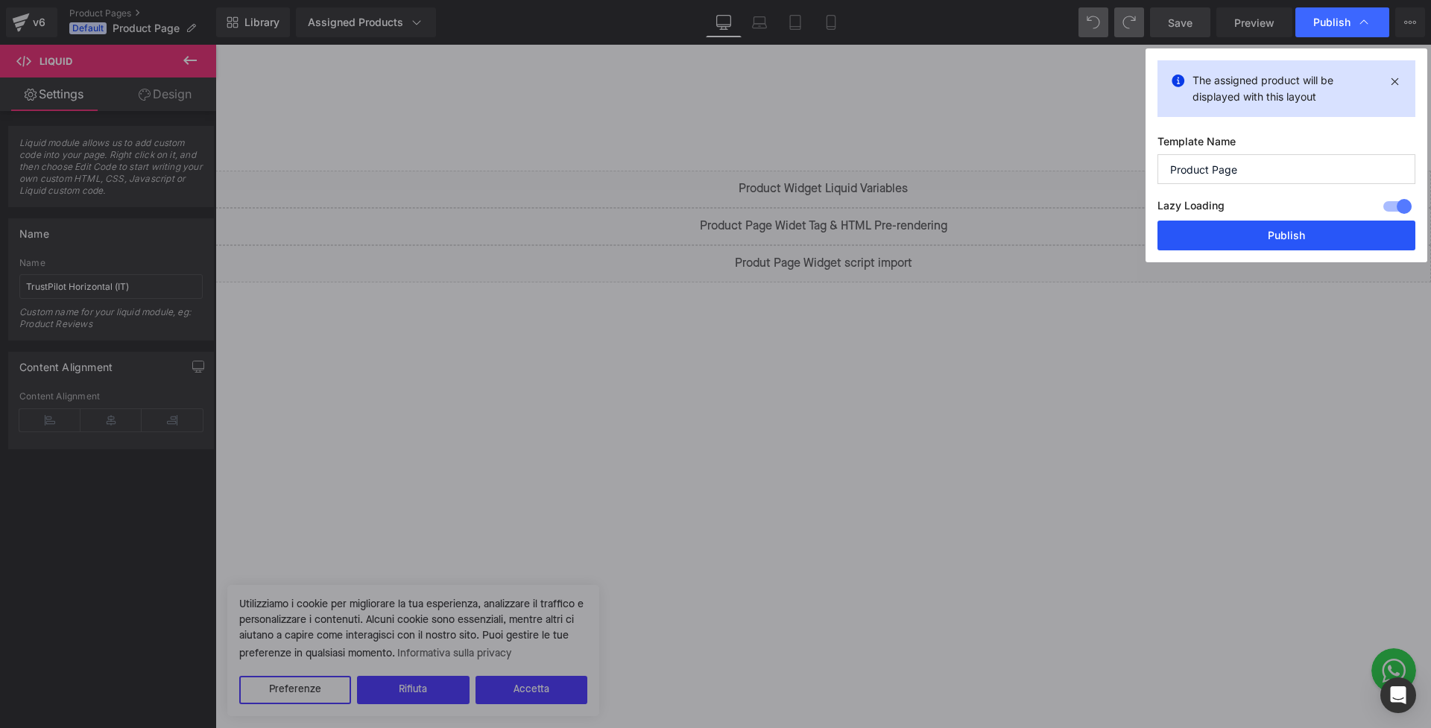
click at [1346, 230] on button "Publish" at bounding box center [1286, 236] width 258 height 30
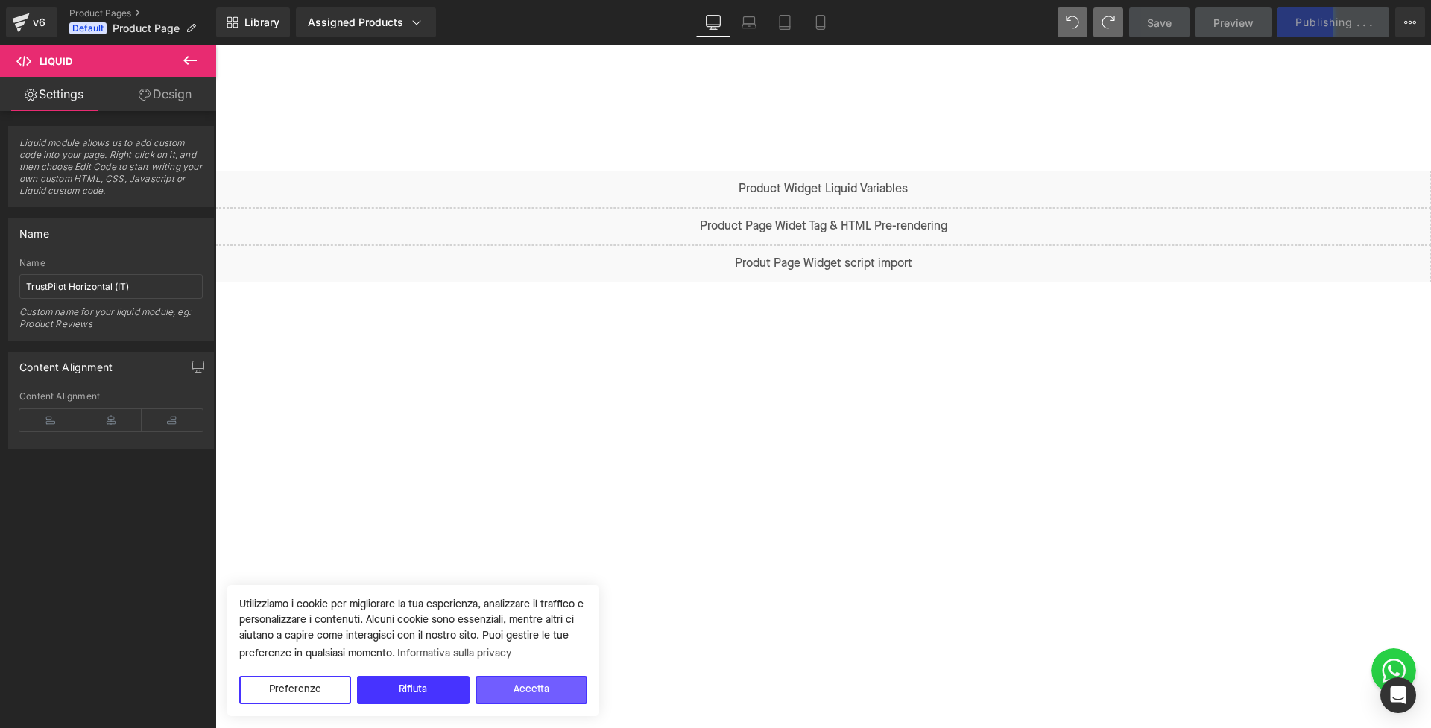
click at [560, 688] on button "Accetta" at bounding box center [531, 690] width 112 height 28
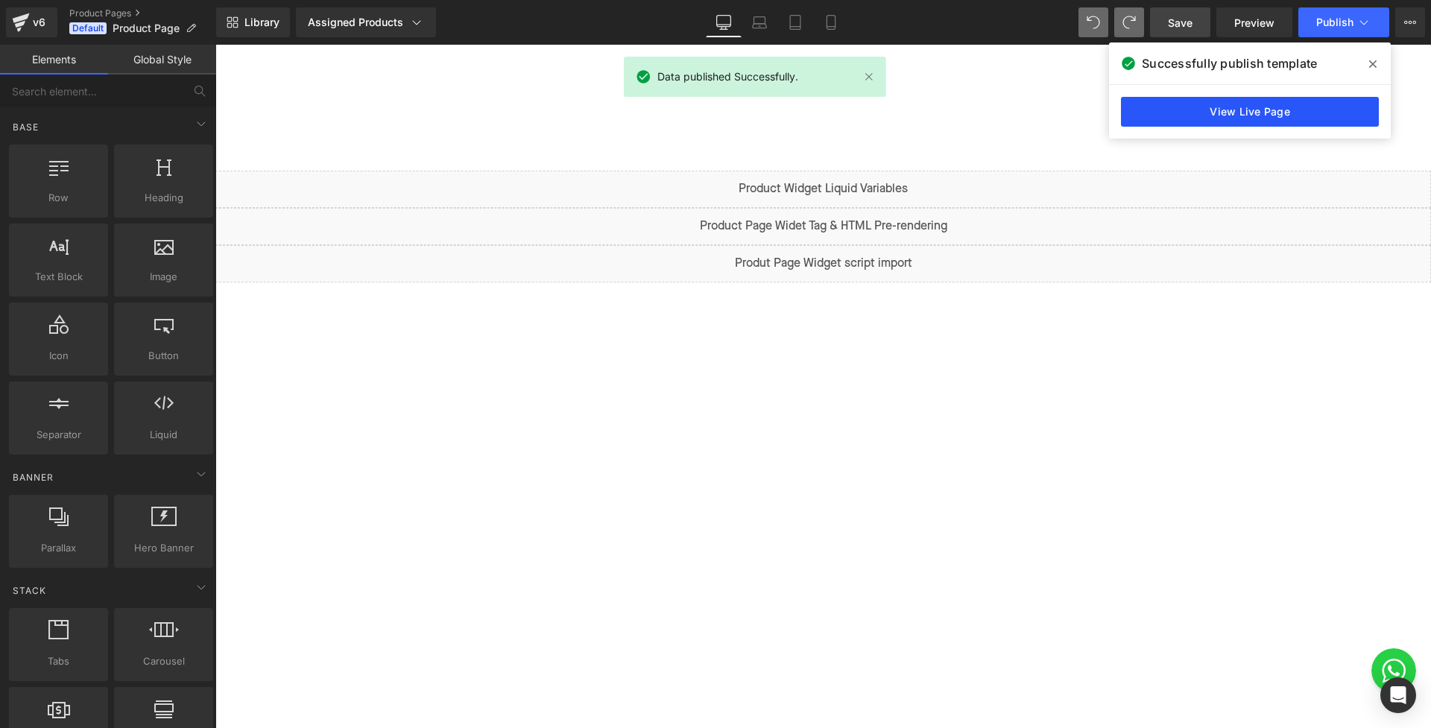
click at [1198, 104] on link "View Live Page" at bounding box center [1250, 112] width 258 height 30
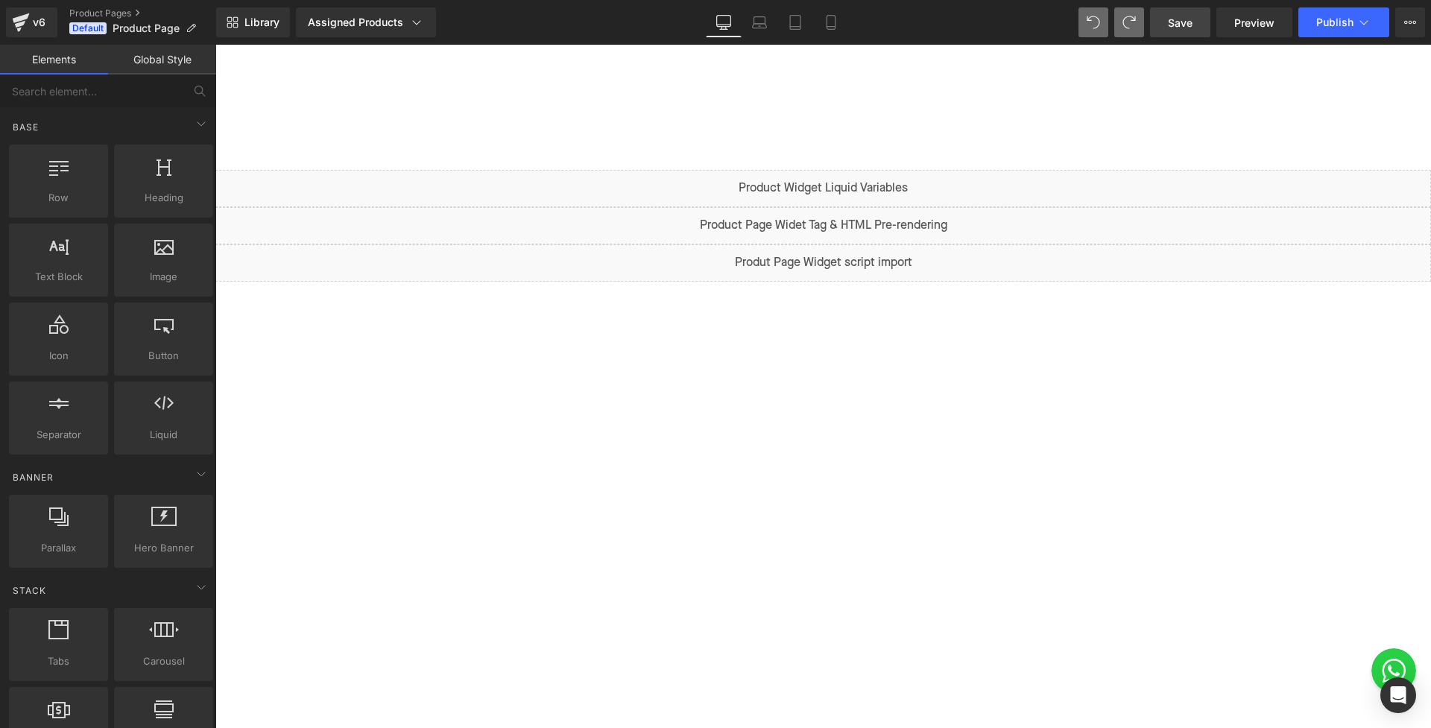
scroll to position [19, 0]
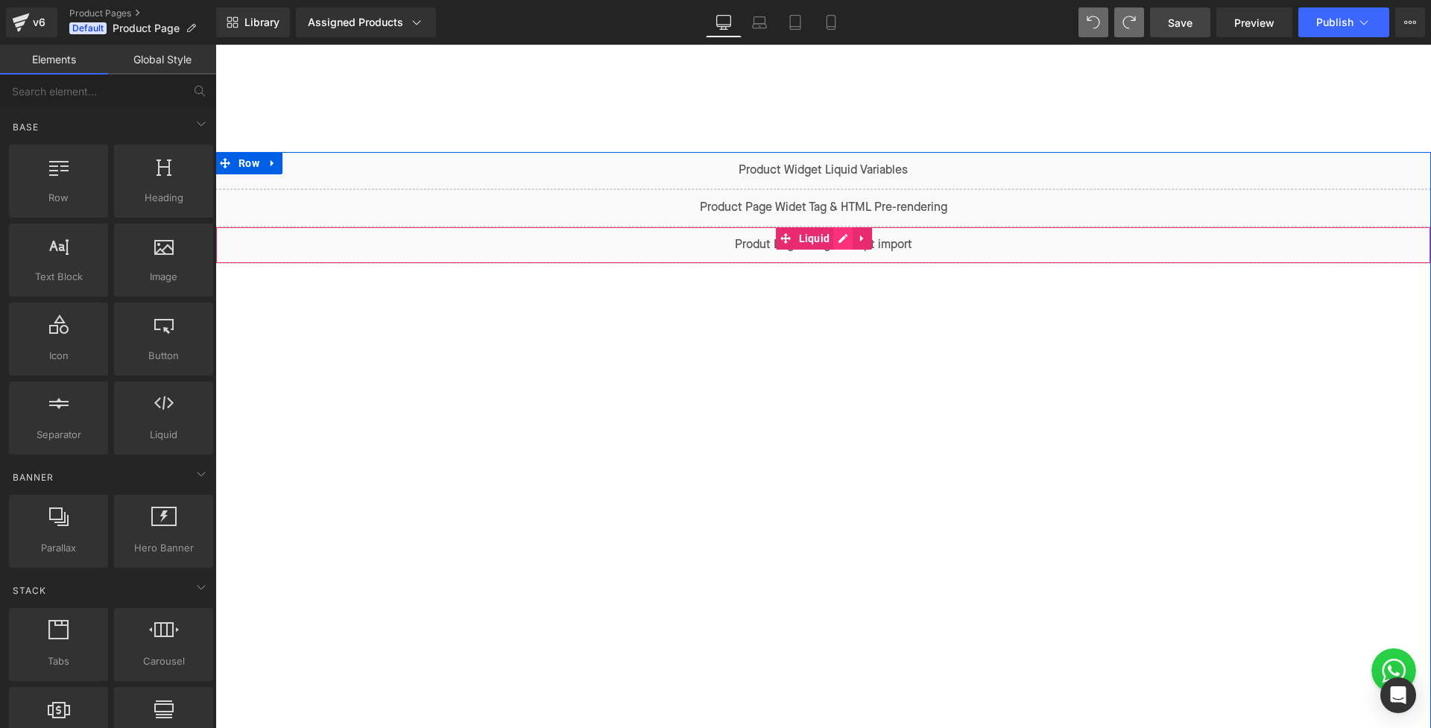
click at [844, 241] on div "Liquid" at bounding box center [823, 245] width 1216 height 37
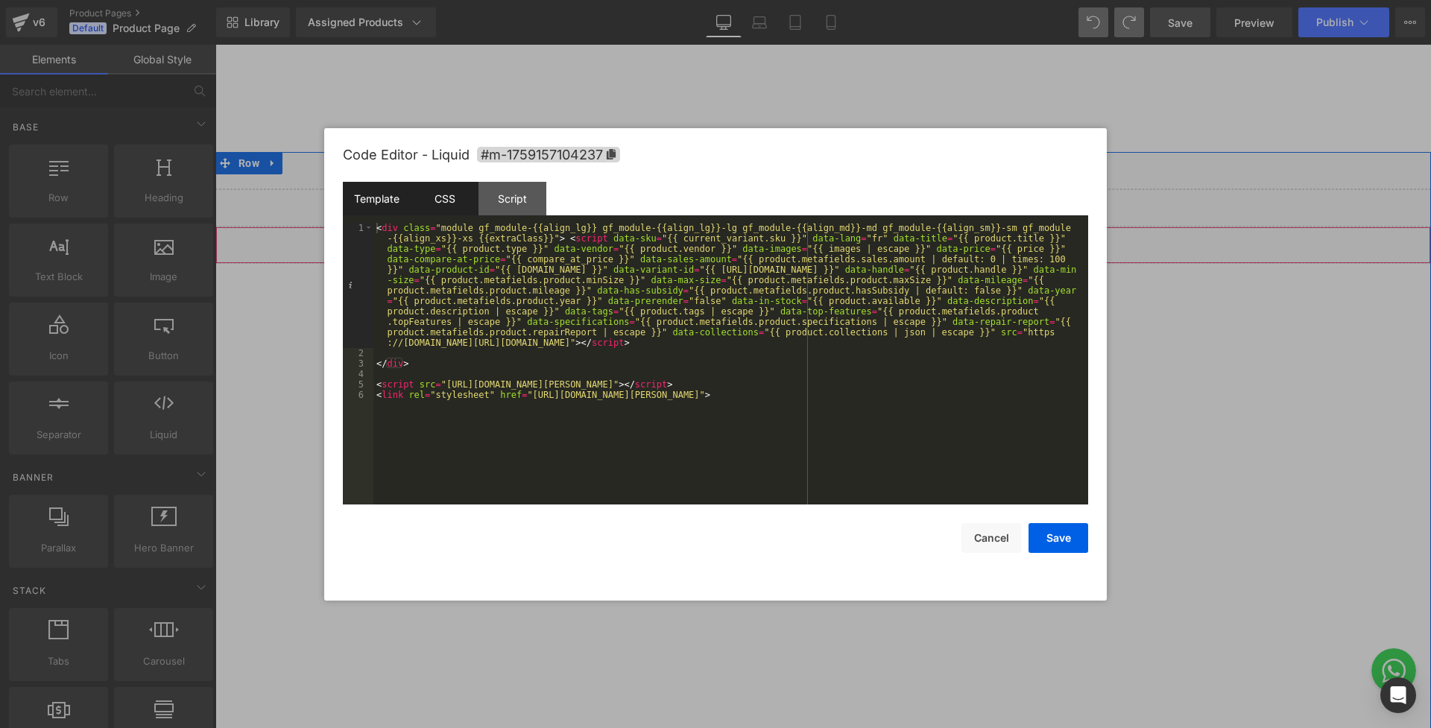
click at [432, 204] on div "CSS" at bounding box center [445, 199] width 68 height 34
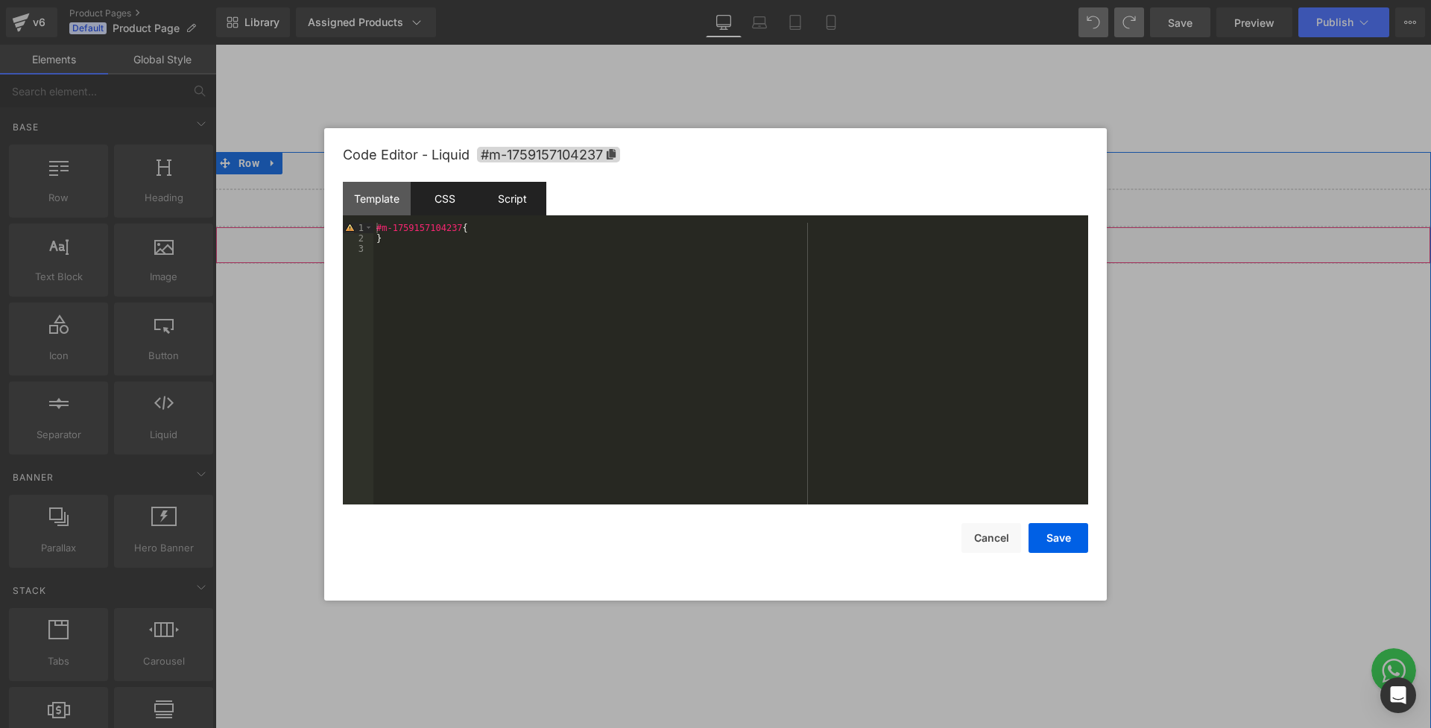
click at [506, 195] on div "Script" at bounding box center [512, 199] width 68 height 34
click at [386, 203] on div "Template" at bounding box center [377, 199] width 68 height 34
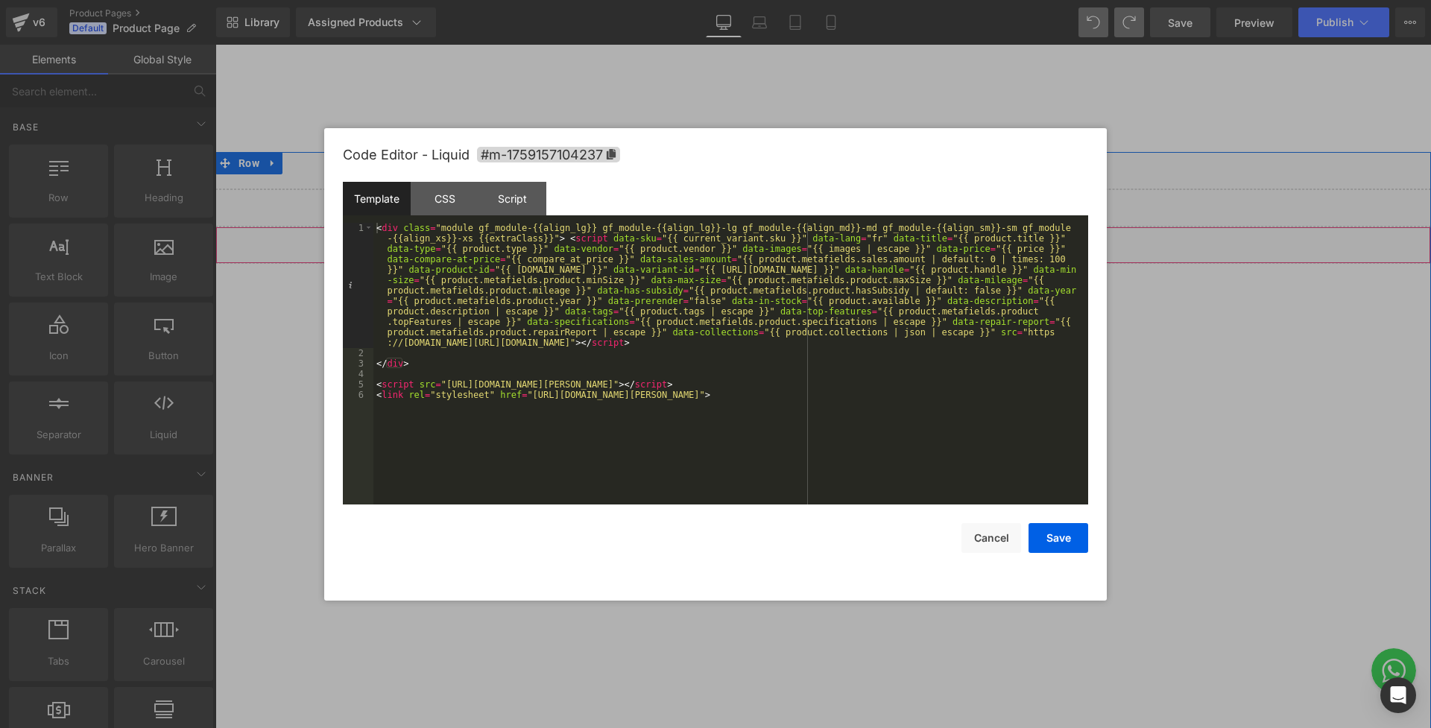
click at [1201, 444] on div at bounding box center [715, 364] width 1431 height 728
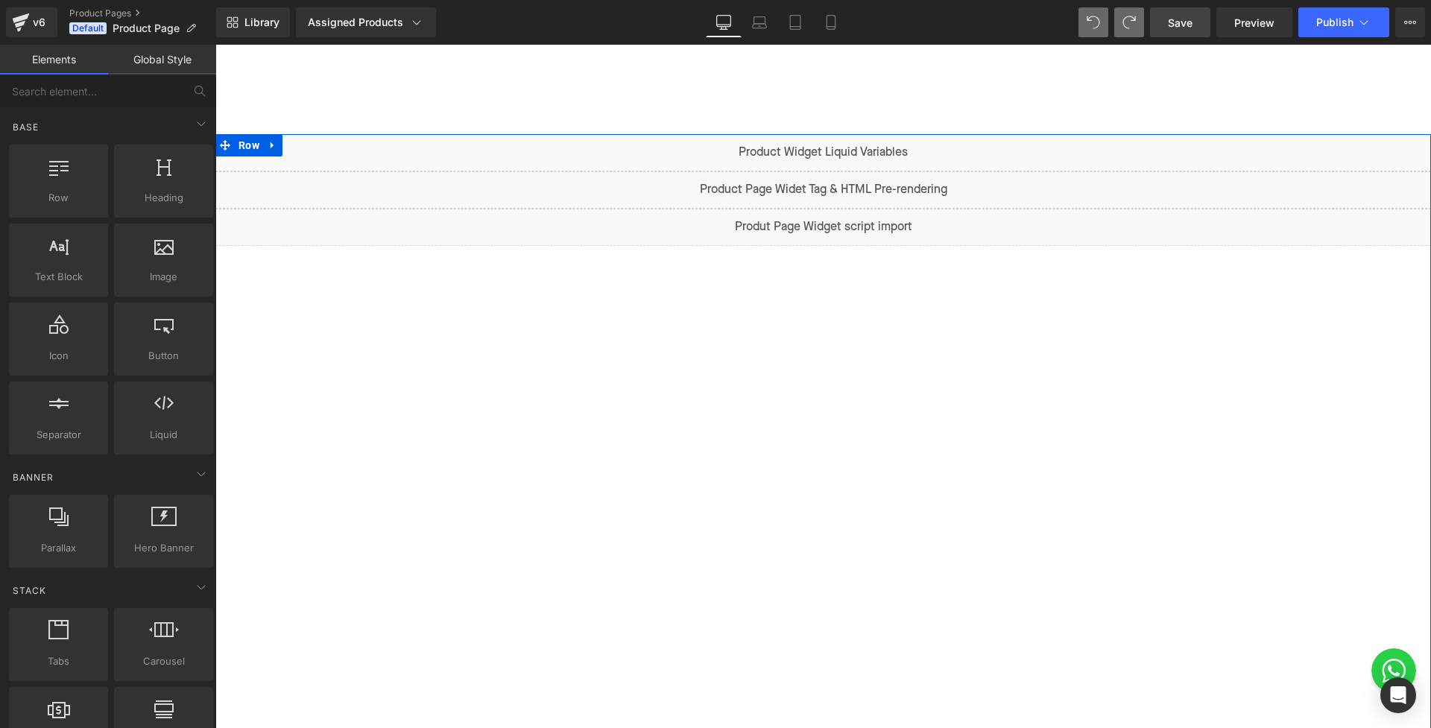
scroll to position [39, 0]
click at [791, 153] on div "Liquid" at bounding box center [823, 150] width 1216 height 37
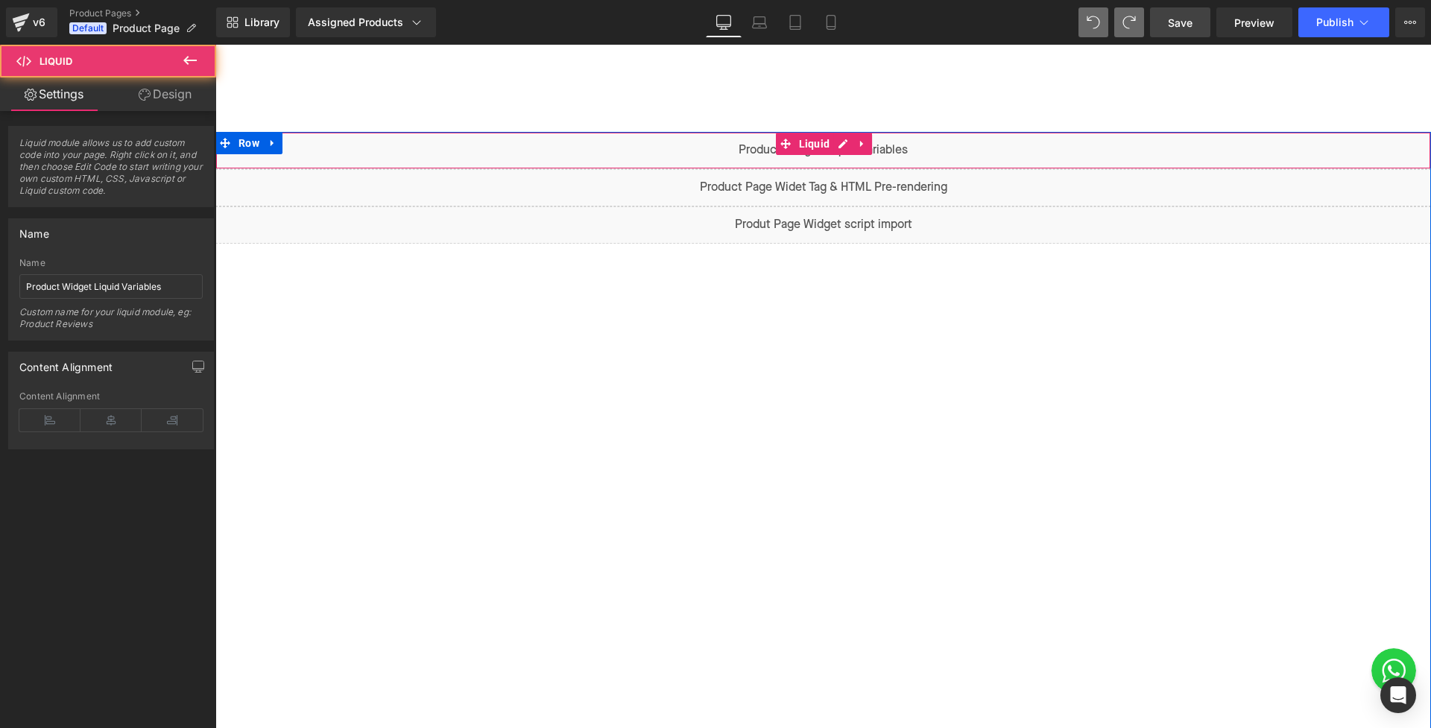
click at [836, 144] on div "Liquid" at bounding box center [823, 150] width 1216 height 37
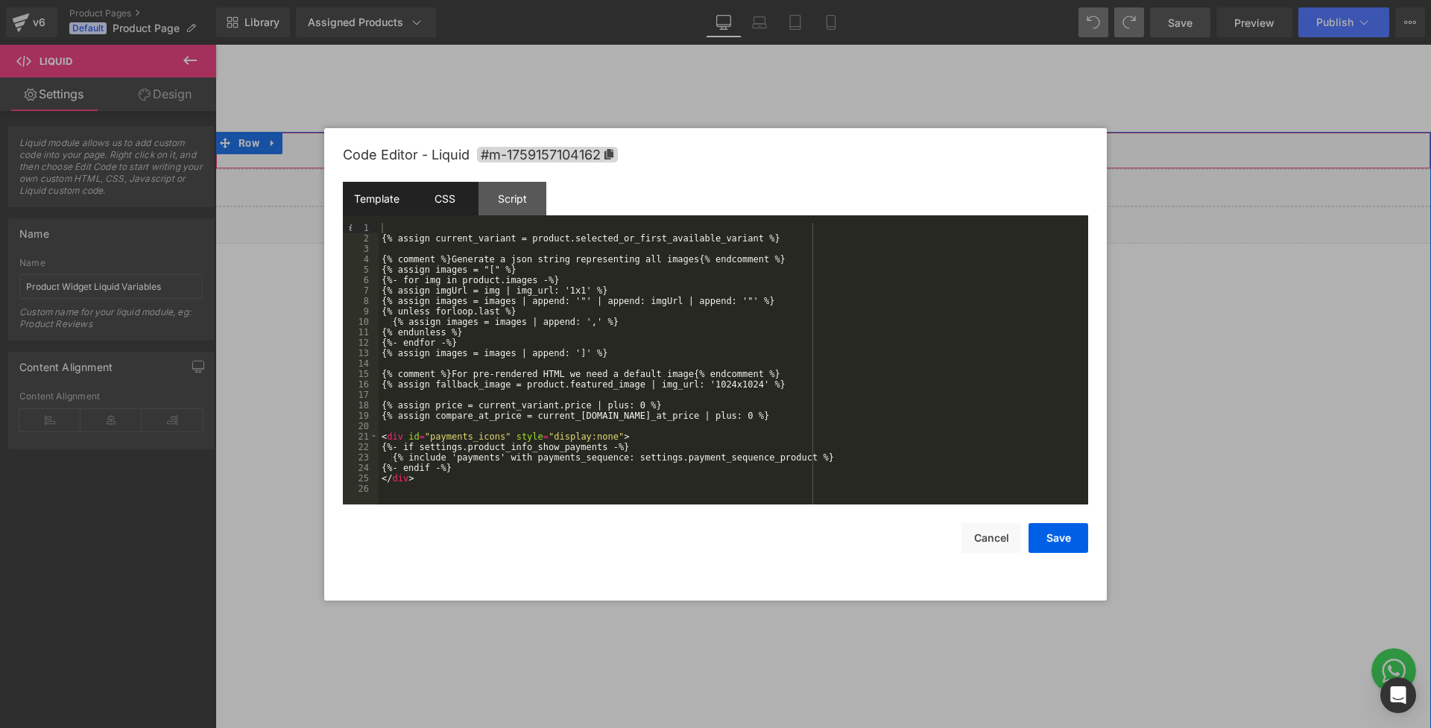
click at [464, 202] on div "CSS" at bounding box center [445, 199] width 68 height 34
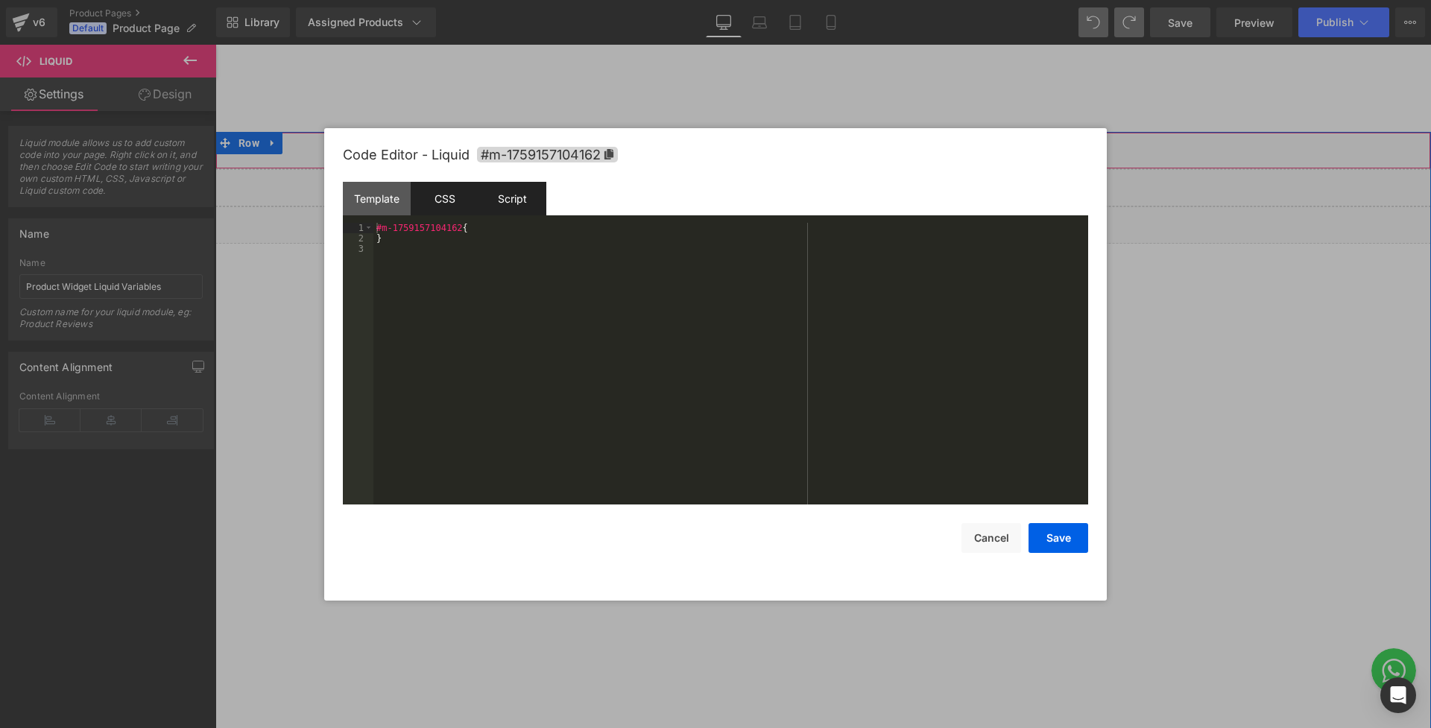
click at [496, 206] on div "Script" at bounding box center [512, 199] width 68 height 34
click at [1268, 380] on div at bounding box center [715, 364] width 1431 height 728
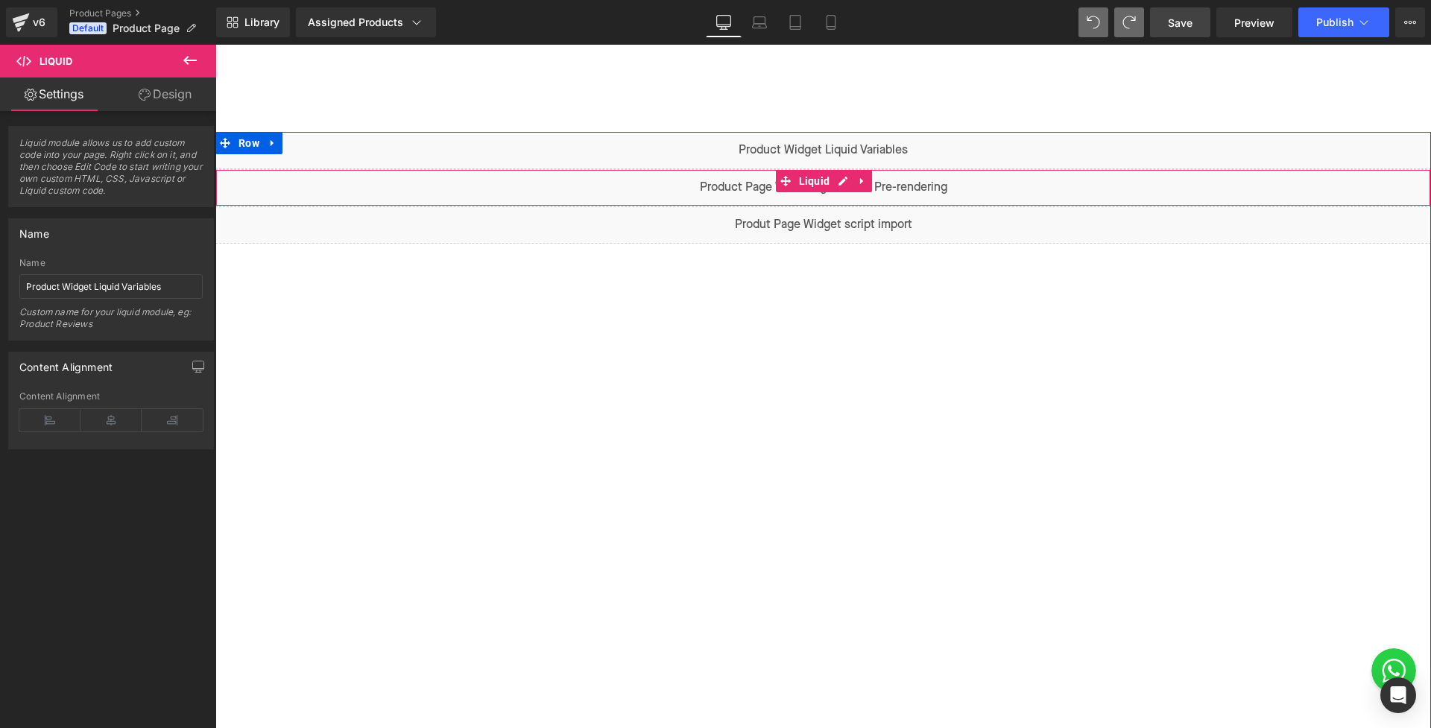
click at [835, 182] on div "Liquid" at bounding box center [823, 187] width 1216 height 37
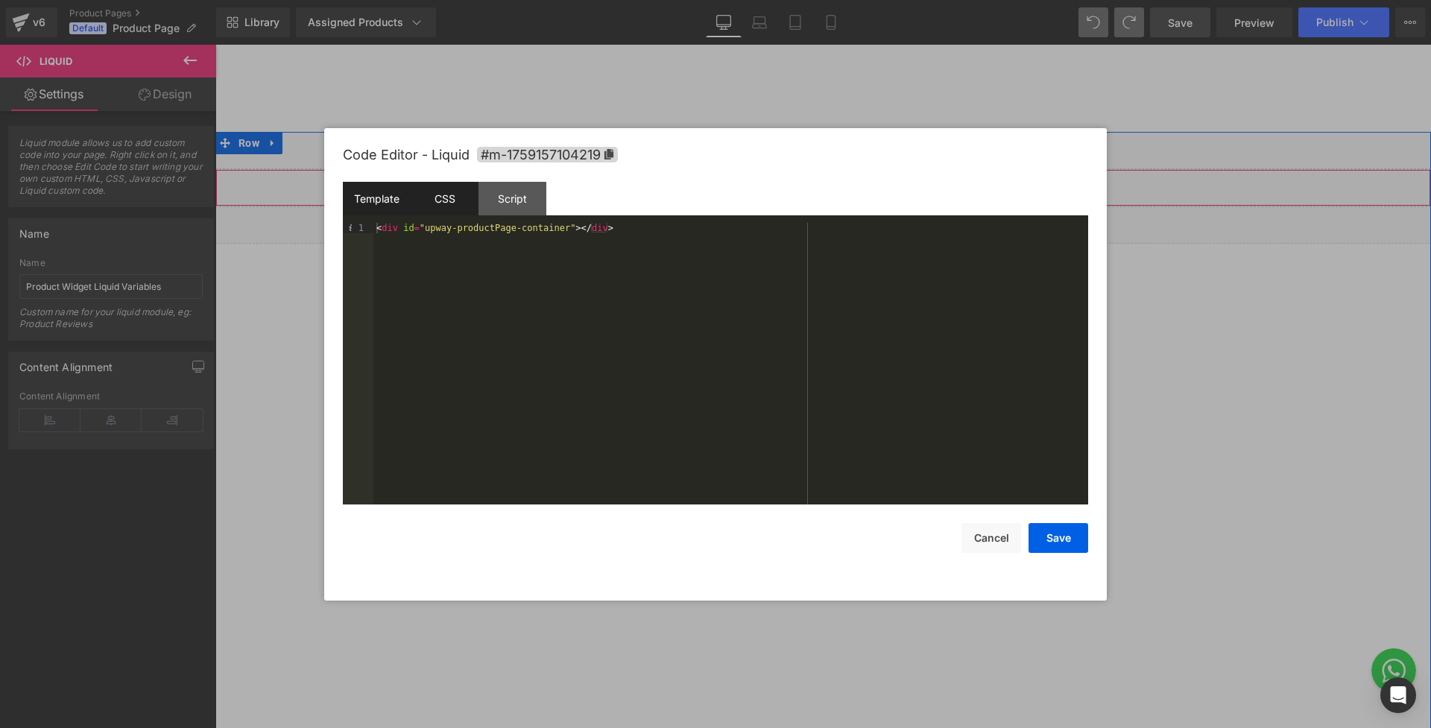
click at [439, 201] on div "CSS" at bounding box center [445, 199] width 68 height 34
click at [511, 199] on div "Script" at bounding box center [512, 199] width 68 height 34
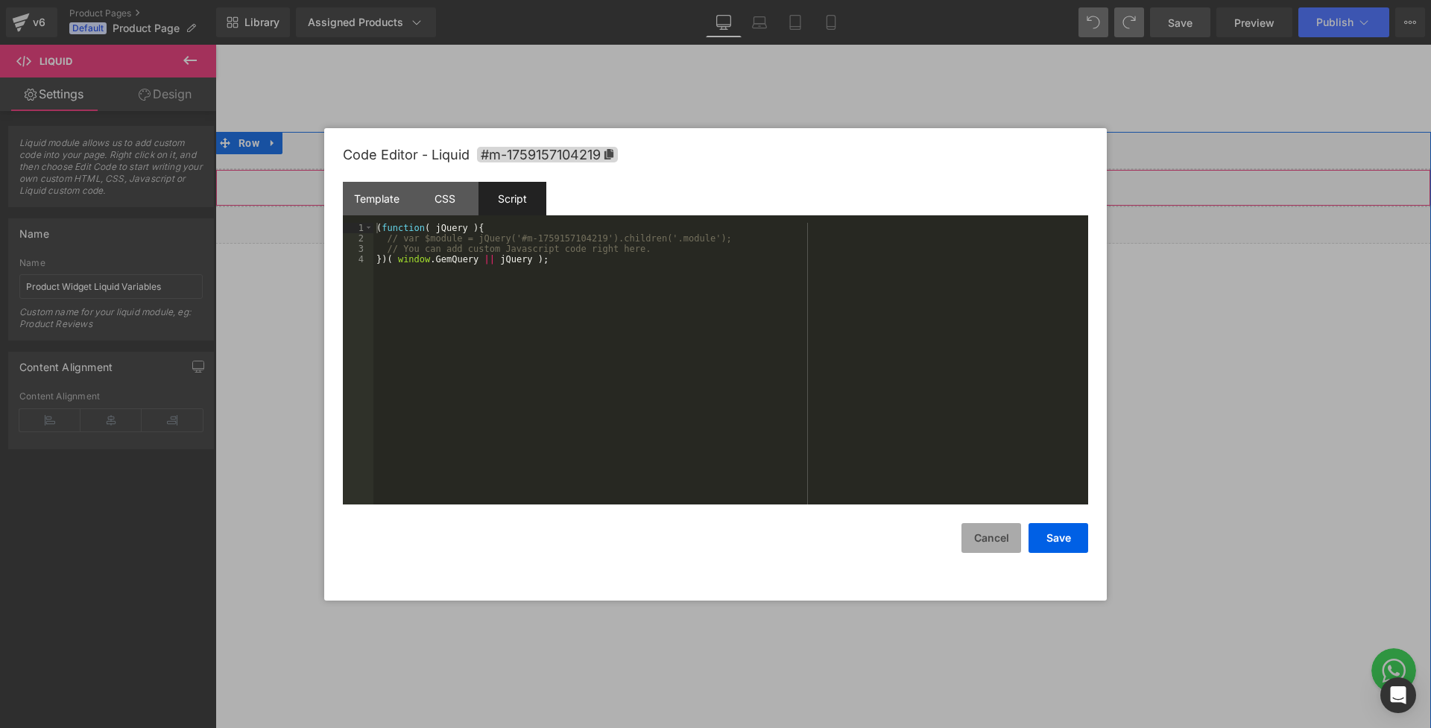
click at [969, 531] on button "Cancel" at bounding box center [991, 538] width 60 height 30
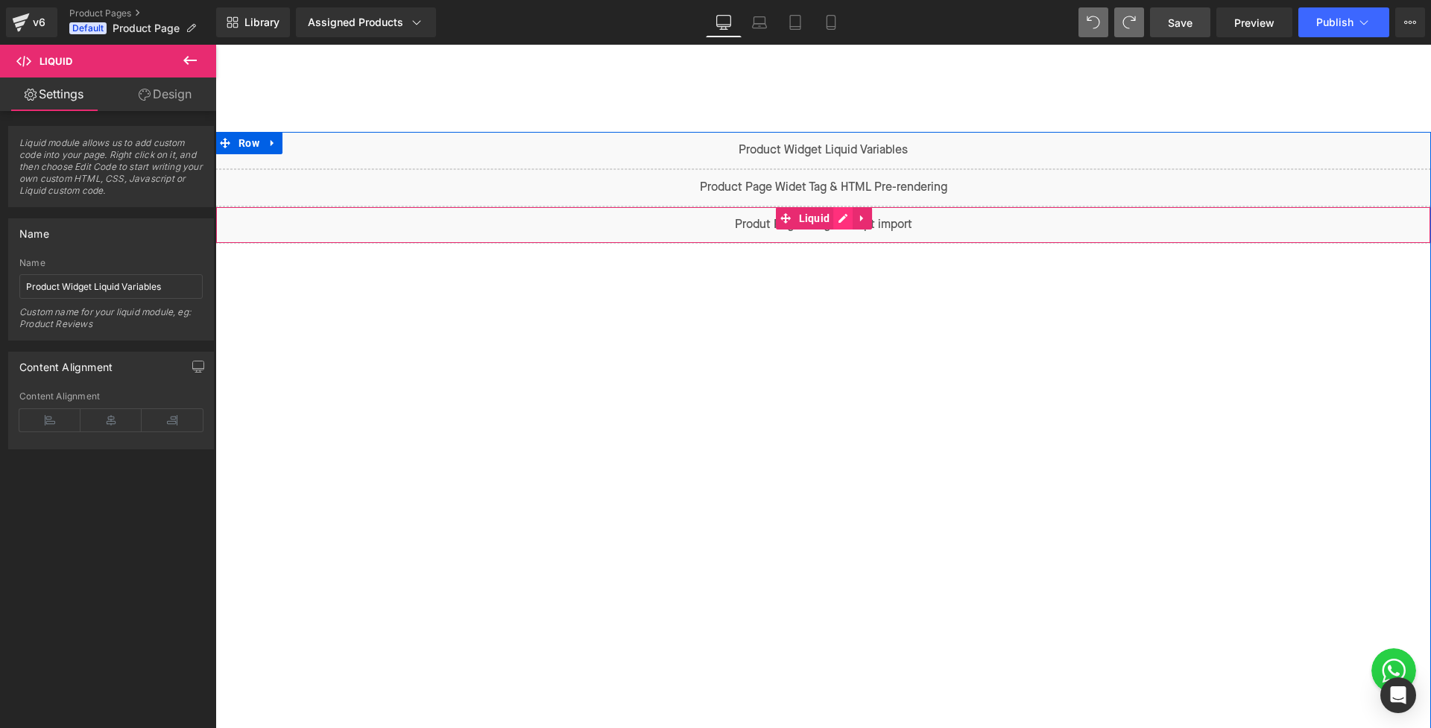
click at [836, 221] on div "Liquid" at bounding box center [823, 224] width 1216 height 37
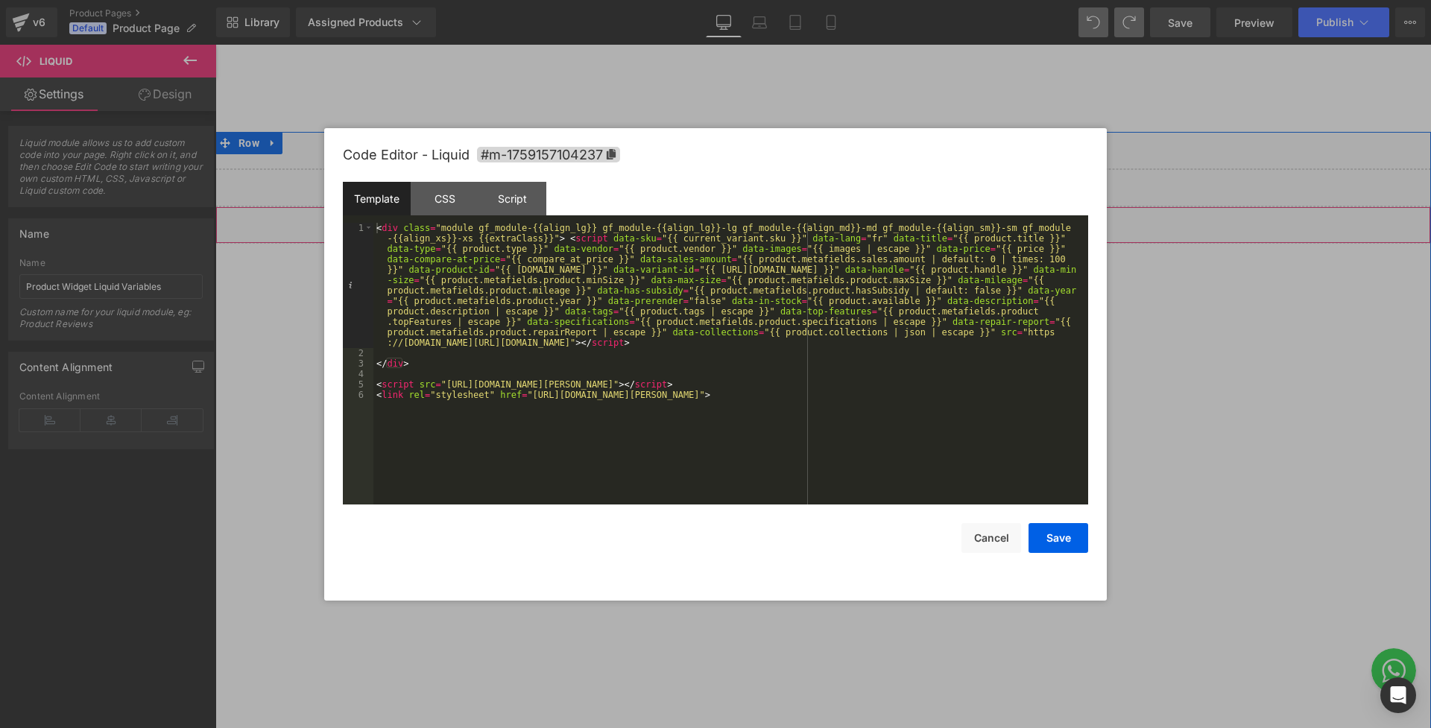
click at [1189, 244] on div at bounding box center [715, 364] width 1431 height 728
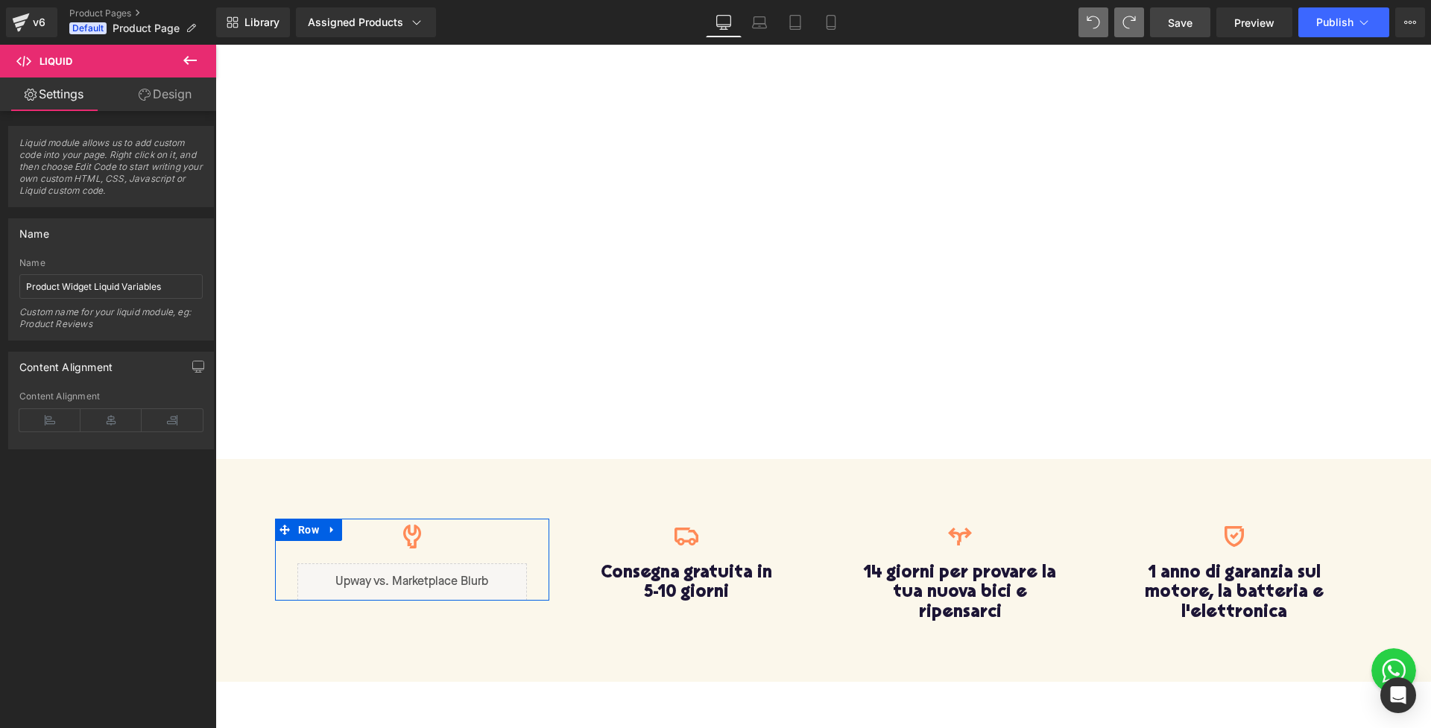
scroll to position [306, 0]
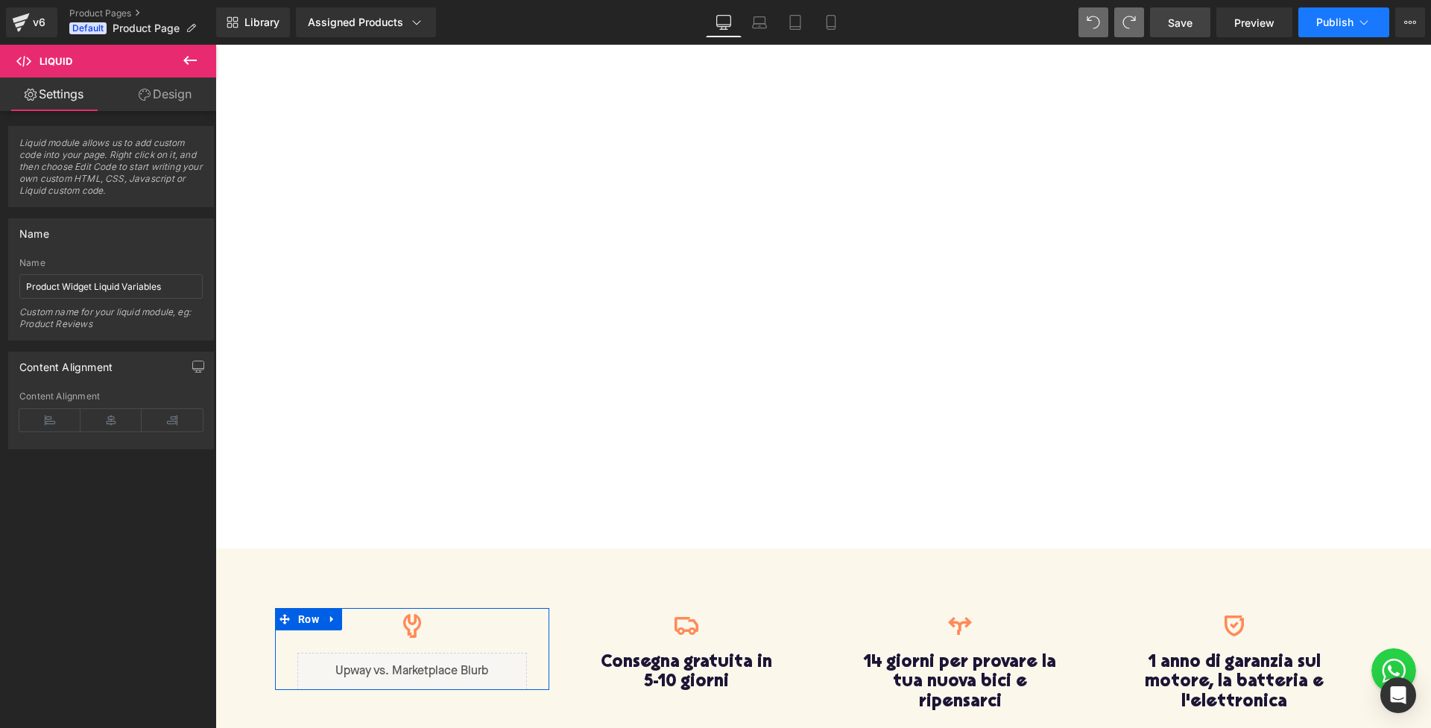
click at [1363, 19] on icon at bounding box center [1363, 22] width 15 height 15
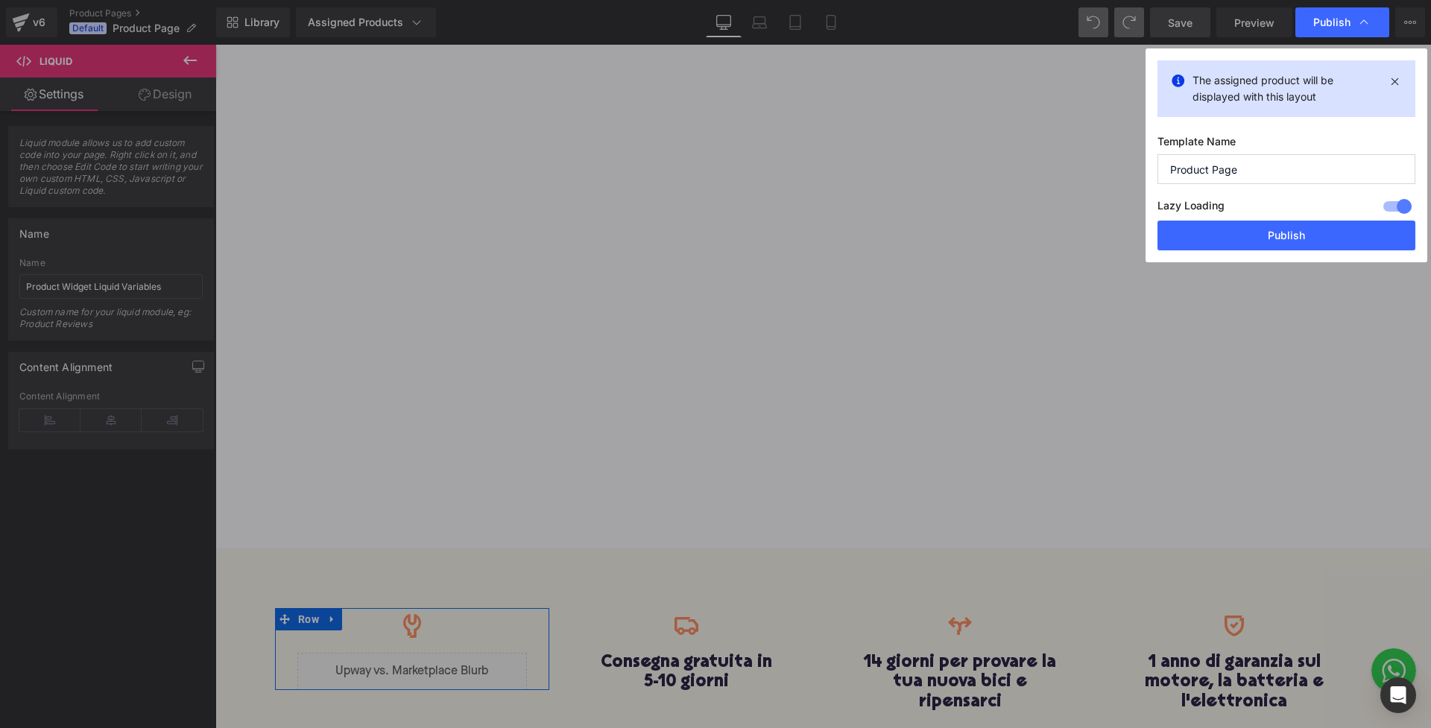
click at [1363, 19] on icon at bounding box center [1363, 22] width 15 height 15
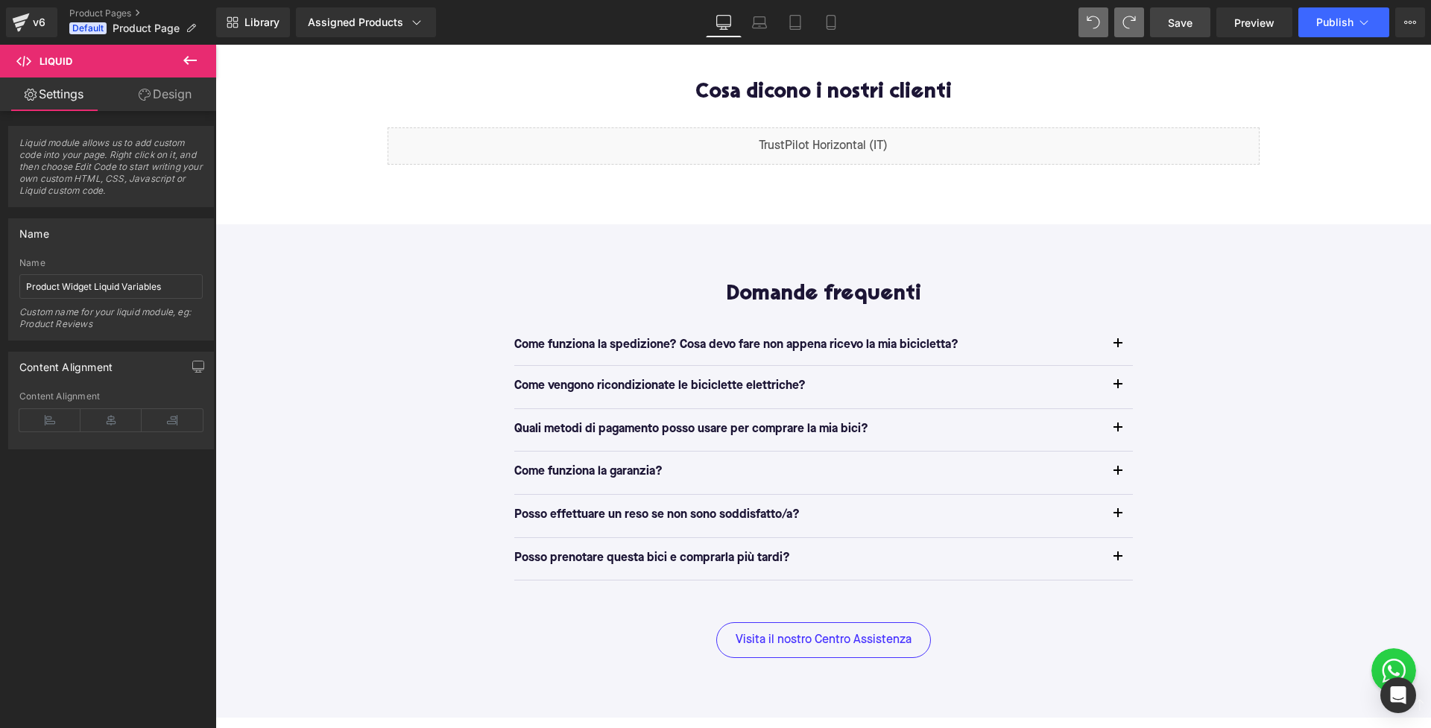
scroll to position [1102, 0]
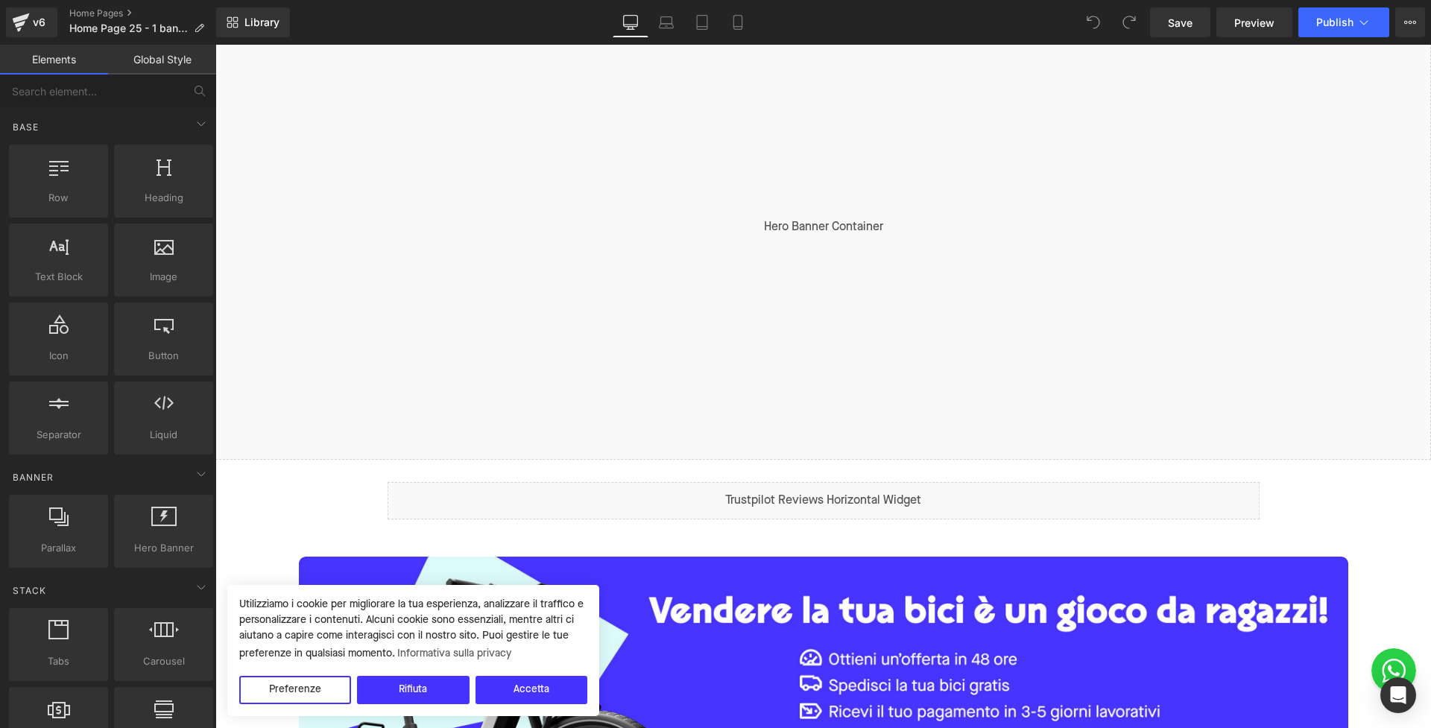
scroll to position [178, 0]
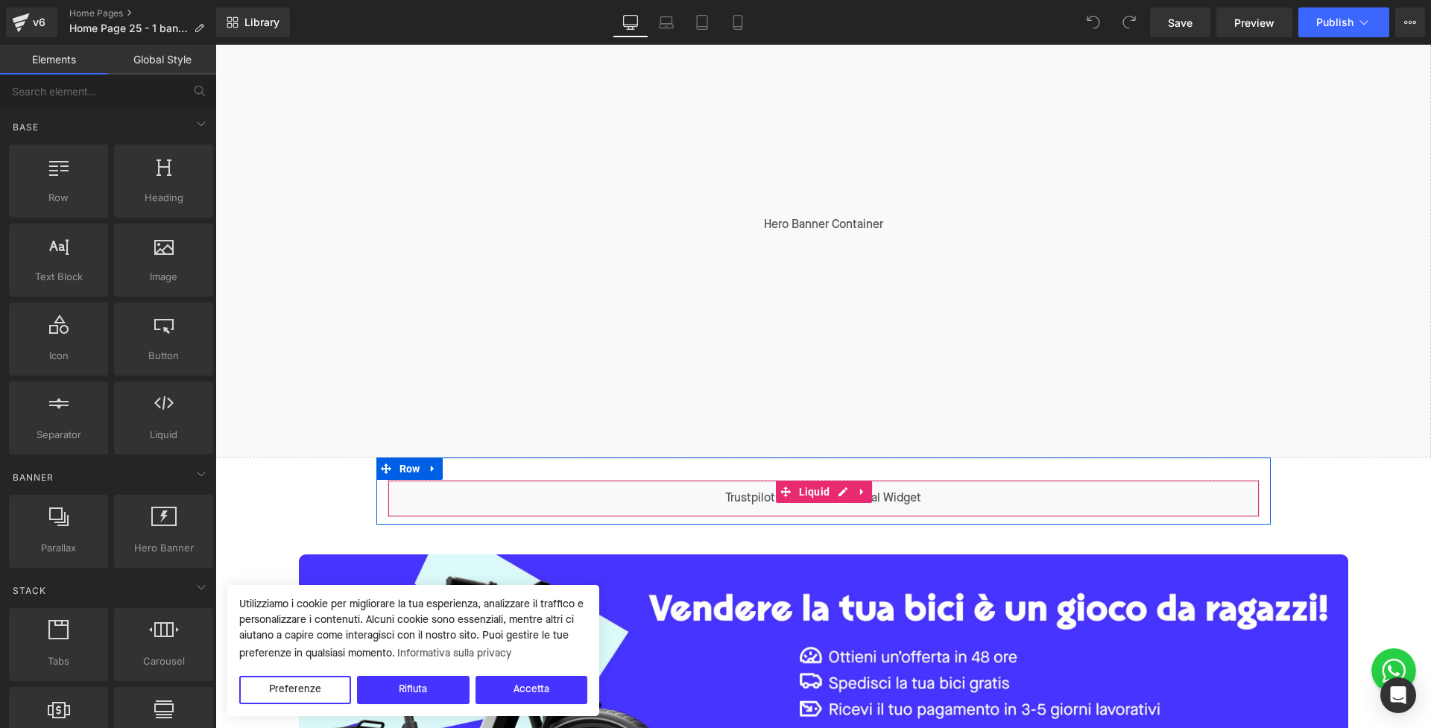
click at [813, 504] on div "Liquid" at bounding box center [824, 498] width 872 height 37
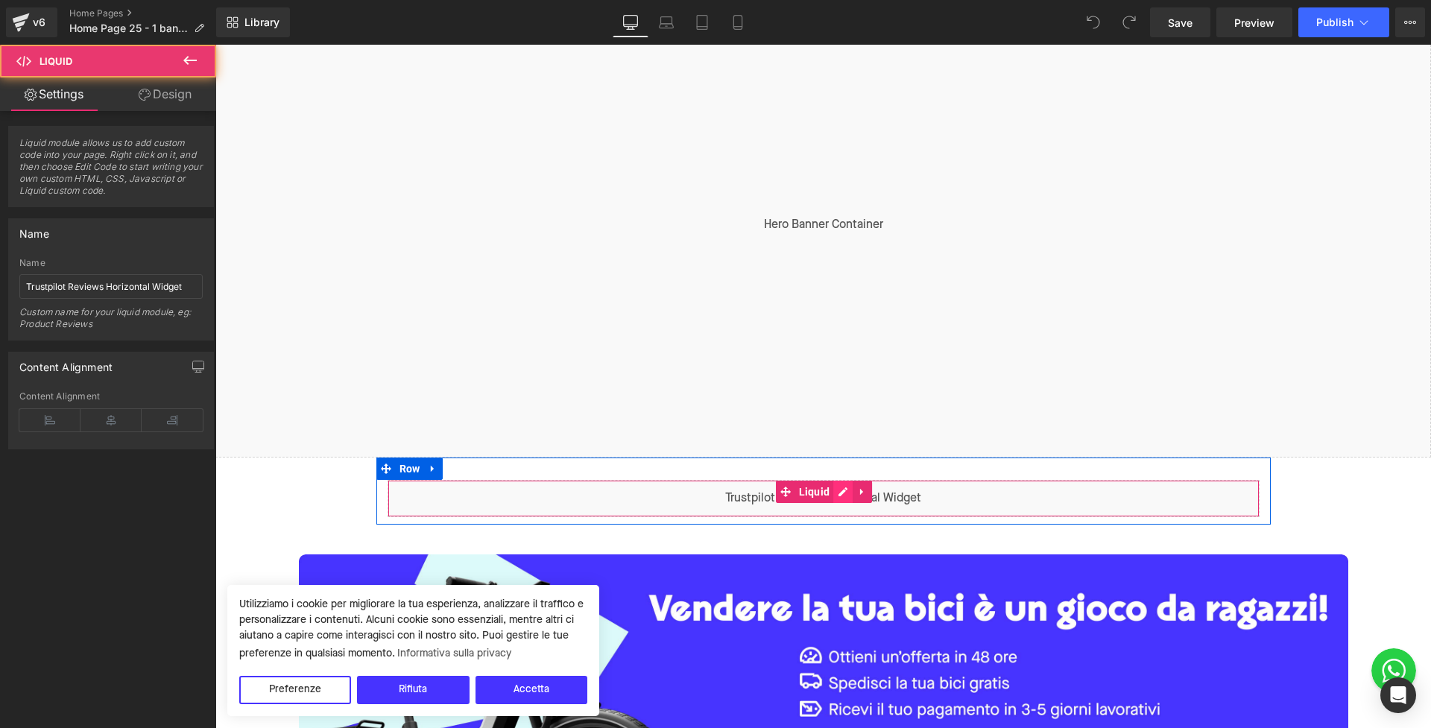
click at [840, 491] on div "Liquid" at bounding box center [824, 498] width 872 height 37
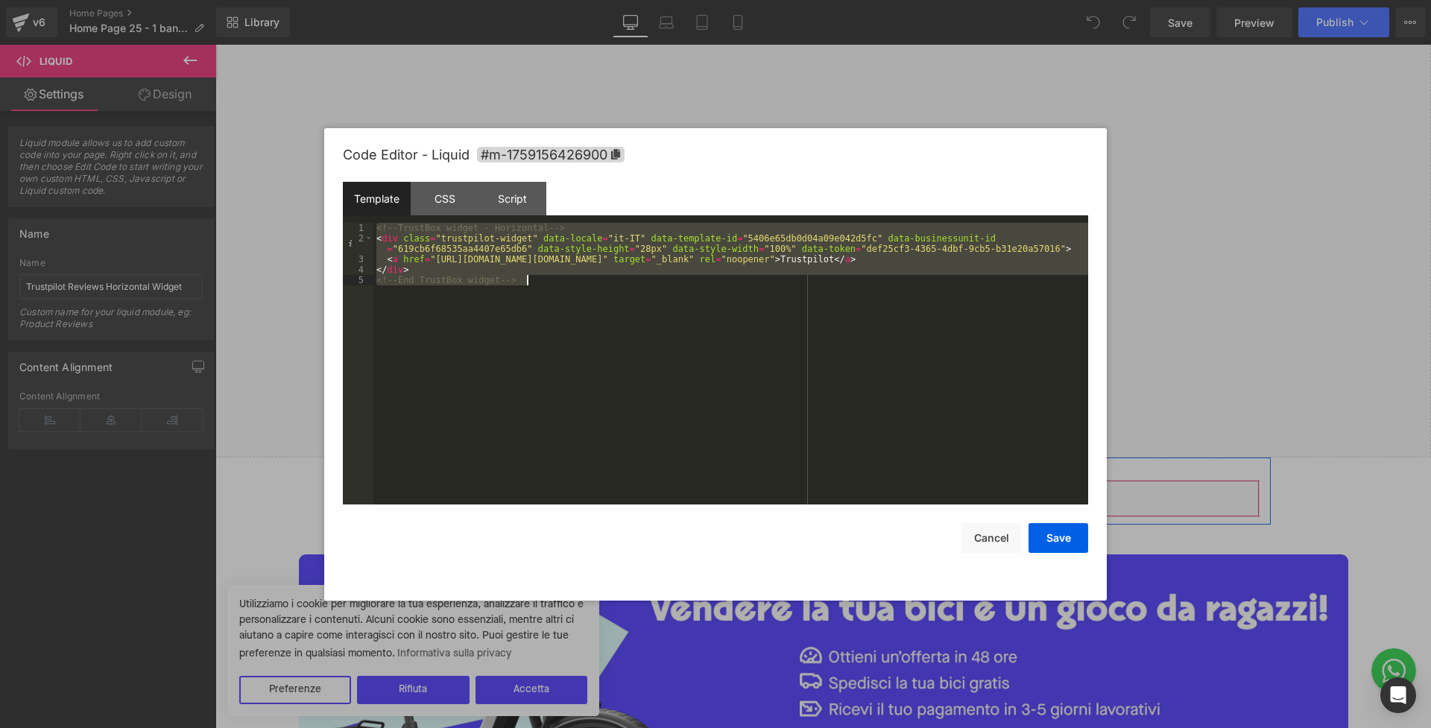
drag, startPoint x: 374, startPoint y: 226, endPoint x: 597, endPoint y: 290, distance: 231.9
click at [597, 290] on div "<!-- TrustBox widget - Horizontal --> < div class = "trustpilot-widget" data-lo…" at bounding box center [730, 374] width 715 height 303
click at [516, 190] on div "Script" at bounding box center [512, 199] width 68 height 34
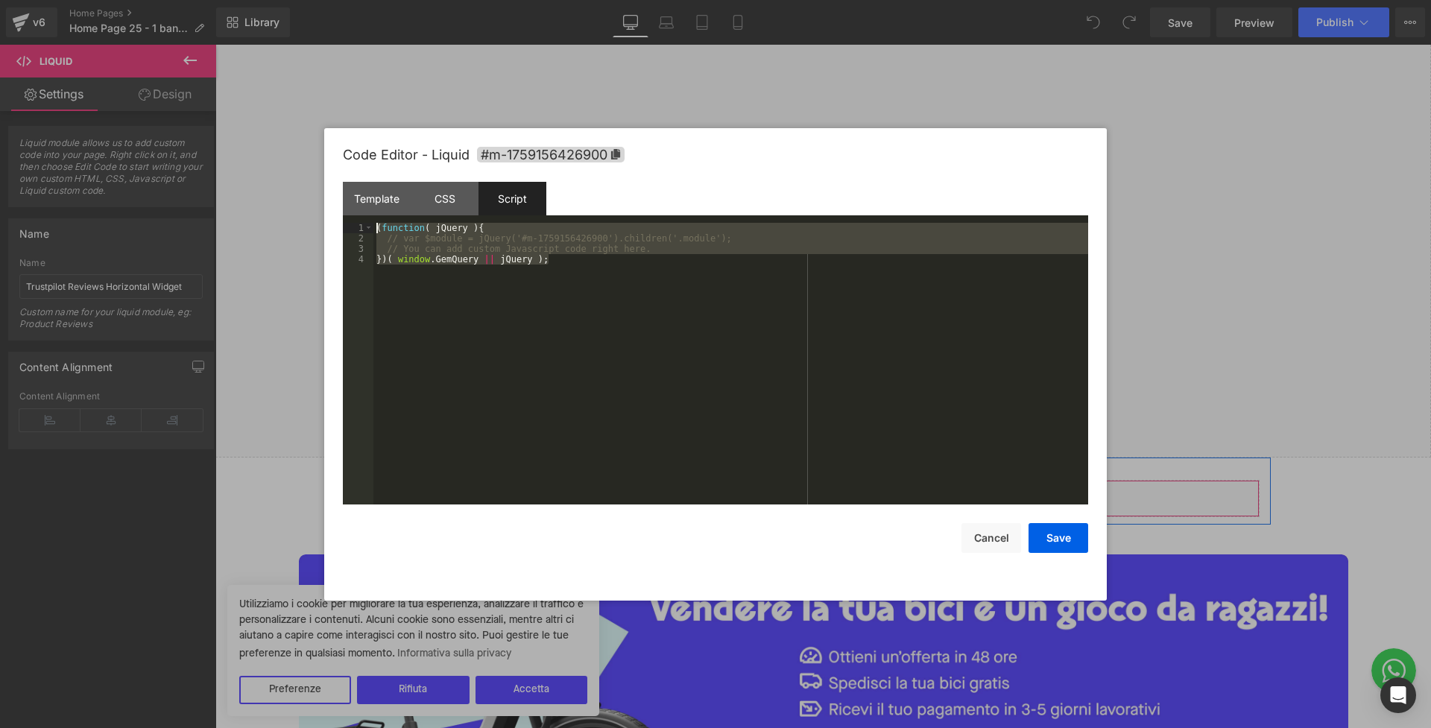
drag, startPoint x: 588, startPoint y: 263, endPoint x: 317, endPoint y: 213, distance: 275.8
click at [317, 213] on body "You are previewing how the will restyle your page. You can not edit Elements in…" at bounding box center [715, 364] width 1431 height 728
click at [447, 215] on div "Template CSS Script Data" at bounding box center [715, 202] width 745 height 41
click at [444, 200] on div "CSS" at bounding box center [445, 199] width 68 height 34
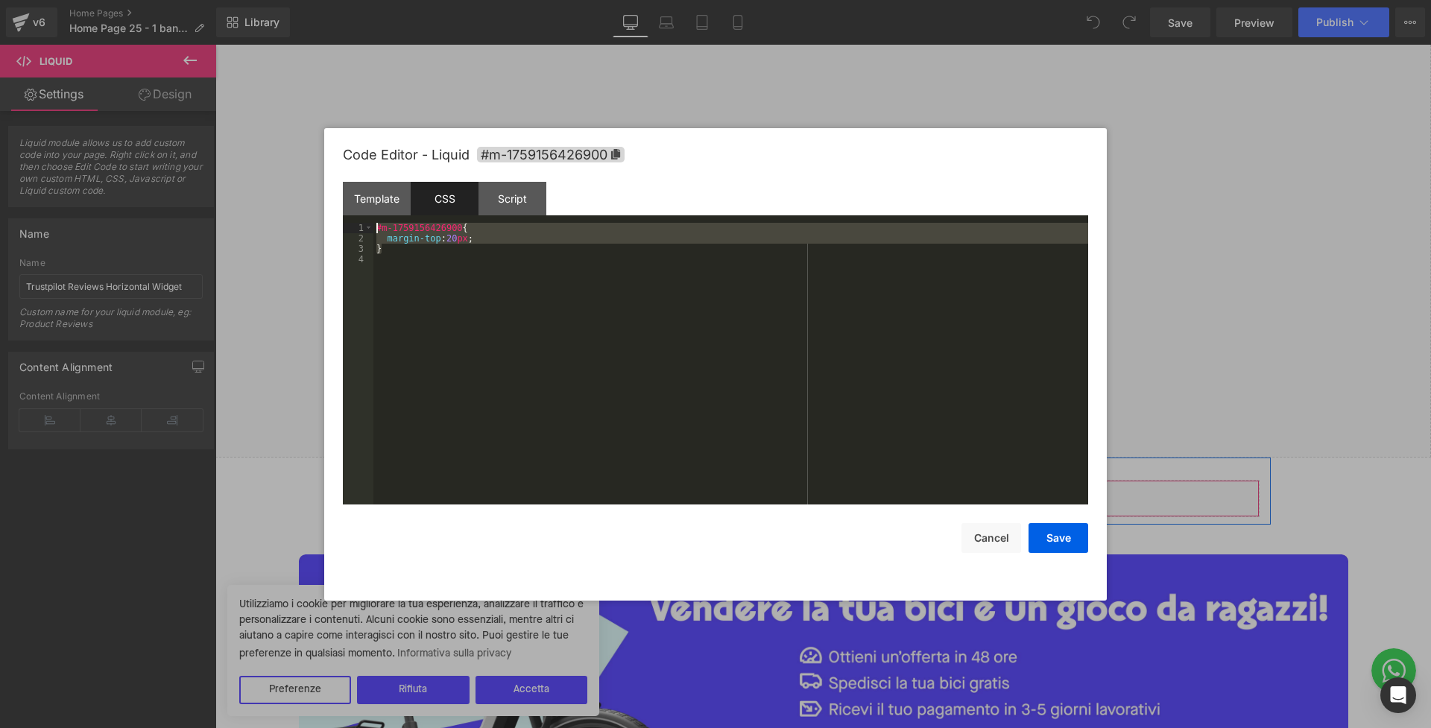
drag, startPoint x: 513, startPoint y: 250, endPoint x: 326, endPoint y: 224, distance: 188.1
click at [326, 224] on div "Code Editor - Liquid #m-1759156426900 Template CSS Script Data 1 2 3 4 5 <!-- T…" at bounding box center [715, 364] width 783 height 473
click at [373, 210] on div "Template" at bounding box center [377, 199] width 68 height 34
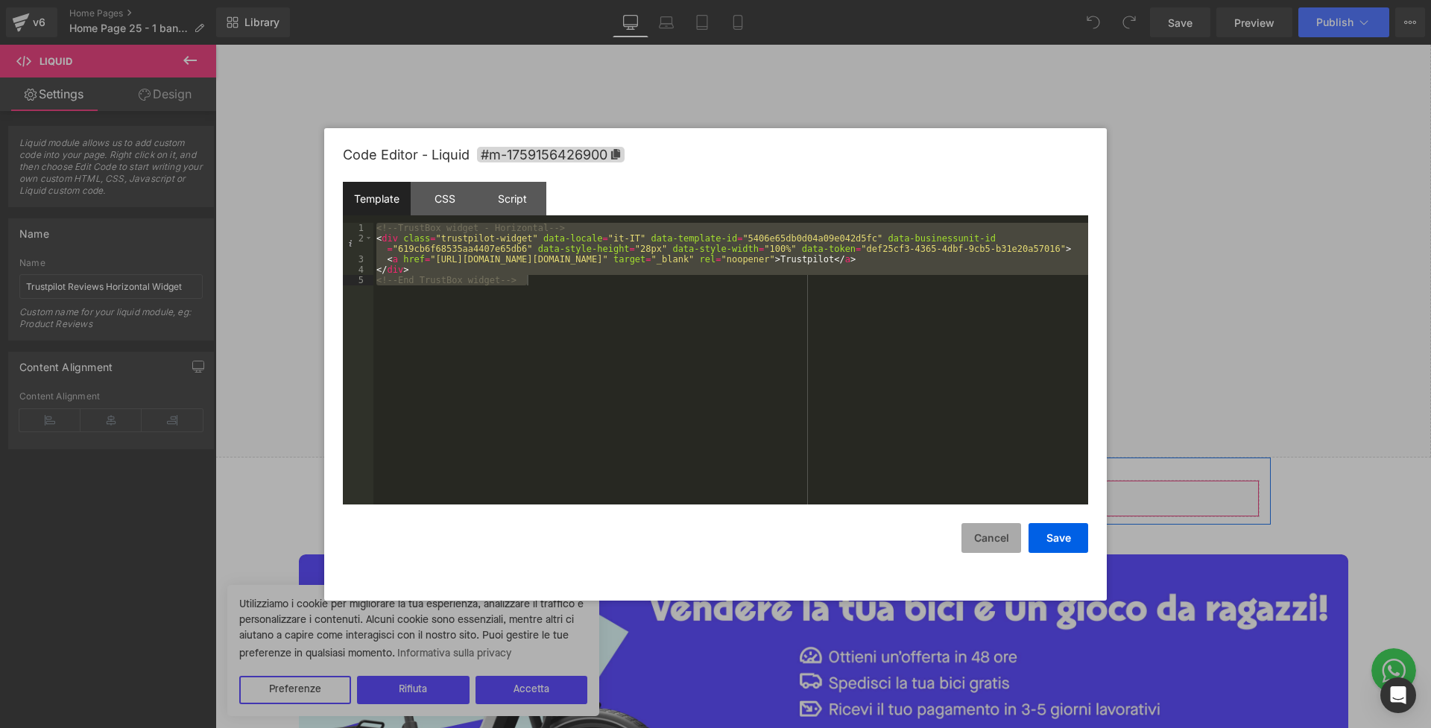
click at [1013, 537] on button "Cancel" at bounding box center [991, 538] width 60 height 30
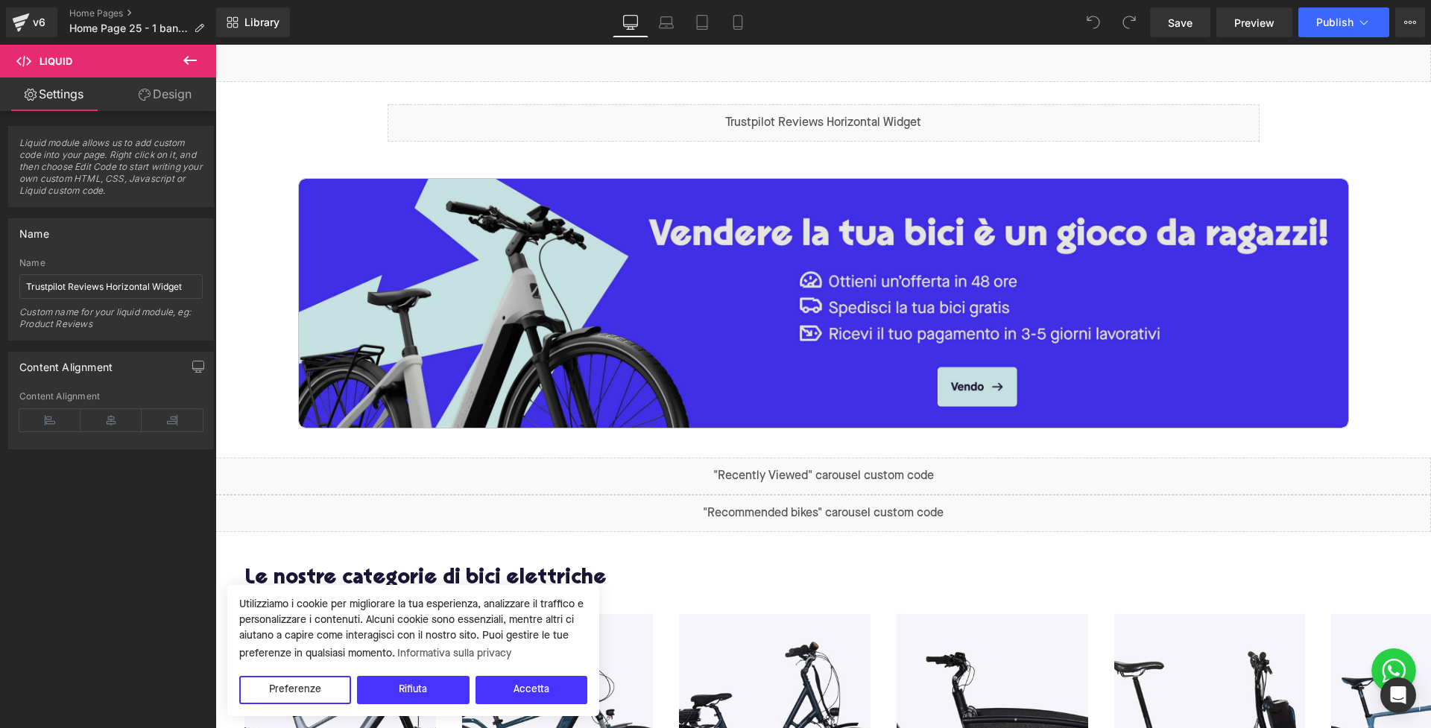
scroll to position [524, 0]
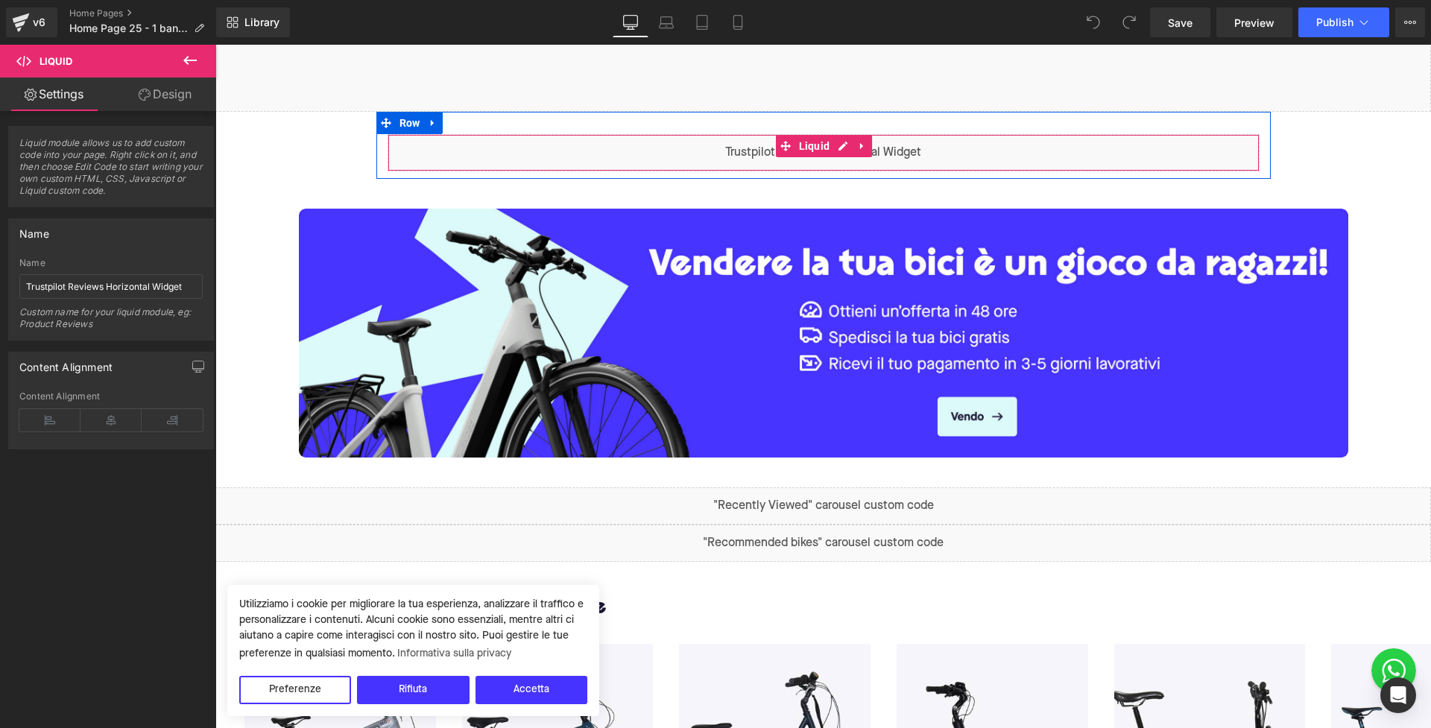
click at [771, 145] on div "Liquid" at bounding box center [824, 152] width 872 height 37
click at [857, 146] on icon at bounding box center [862, 146] width 10 height 11
click at [828, 148] on icon at bounding box center [833, 146] width 10 height 11
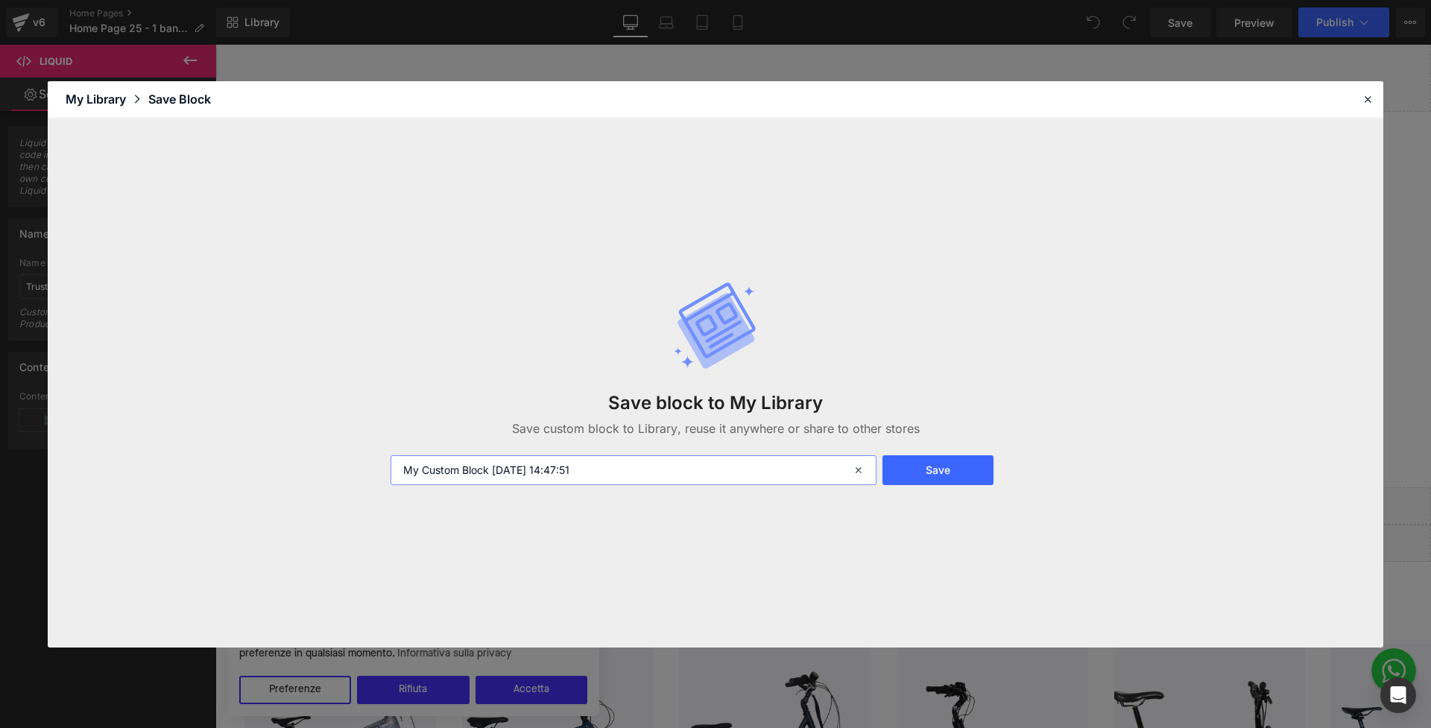
drag, startPoint x: 603, startPoint y: 470, endPoint x: 338, endPoint y: 454, distance: 265.8
click at [338, 454] on div "Save block to My Library Save custom block to Library, reuse it anywhere or sha…" at bounding box center [716, 382] width 1336 height 529
type input "IT Trustpilot Horizontal"
click at [926, 473] on button "Save" at bounding box center [937, 470] width 111 height 30
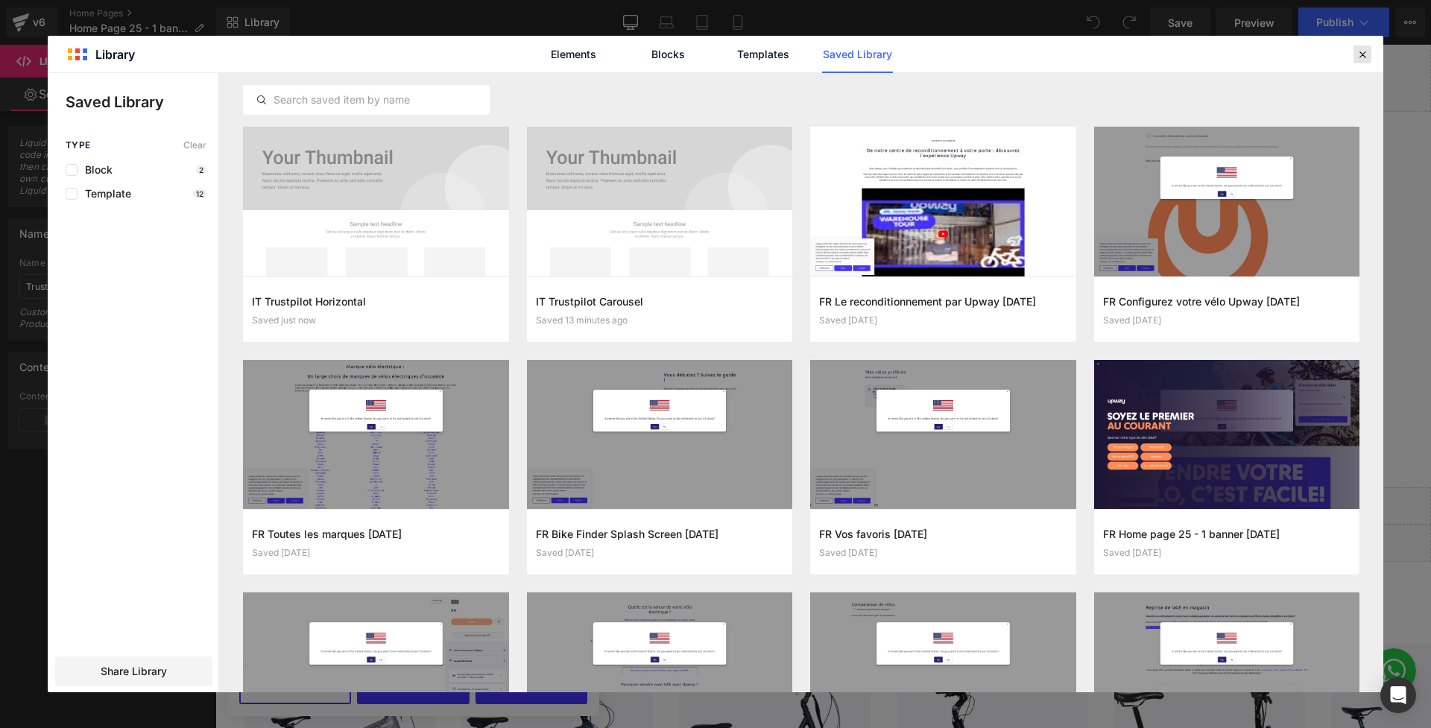
click at [1362, 61] on div at bounding box center [1362, 54] width 18 height 18
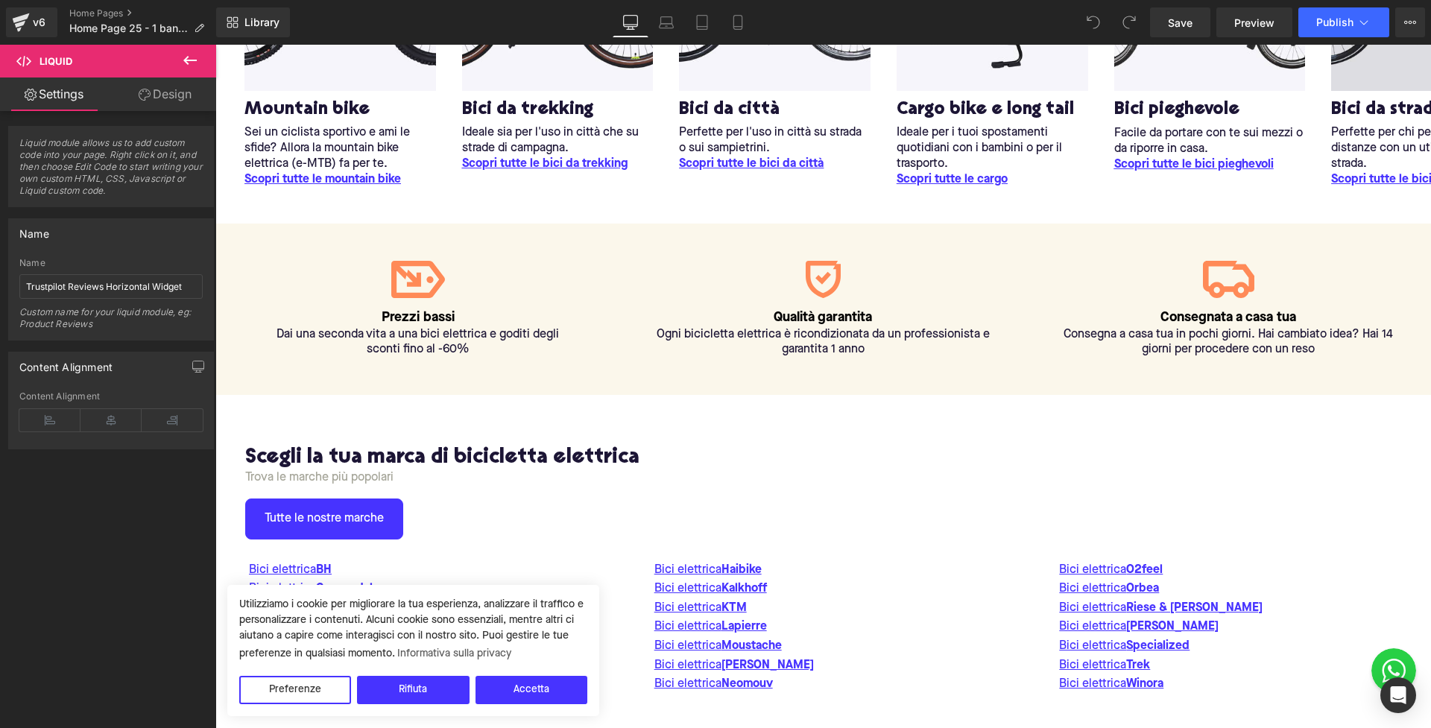
scroll to position [1342, 0]
